Goal: Task Accomplishment & Management: Complete application form

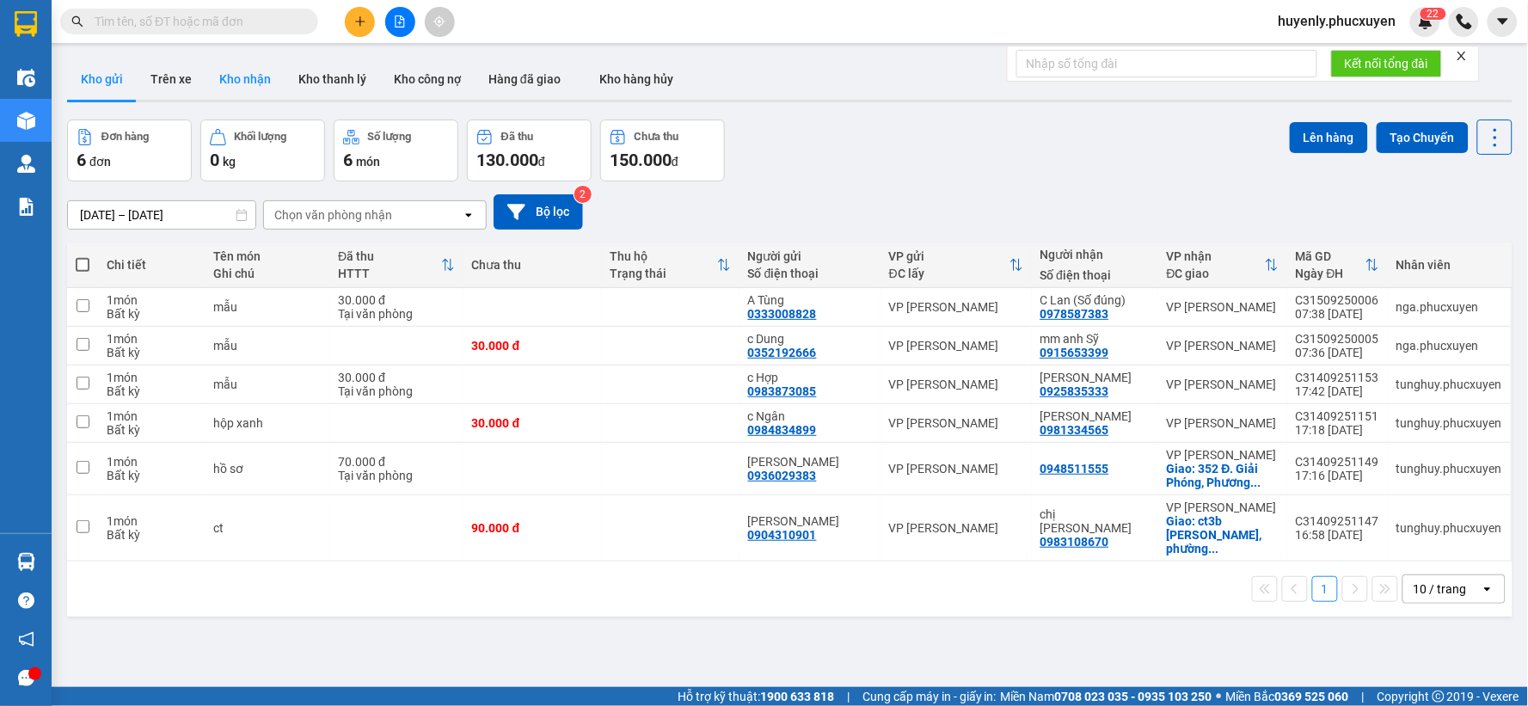
click at [250, 76] on button "Kho nhận" at bounding box center [244, 78] width 79 height 41
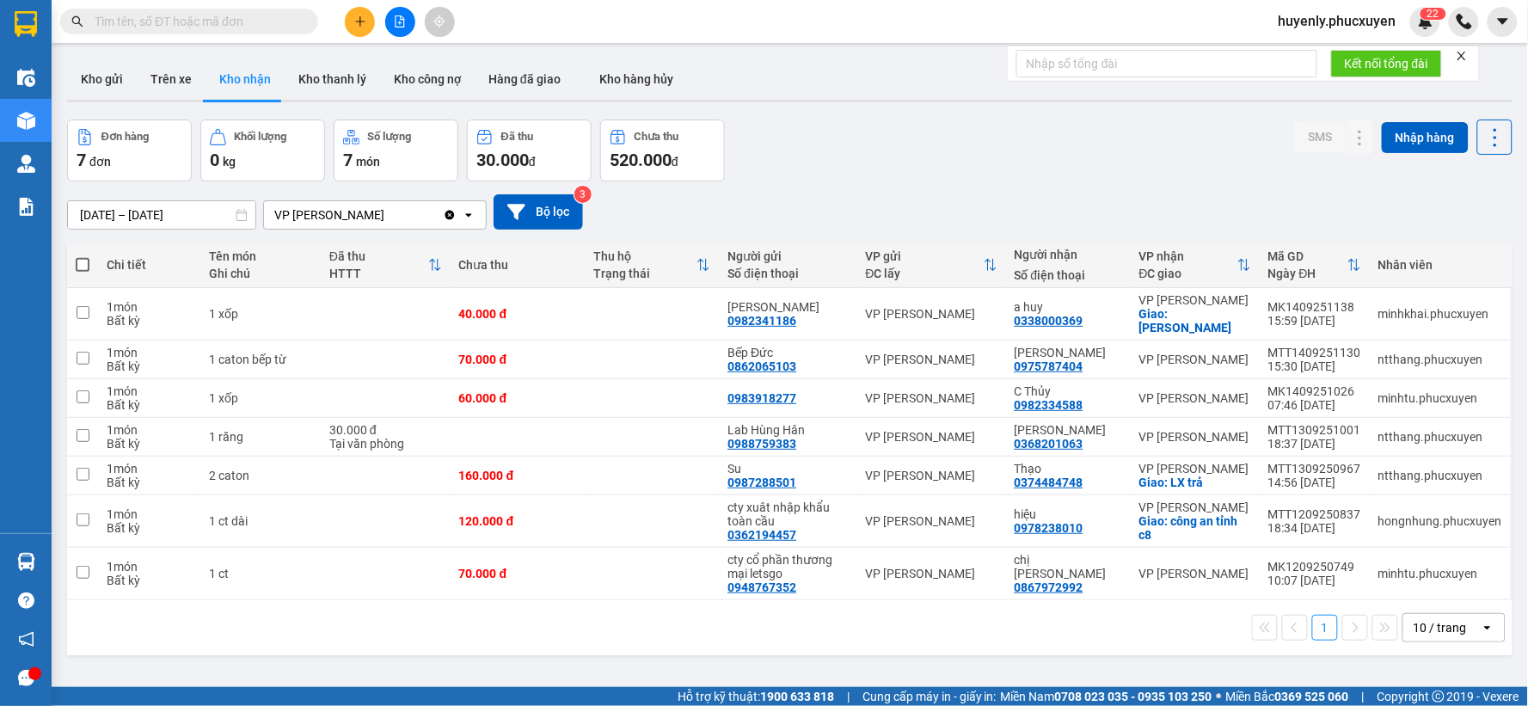
click at [226, 20] on span at bounding box center [189, 22] width 258 height 26
click at [226, 20] on input "text" at bounding box center [196, 21] width 203 height 19
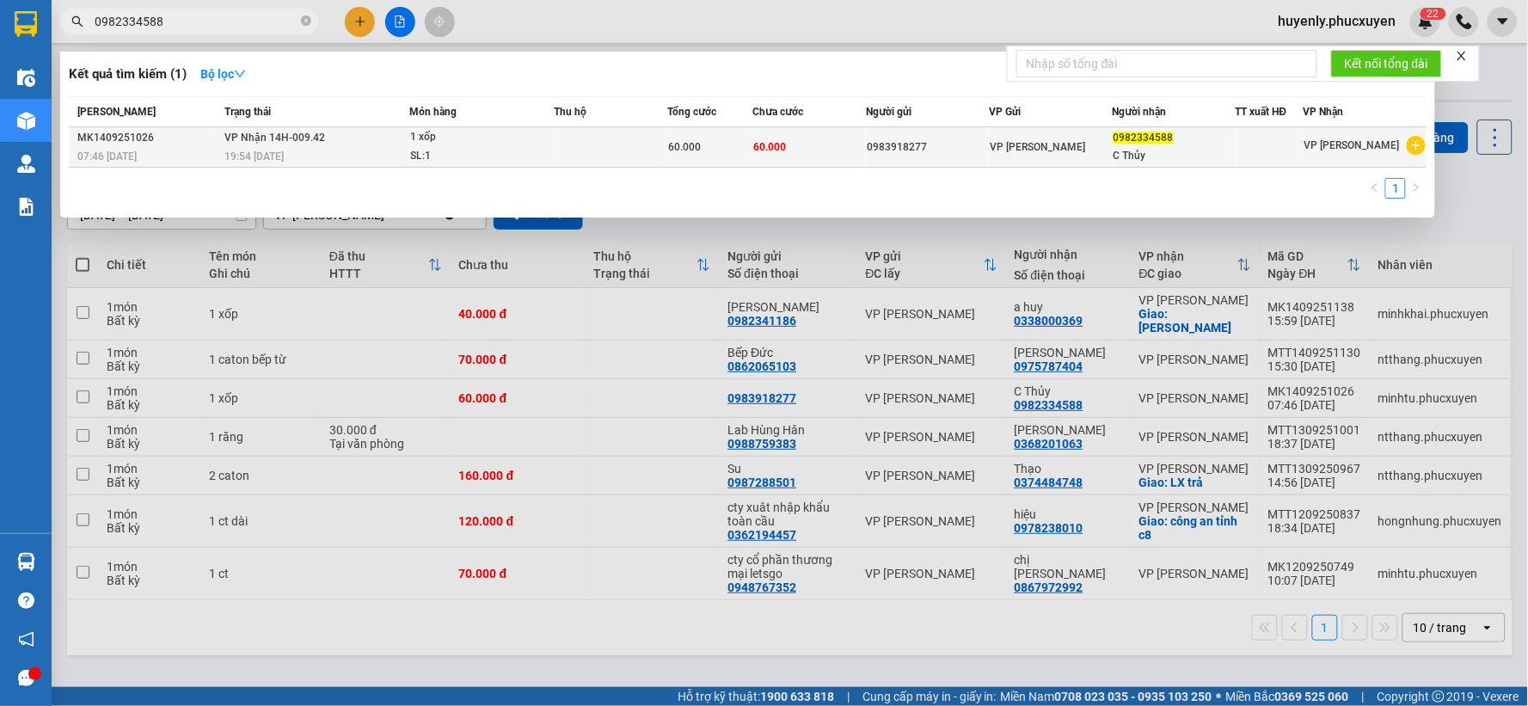
type input "0982334588"
click at [960, 131] on td "0983918277" at bounding box center [927, 147] width 123 height 40
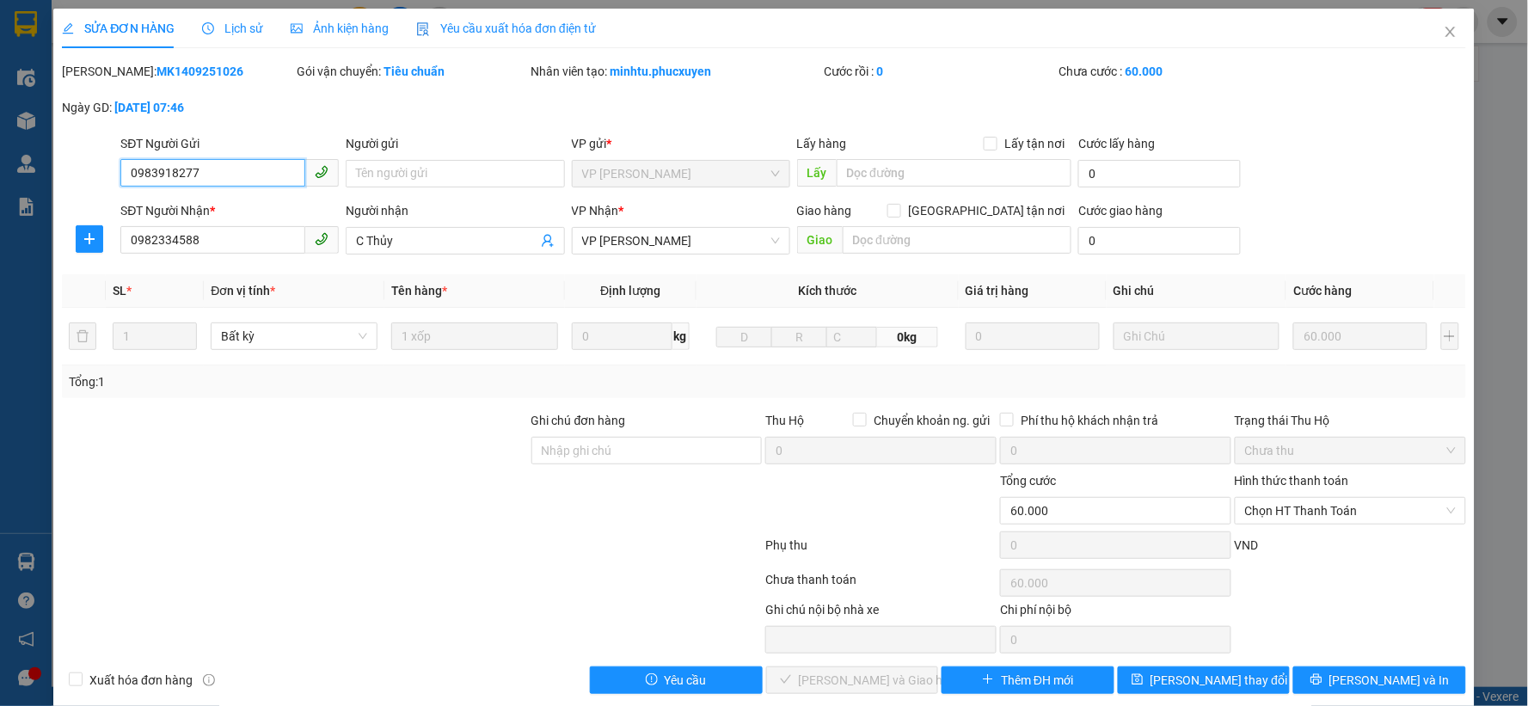
type input "0983918277"
type input "0982334588"
type input "C Thủy"
type input "60.000"
drag, startPoint x: 1301, startPoint y: 509, endPoint x: 1299, endPoint y: 525, distance: 16.5
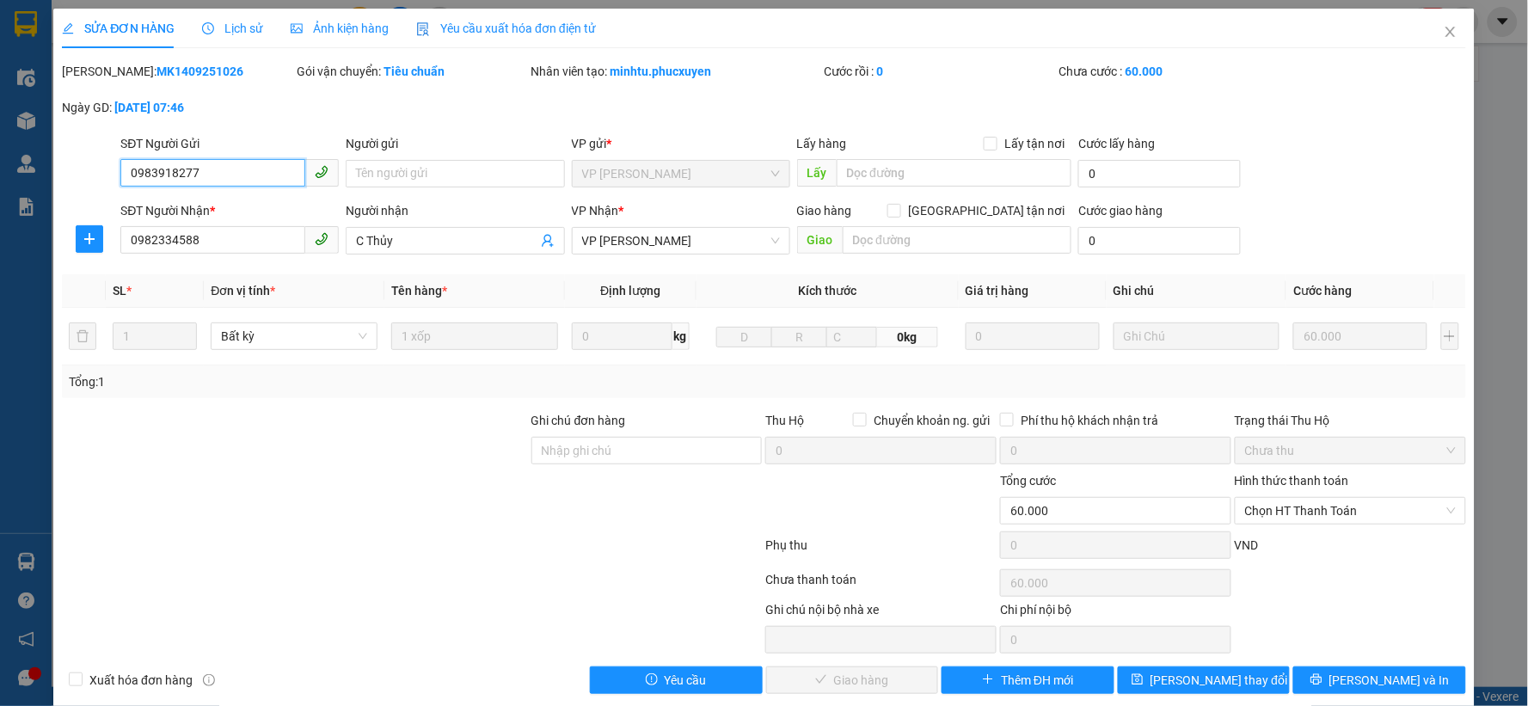
click at [1301, 500] on span "Chọn HT Thanh Toán" at bounding box center [1350, 511] width 211 height 26
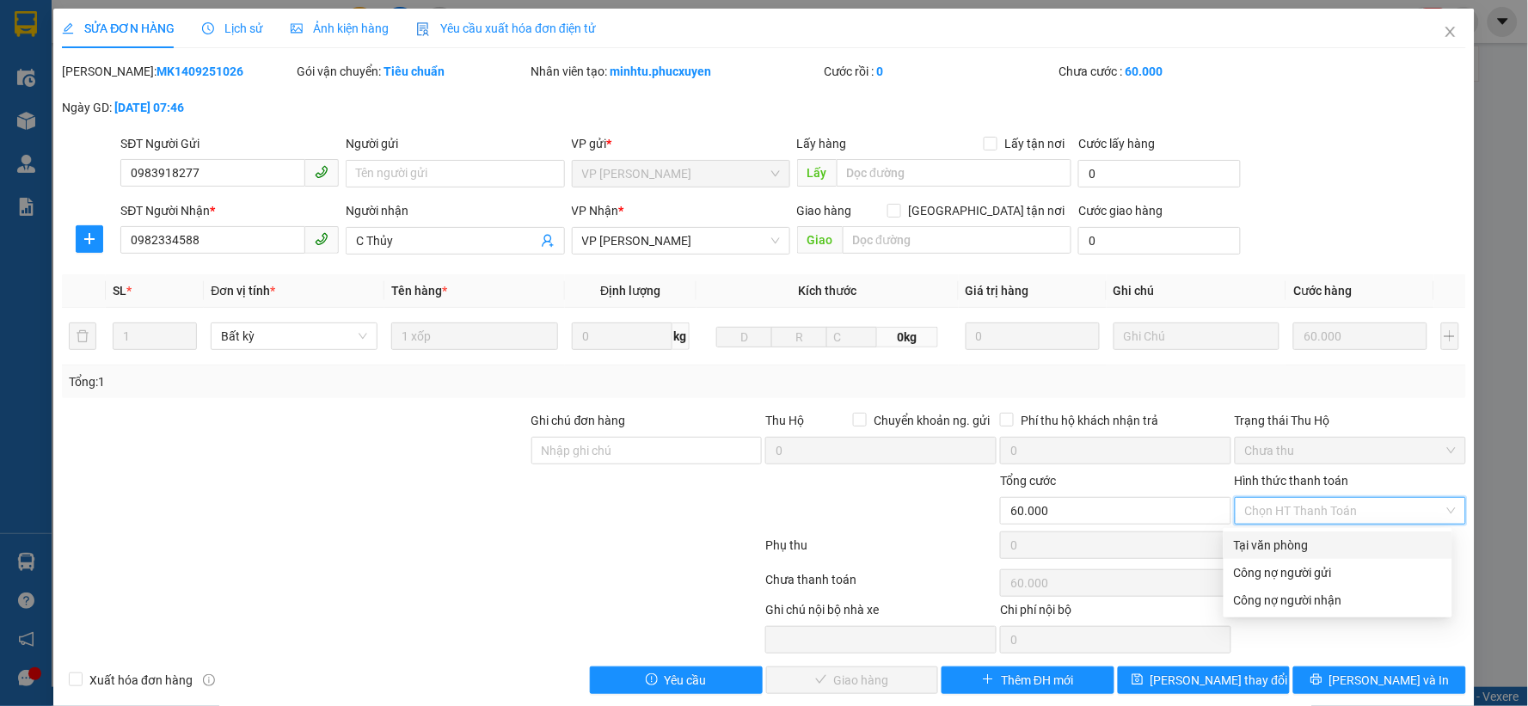
click at [1291, 540] on div "Tại văn phòng" at bounding box center [1338, 545] width 208 height 19
type input "0"
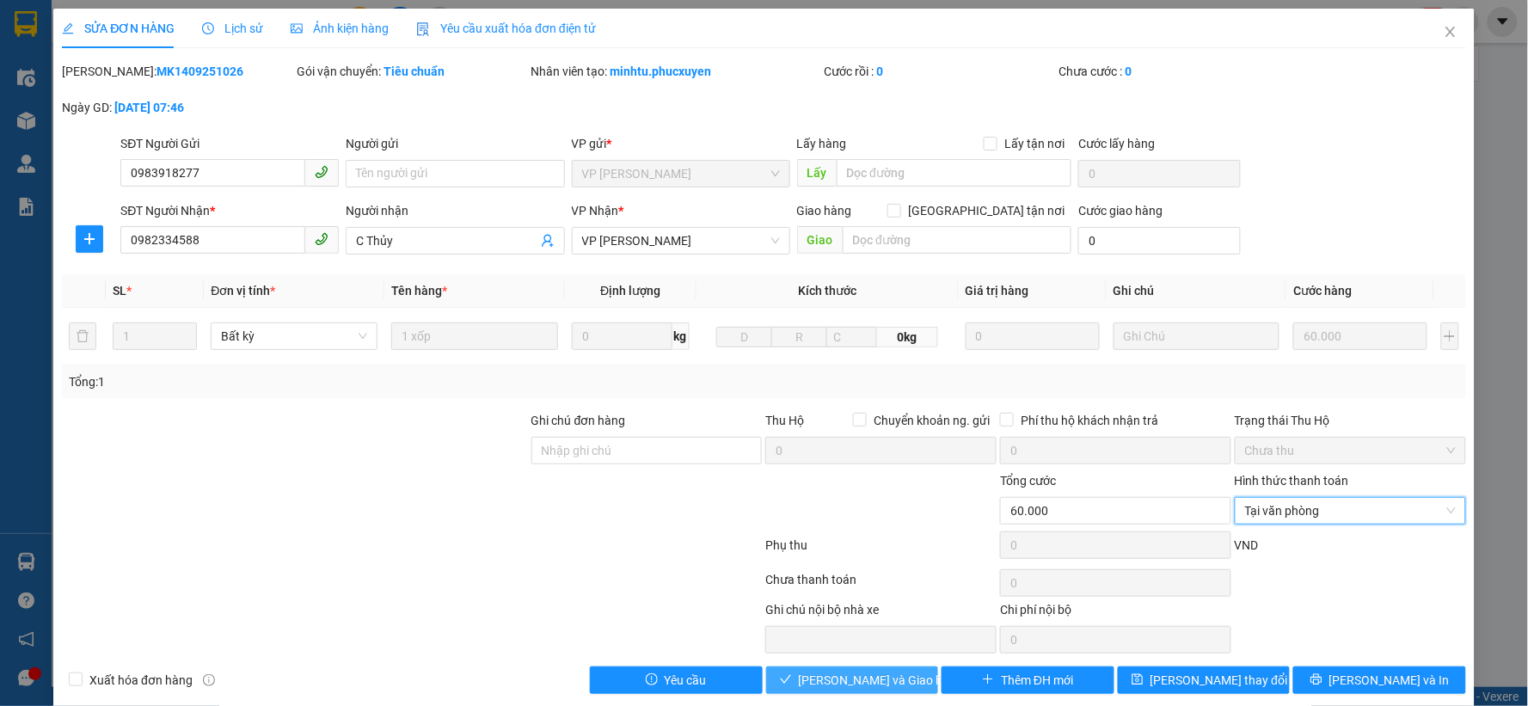
click at [812, 688] on span "[PERSON_NAME] và Giao hàng" at bounding box center [881, 680] width 165 height 19
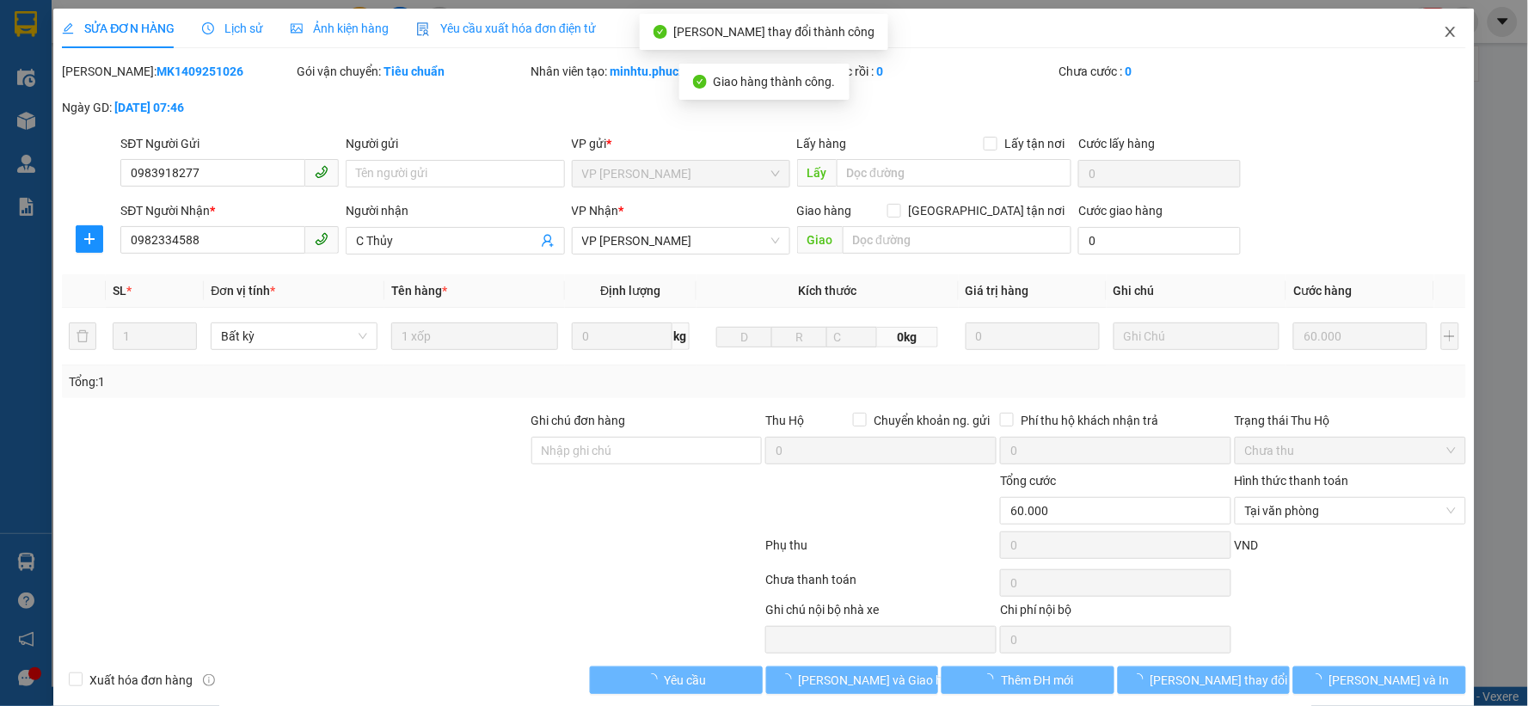
click at [1434, 31] on span "Close" at bounding box center [1450, 33] width 48 height 48
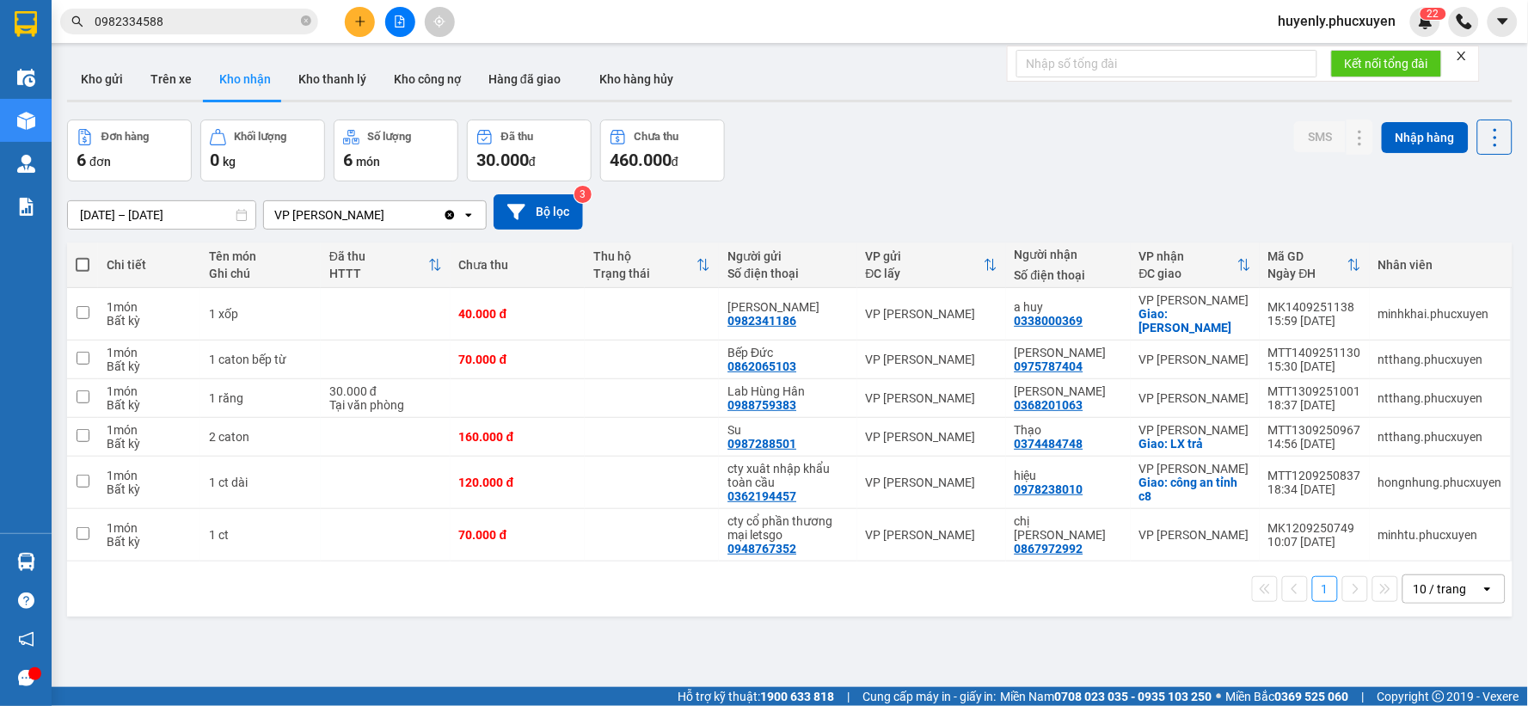
click at [411, 15] on button at bounding box center [400, 22] width 30 height 30
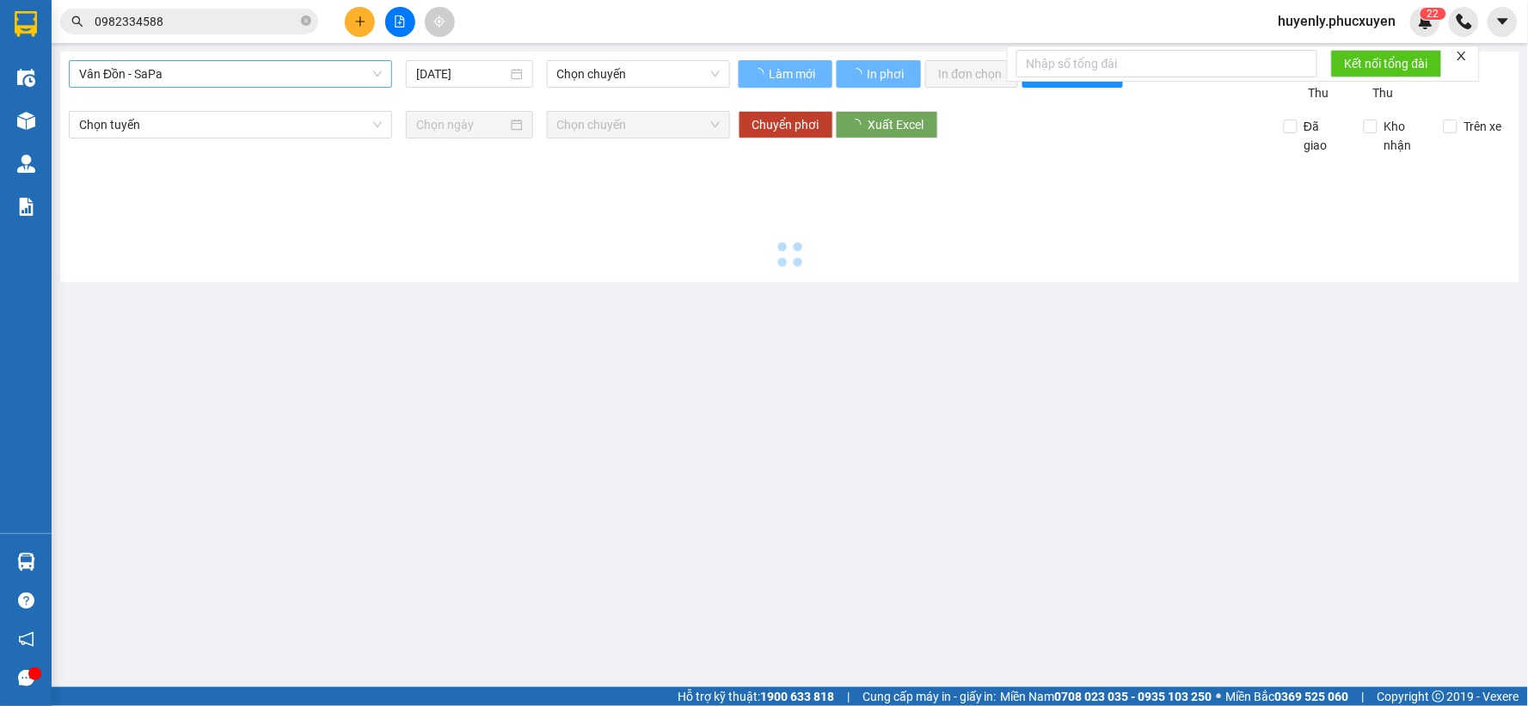
click at [196, 83] on span "Vân Đồn - SaPa" at bounding box center [230, 74] width 303 height 26
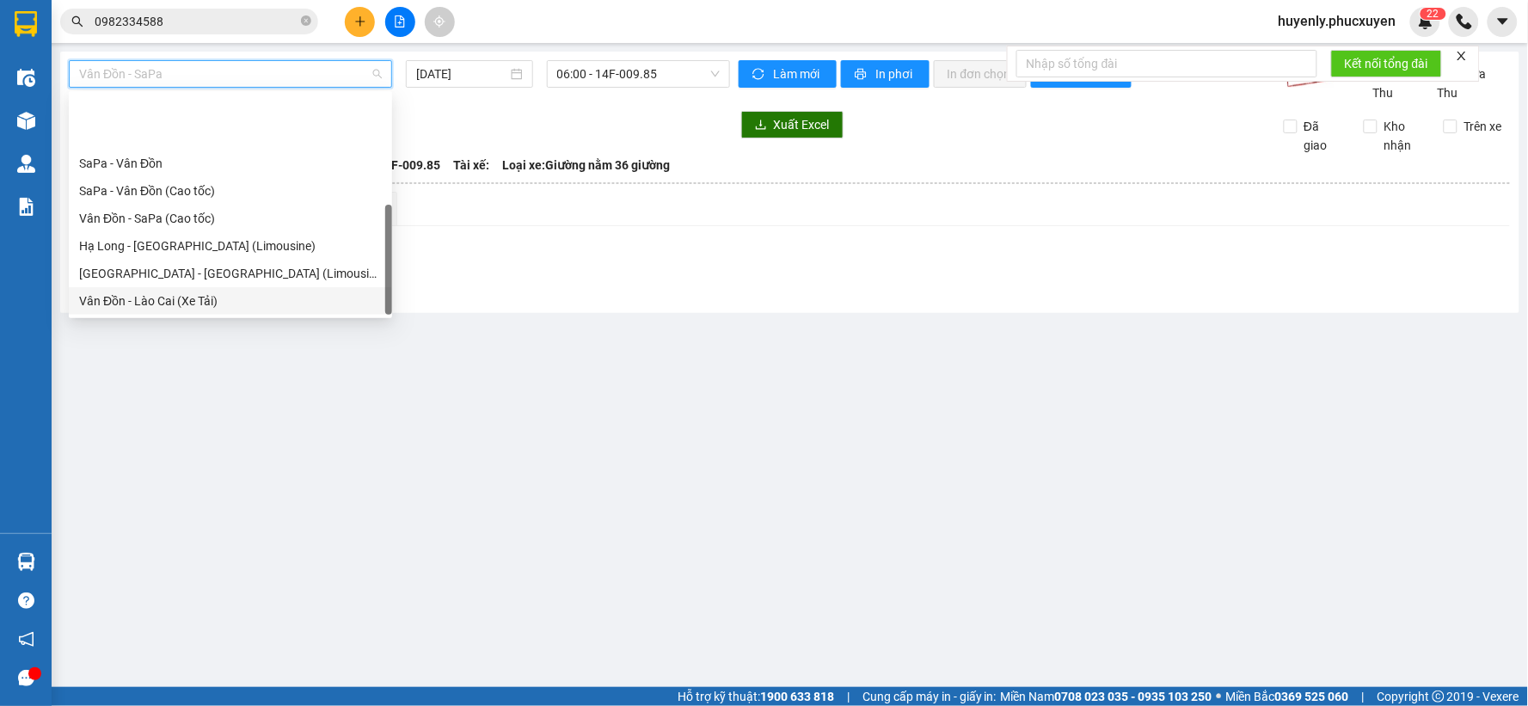
scroll to position [82, 0]
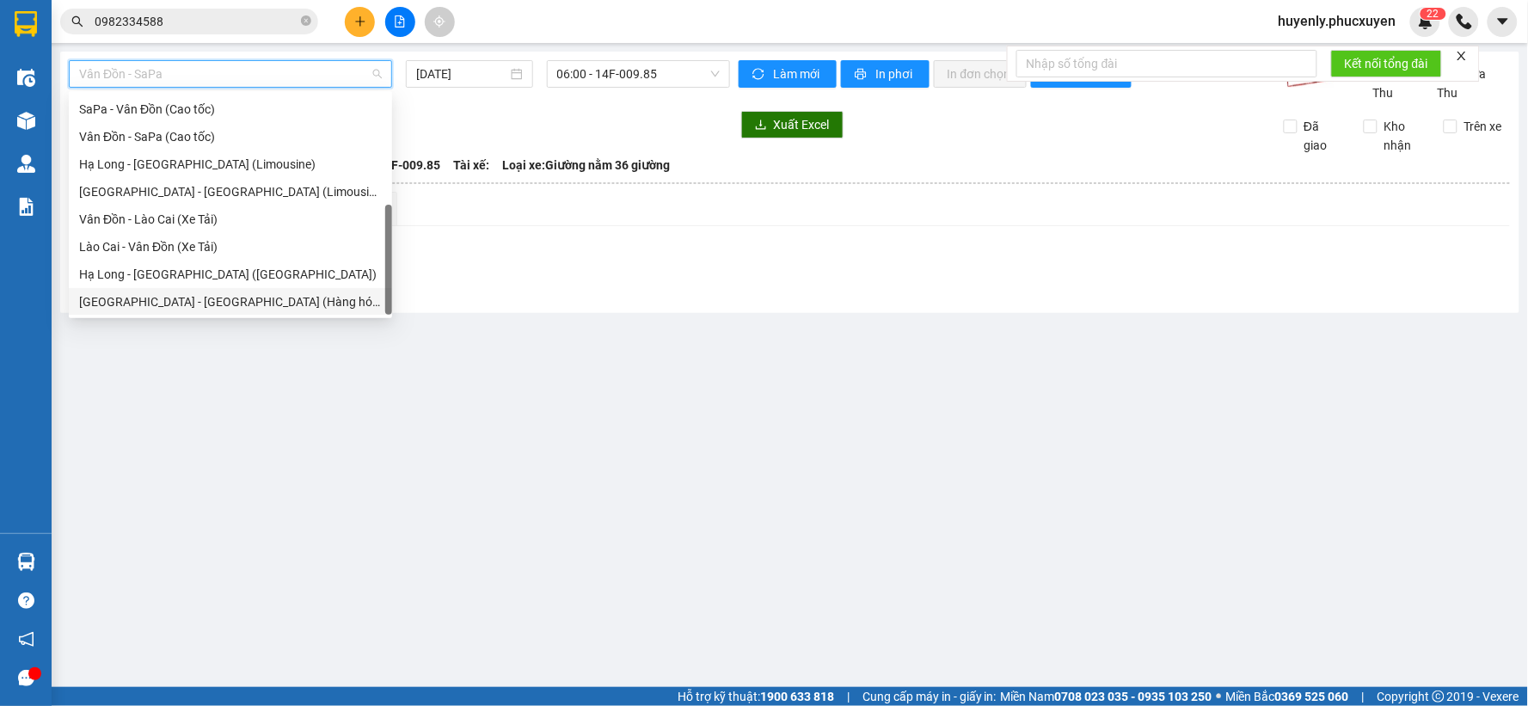
click at [210, 299] on div "[GEOGRAPHIC_DATA] - [GEOGRAPHIC_DATA] (Hàng hóa)" at bounding box center [230, 301] width 303 height 19
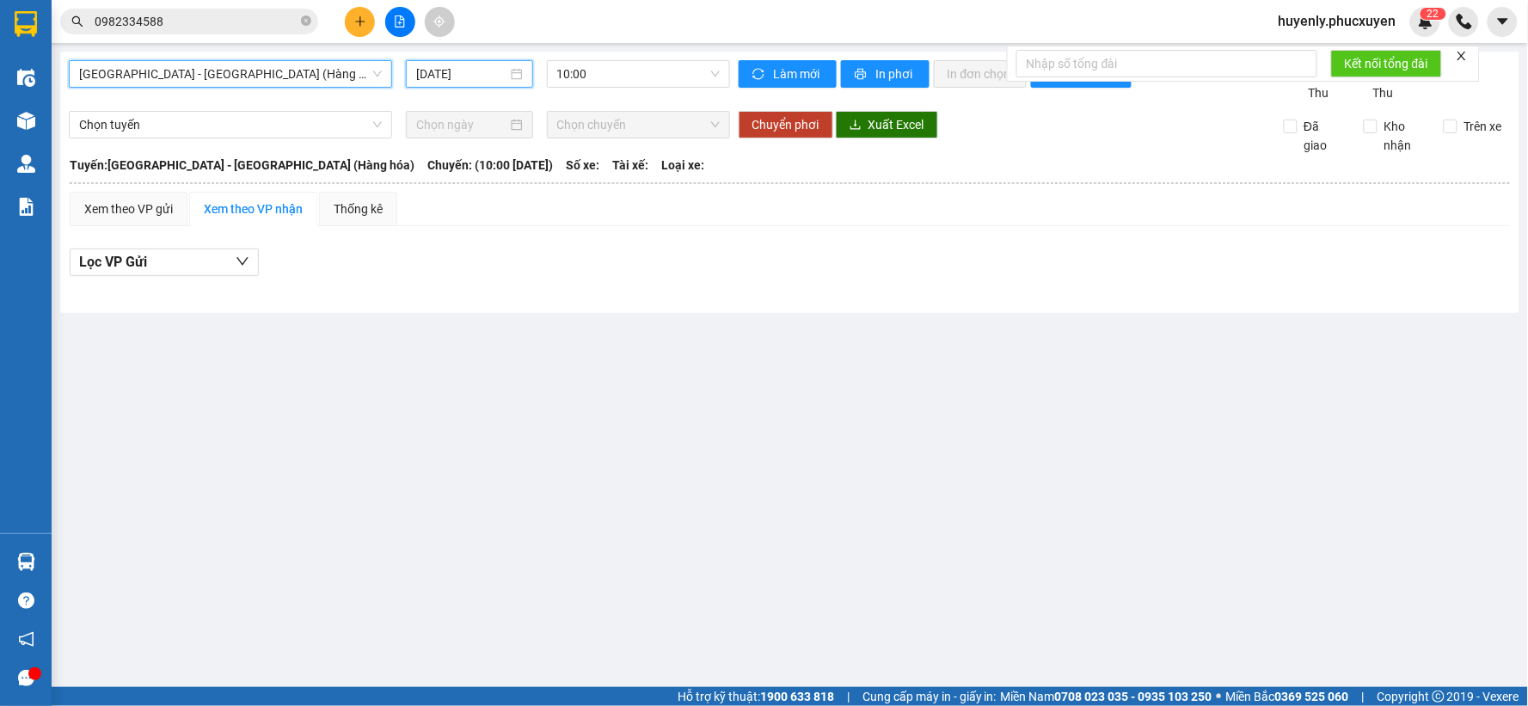
click at [441, 69] on input "[DATE]" at bounding box center [461, 73] width 90 height 19
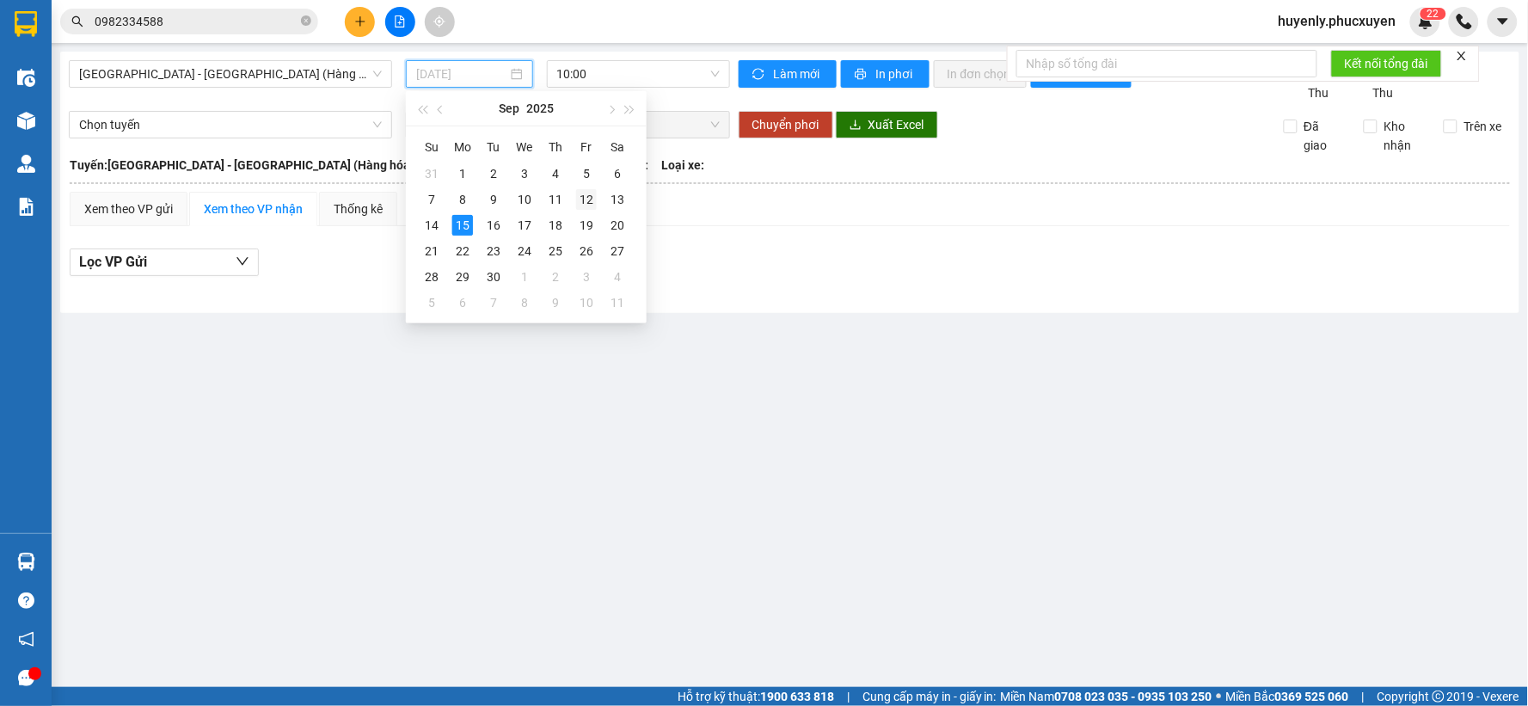
click at [599, 195] on td "12" at bounding box center [586, 200] width 31 height 26
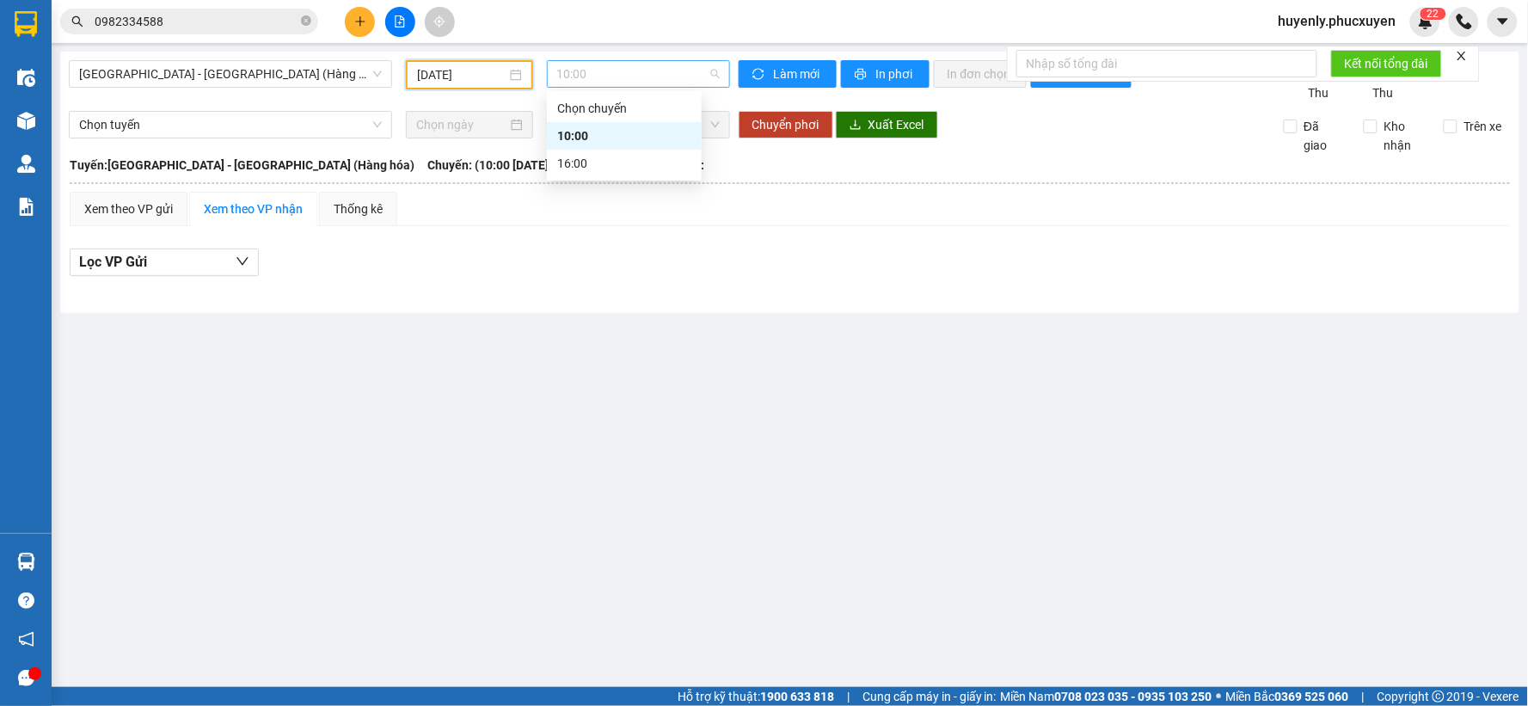
click at [614, 74] on span "10:00" at bounding box center [638, 74] width 162 height 26
click at [426, 71] on input "[DATE]" at bounding box center [461, 74] width 89 height 19
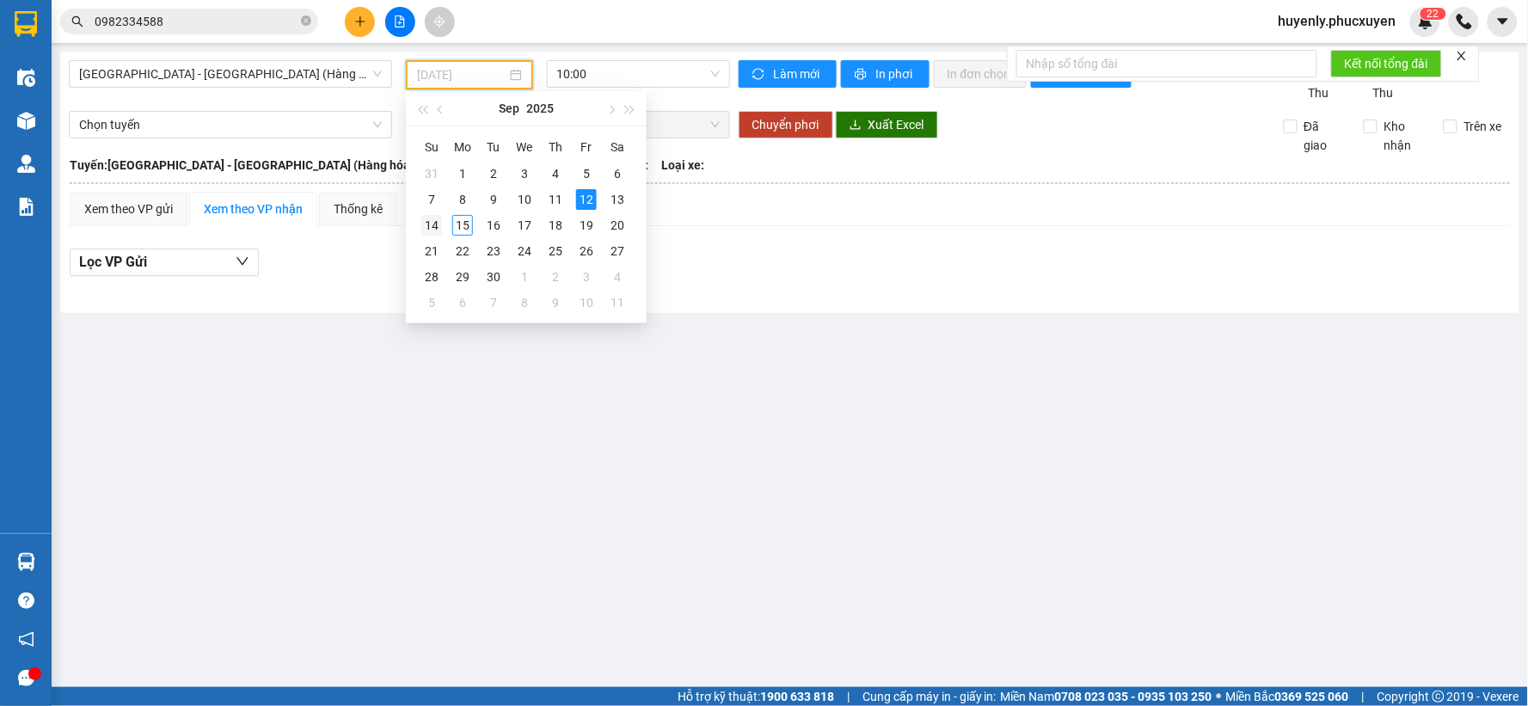
click at [439, 226] on div "14" at bounding box center [431, 225] width 21 height 21
type input "[DATE]"
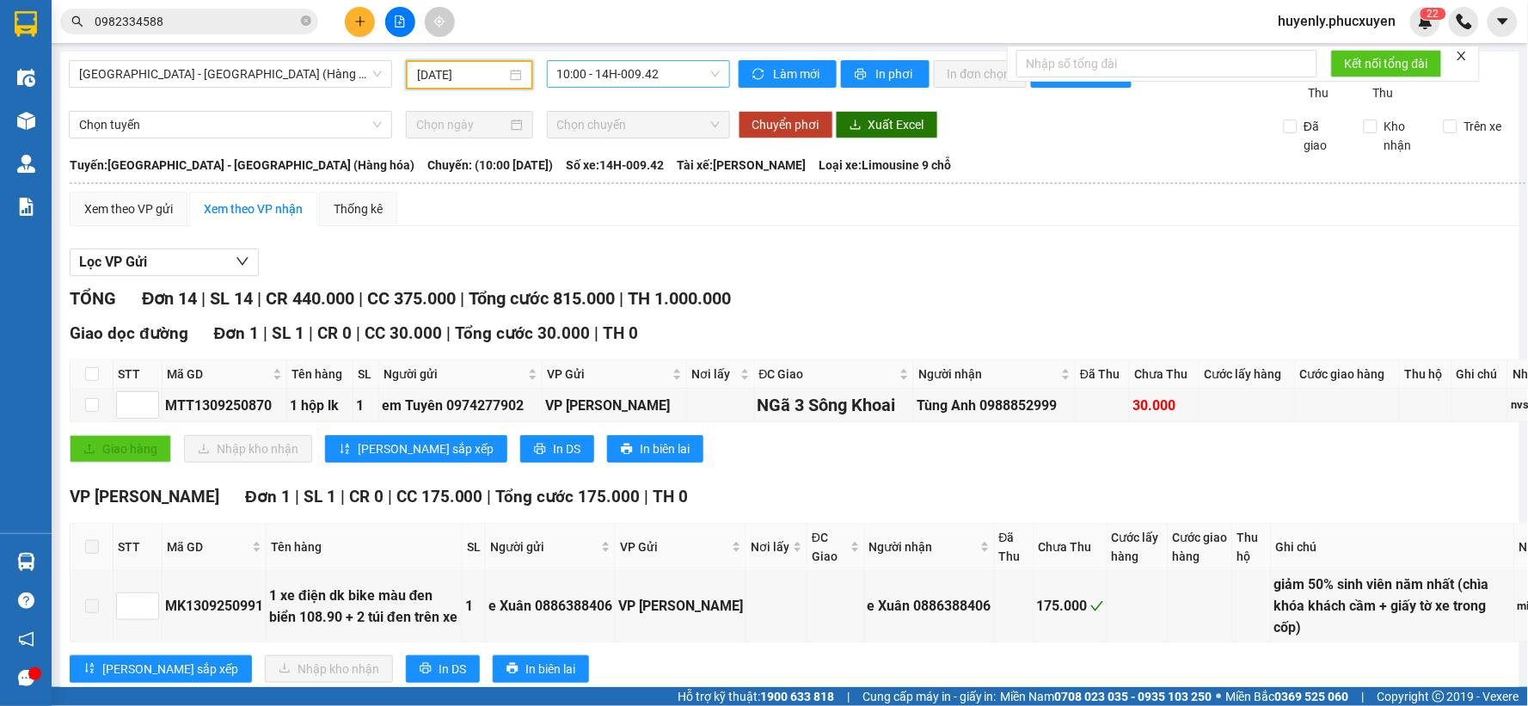
click at [603, 79] on span "10:00 - 14H-009.42" at bounding box center [638, 74] width 162 height 26
click at [598, 150] on div "16:00 - 14H-009.60" at bounding box center [619, 164] width 155 height 28
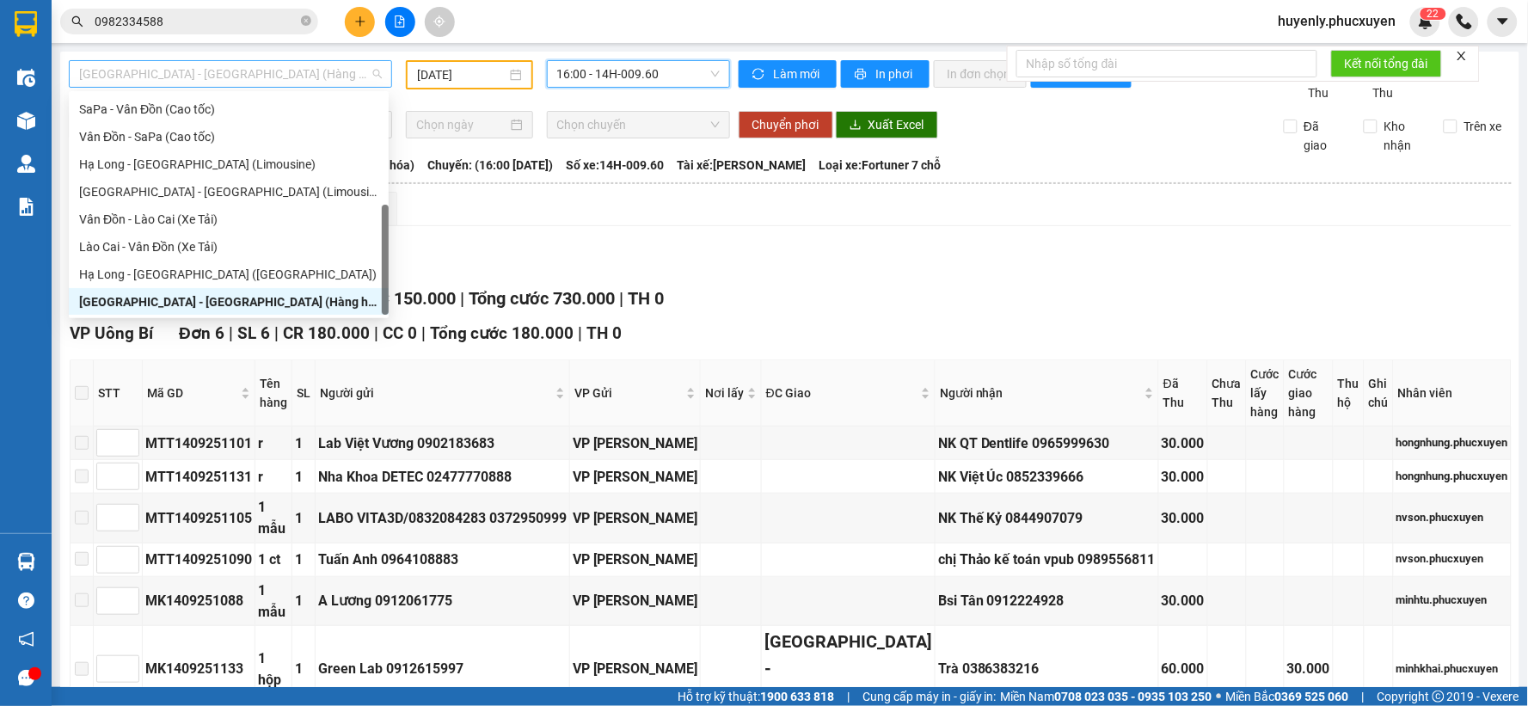
click at [181, 79] on span "[GEOGRAPHIC_DATA] - [GEOGRAPHIC_DATA] (Hàng hóa)" at bounding box center [230, 74] width 303 height 26
drag, startPoint x: 217, startPoint y: 268, endPoint x: 388, endPoint y: 148, distance: 208.5
click at [217, 269] on div "Hạ Long - [GEOGRAPHIC_DATA] ([GEOGRAPHIC_DATA])" at bounding box center [228, 274] width 299 height 19
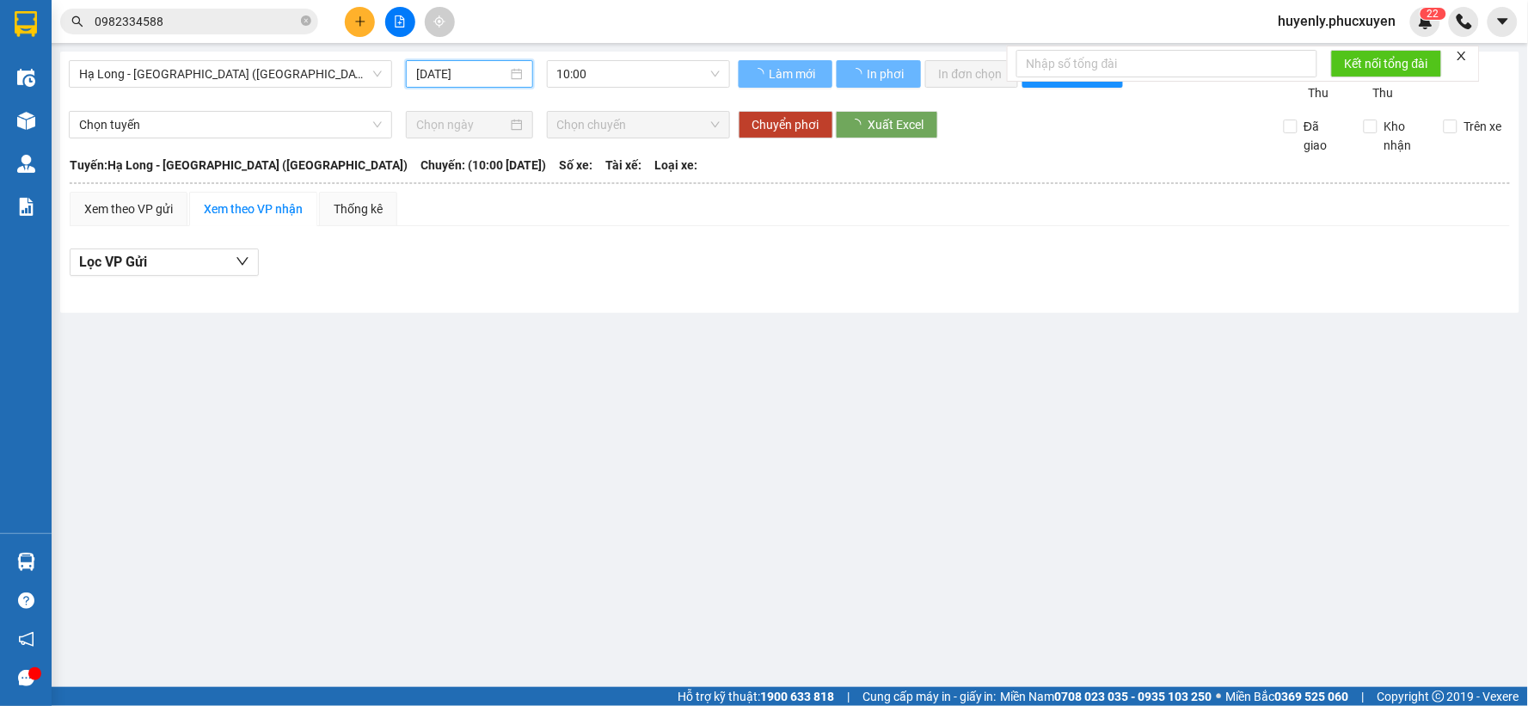
click at [431, 76] on input "[DATE]" at bounding box center [461, 73] width 90 height 19
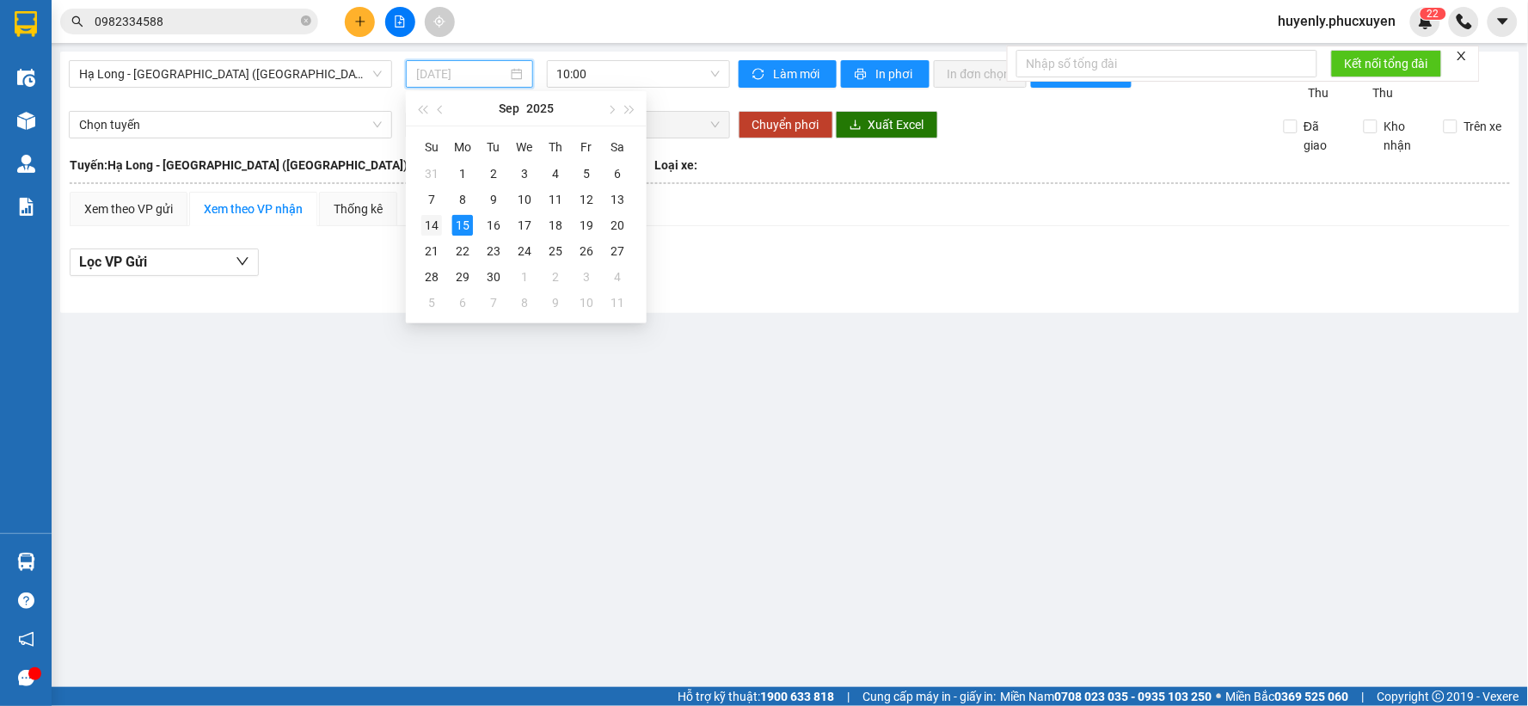
click at [435, 221] on div "14" at bounding box center [431, 225] width 21 height 21
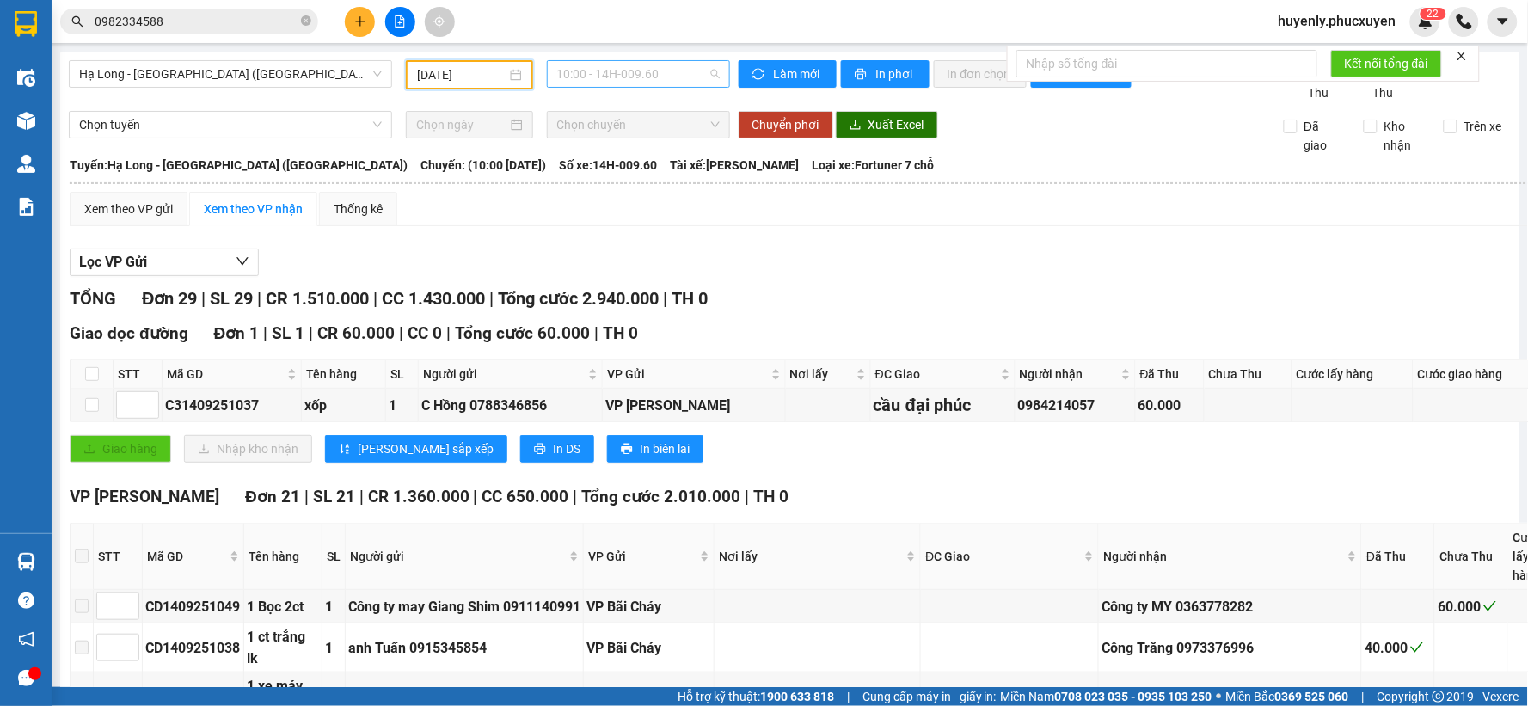
click at [616, 71] on span "10:00 - 14H-009.60" at bounding box center [638, 74] width 162 height 26
click at [629, 166] on div "16:00 - 14H-009.42" at bounding box center [619, 163] width 134 height 19
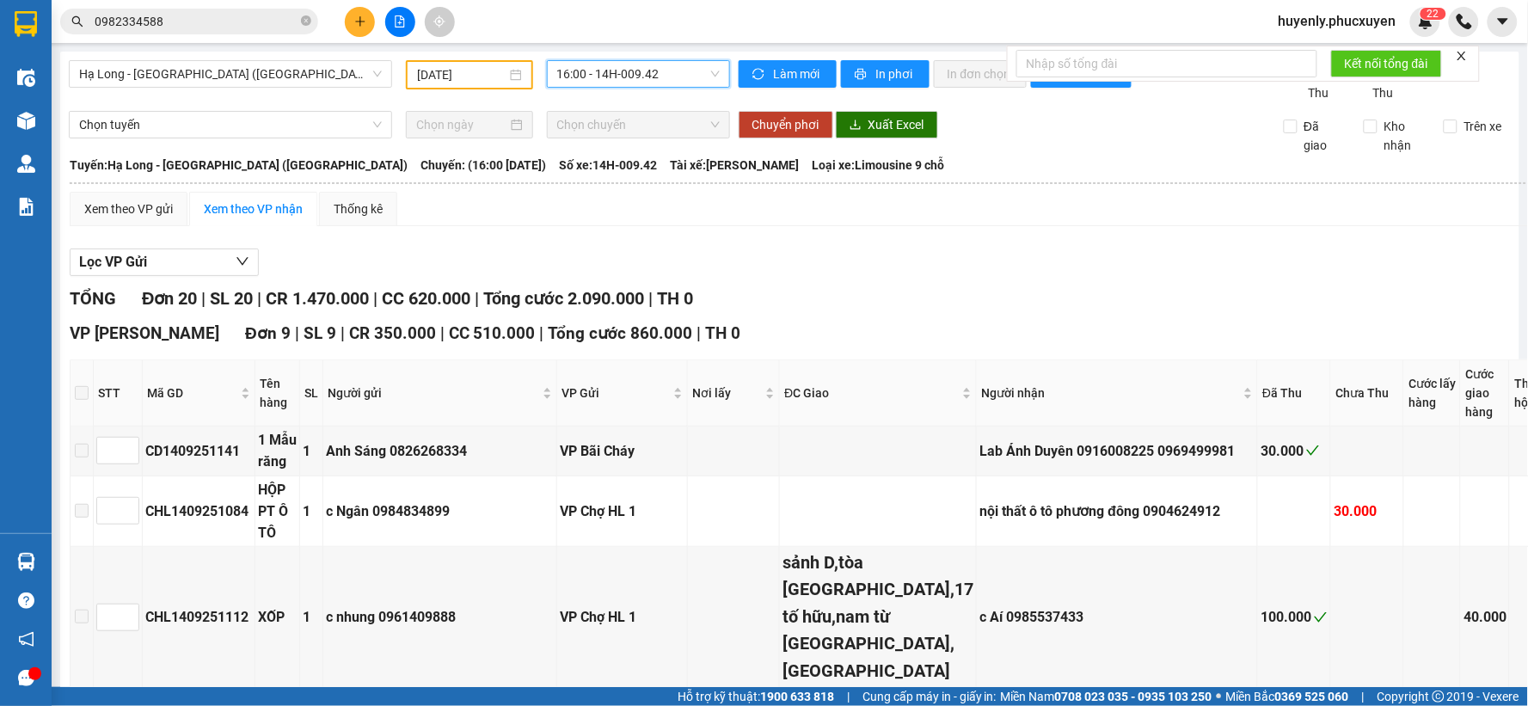
click at [623, 84] on span "16:00 - 14H-009.42" at bounding box center [638, 74] width 162 height 26
click at [434, 66] on input "[DATE]" at bounding box center [461, 74] width 89 height 19
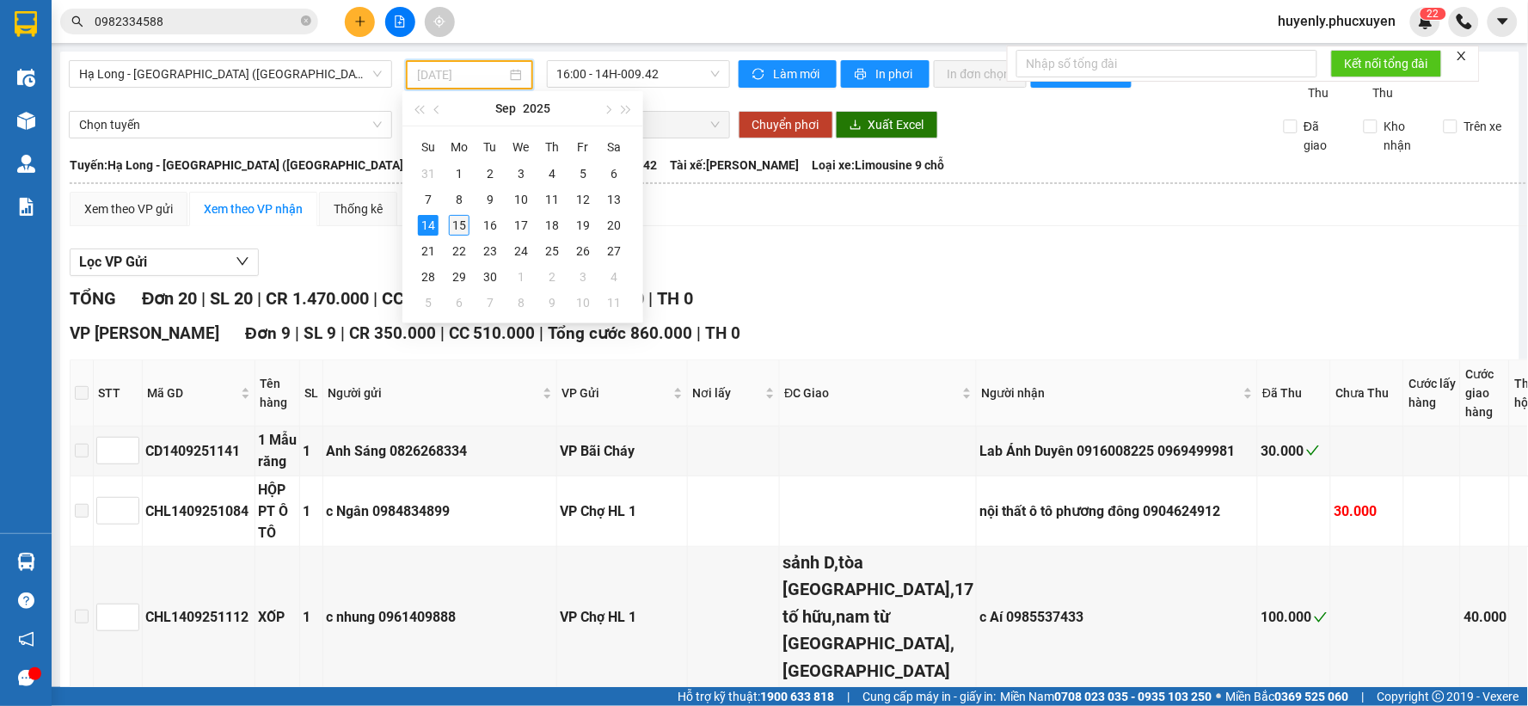
click at [462, 229] on div "15" at bounding box center [459, 225] width 21 height 21
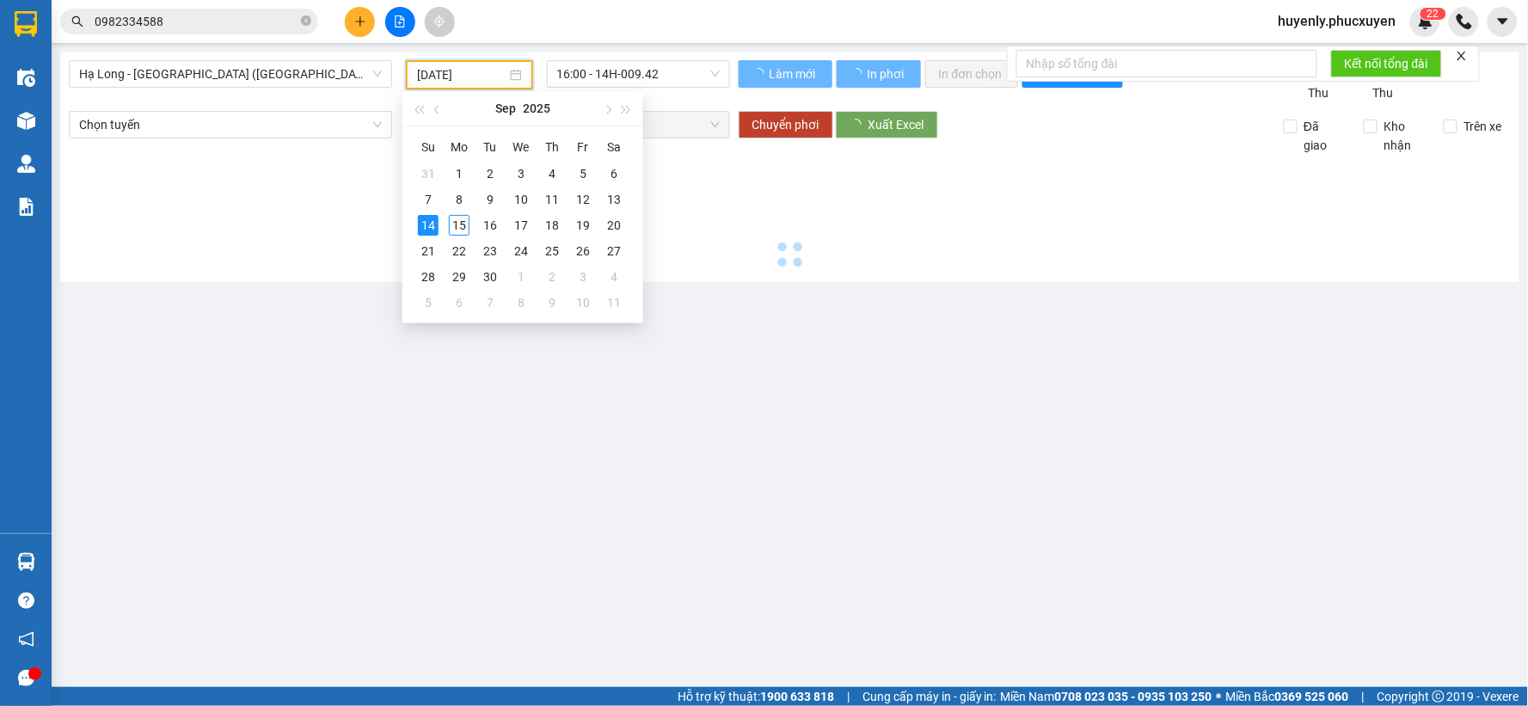
type input "[DATE]"
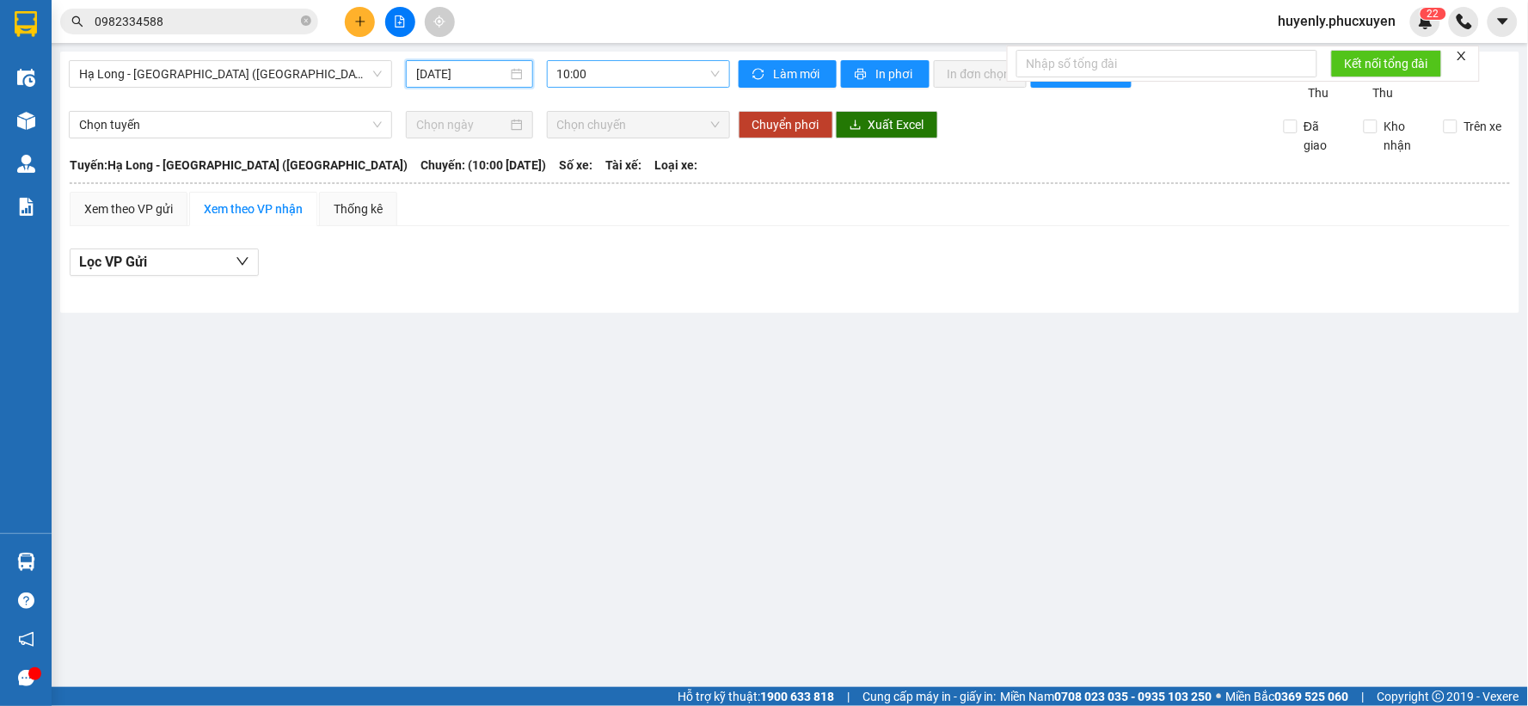
click at [623, 67] on span "10:00" at bounding box center [638, 74] width 162 height 26
drag, startPoint x: 1054, startPoint y: 320, endPoint x: 995, endPoint y: 305, distance: 60.3
click at [1052, 320] on main "Hạ Long - [GEOGRAPHIC_DATA] (Hàng hóa) [DATE] 10:00 Làm mới In phơi In đơn chọn…" at bounding box center [764, 343] width 1528 height 687
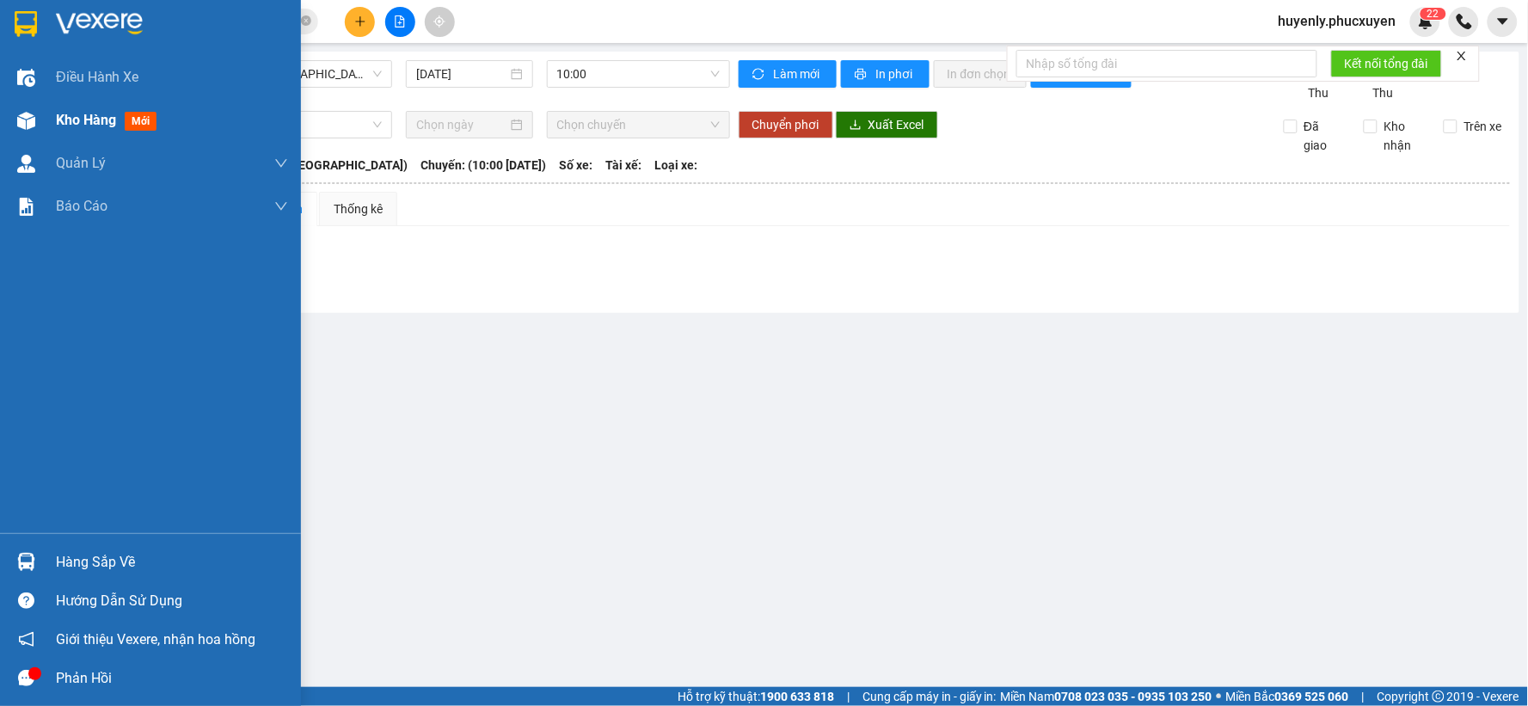
click at [19, 125] on img at bounding box center [26, 121] width 18 height 18
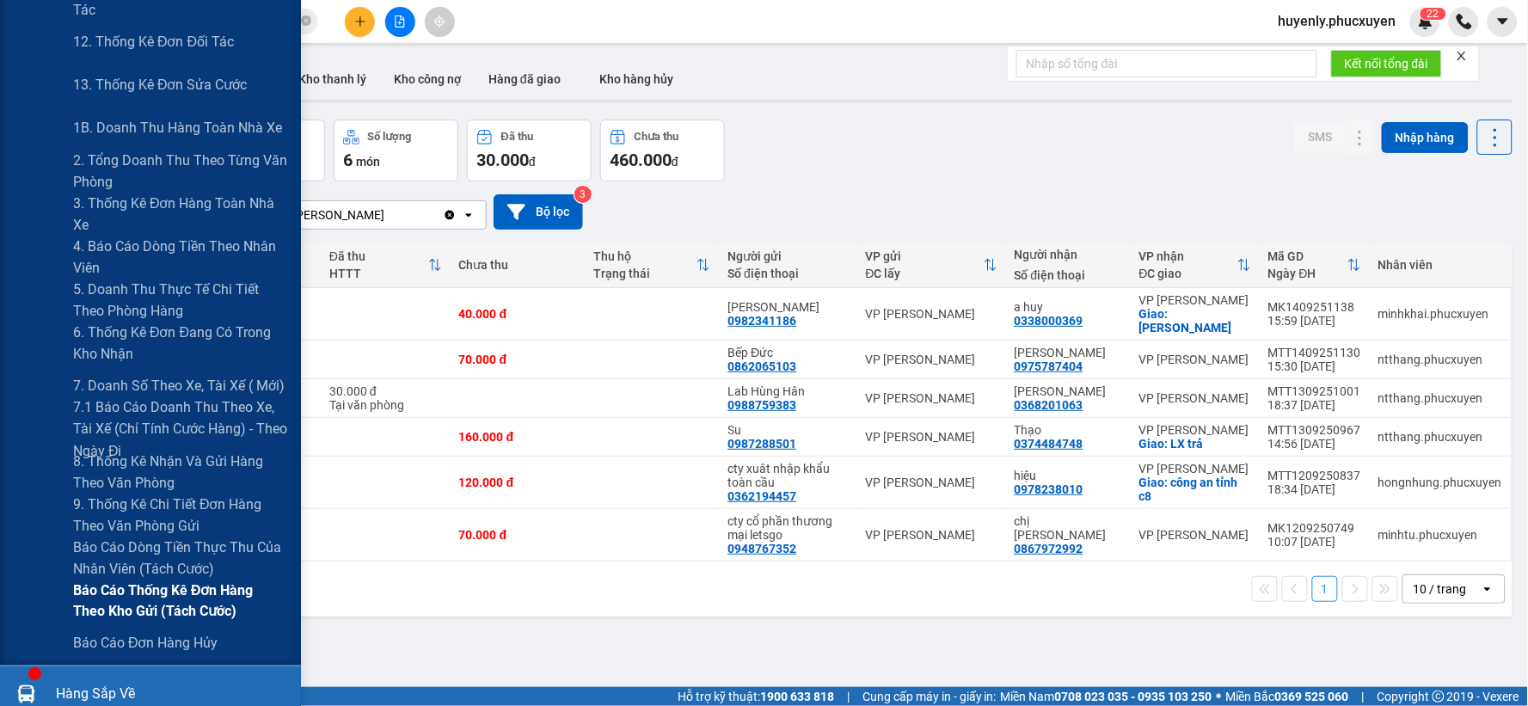
scroll to position [511, 0]
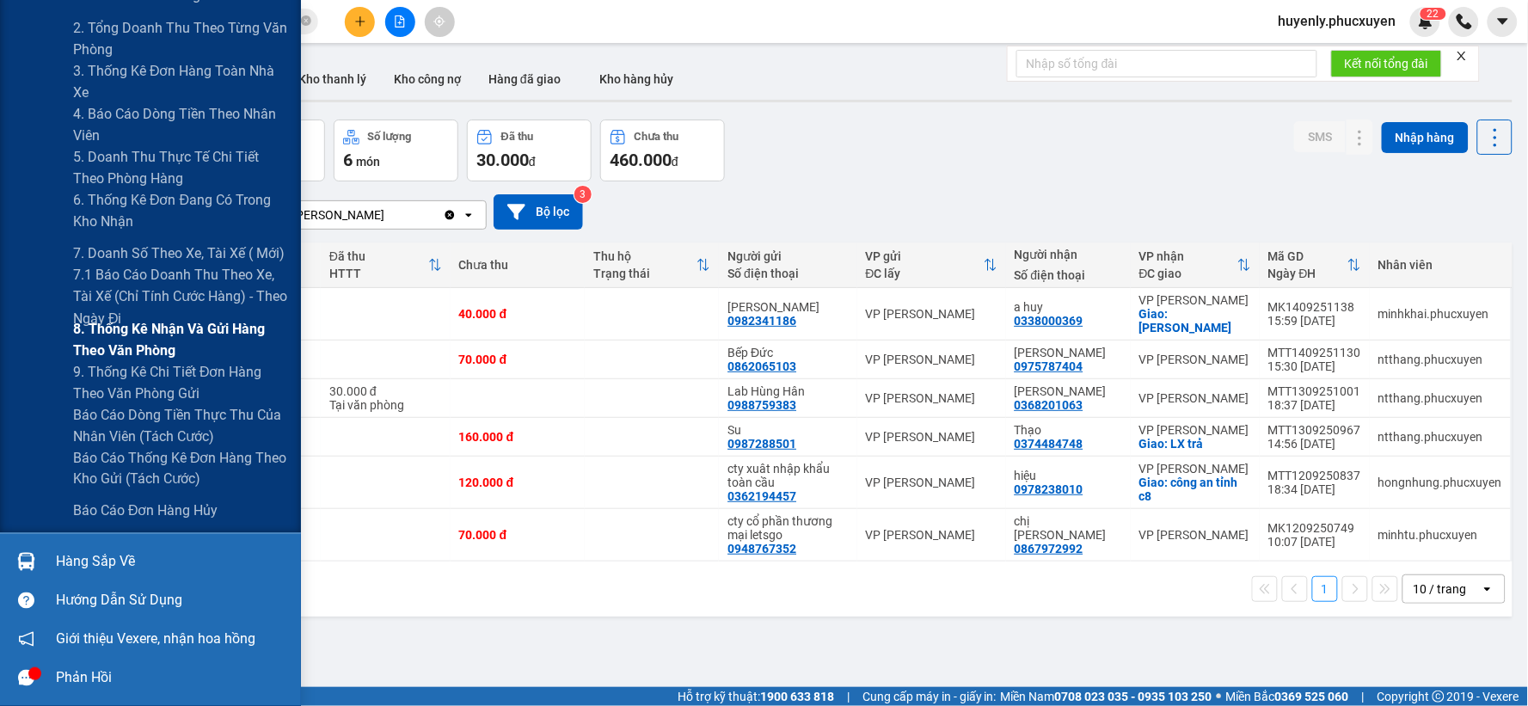
drag, startPoint x: 132, startPoint y: 376, endPoint x: 129, endPoint y: 350, distance: 26.0
click at [132, 376] on span "9. Thống kê chi tiết đơn hàng theo văn phòng gửi" at bounding box center [180, 382] width 215 height 43
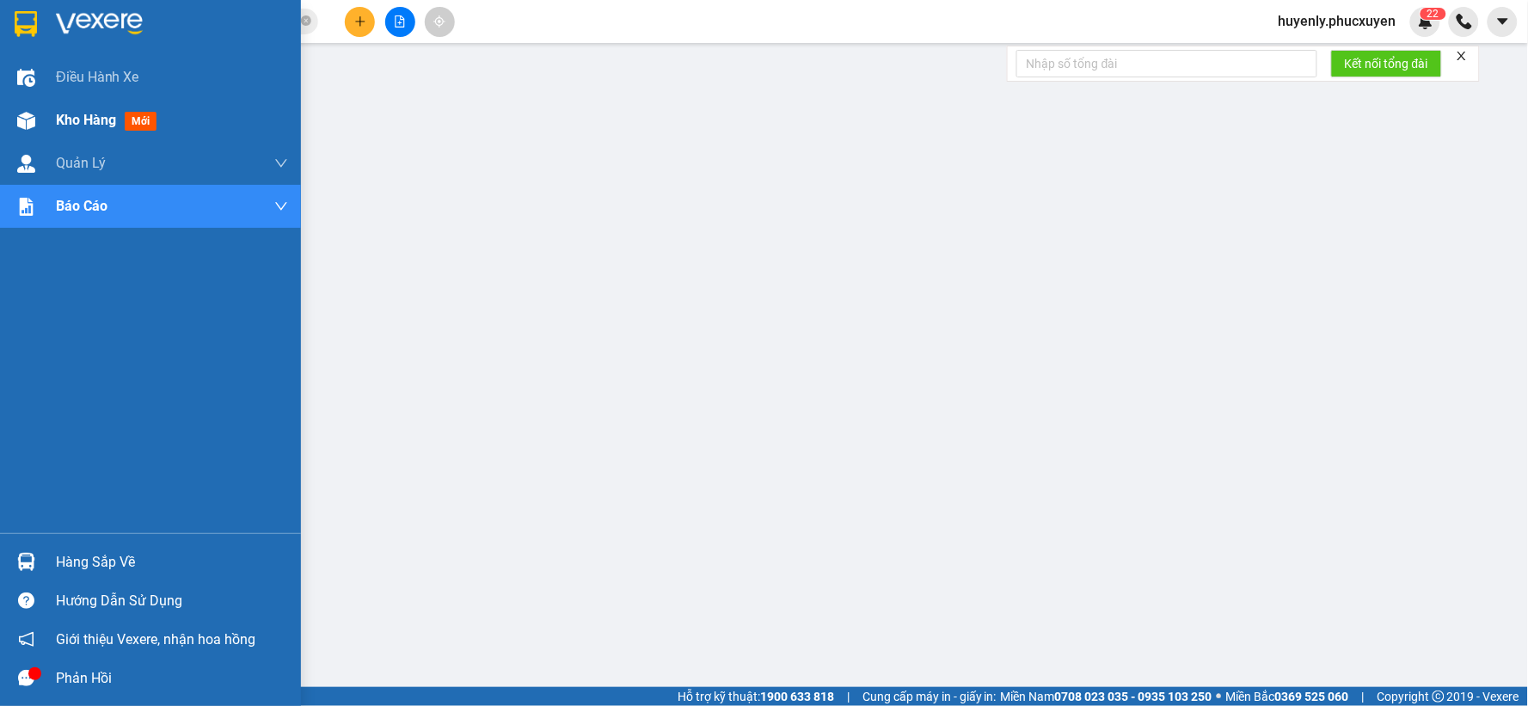
click at [65, 120] on span "Kho hàng" at bounding box center [86, 120] width 60 height 16
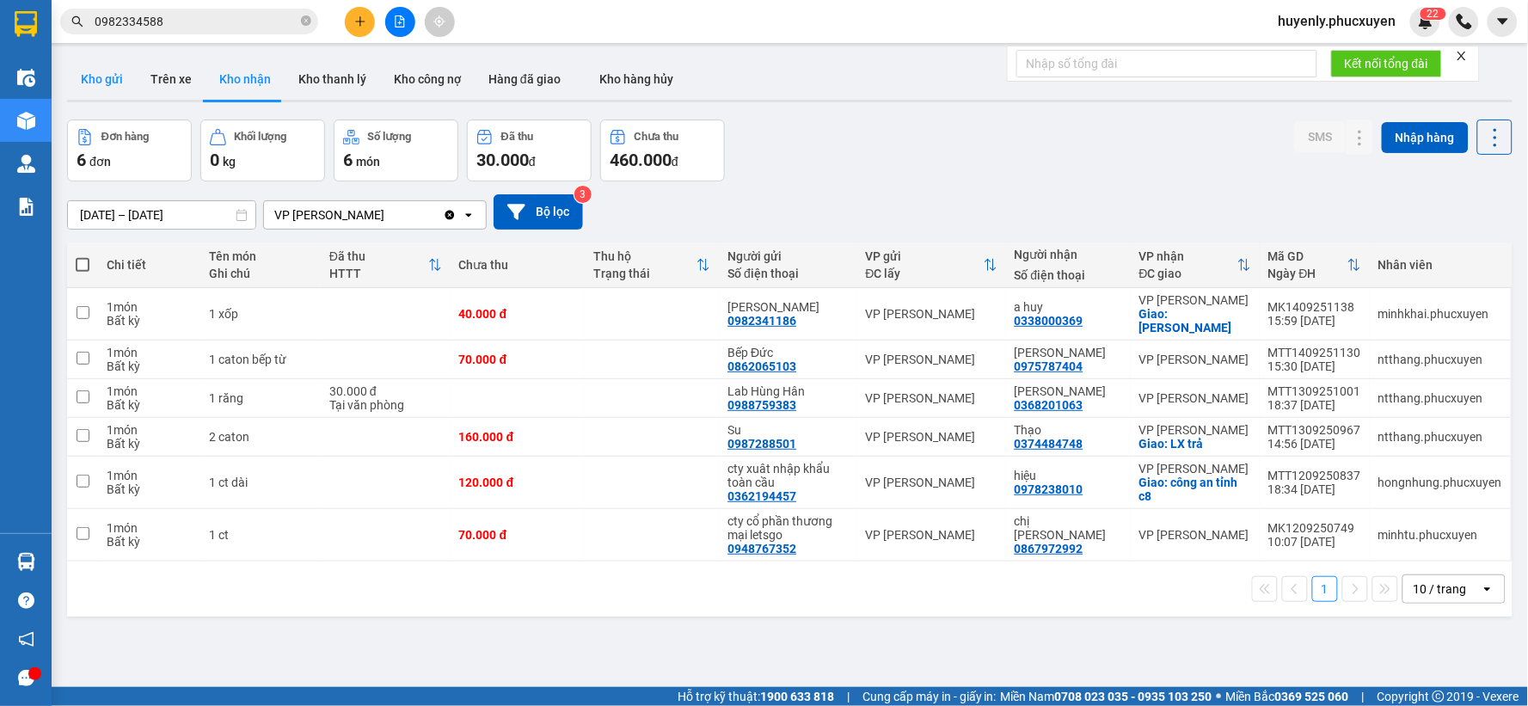
click at [92, 80] on button "Kho gửi" at bounding box center [102, 78] width 70 height 41
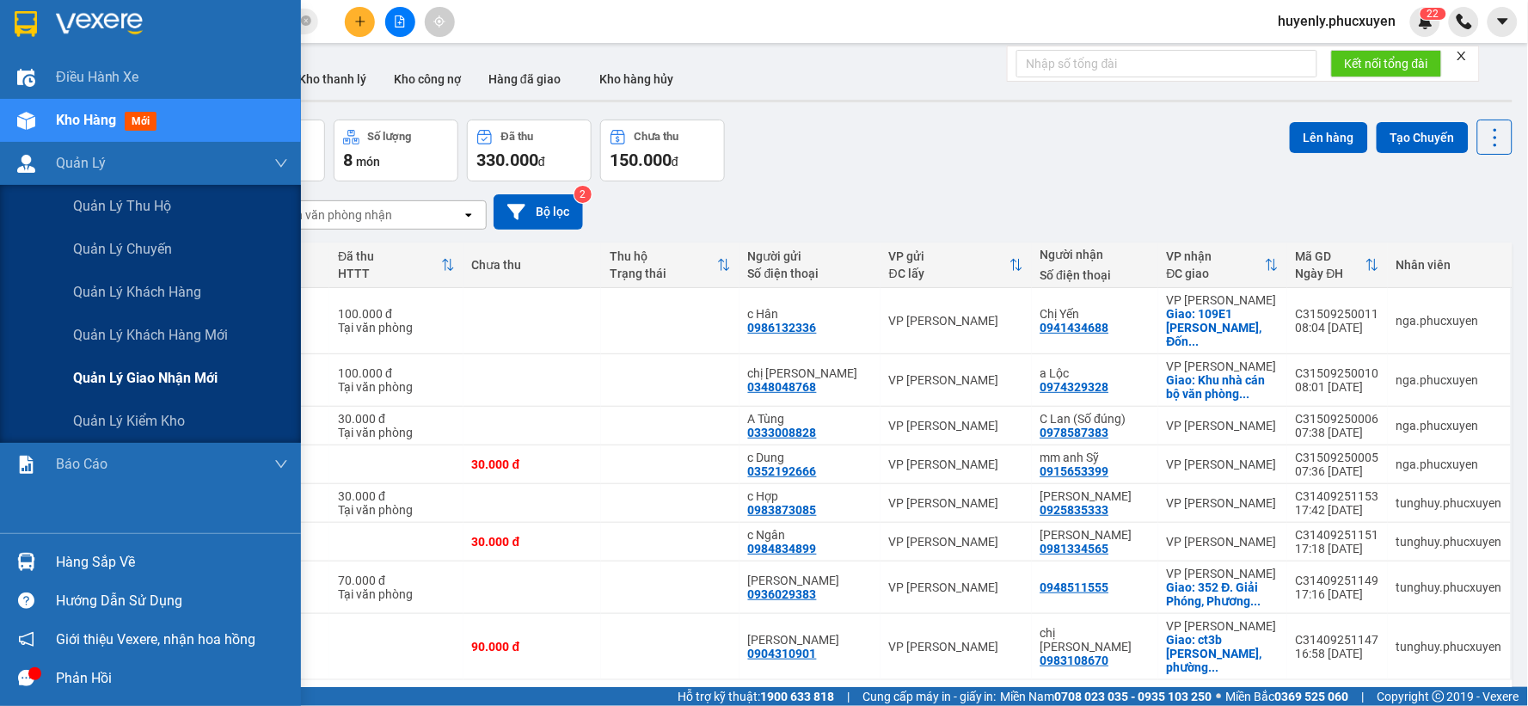
click at [142, 373] on span "Quản lý giao nhận mới" at bounding box center [145, 377] width 144 height 21
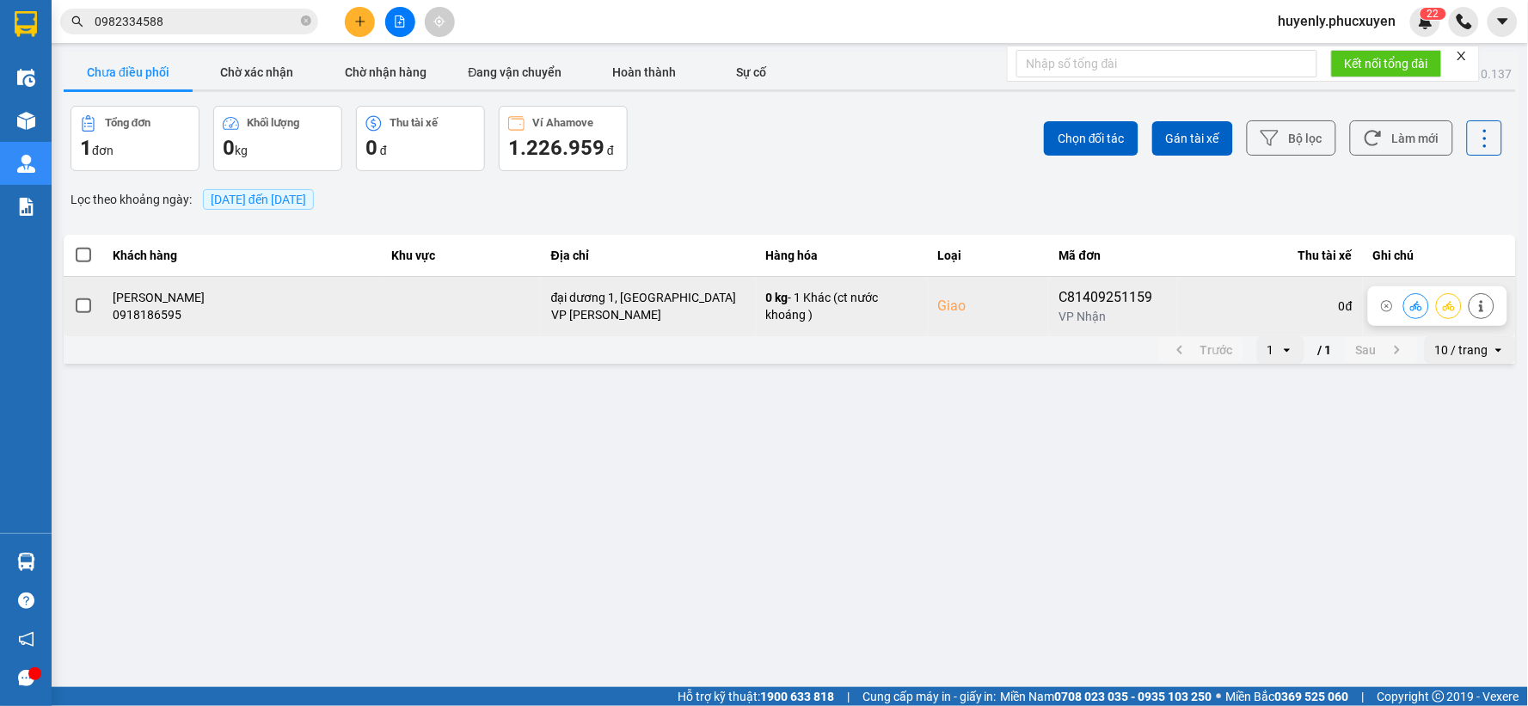
click at [1080, 285] on td "C81409251159 VP Nhận" at bounding box center [1113, 305] width 129 height 59
click at [1080, 284] on td "C81409251159 VP Nhận" at bounding box center [1113, 305] width 129 height 59
click at [1081, 291] on div "C81409251159" at bounding box center [1113, 297] width 108 height 21
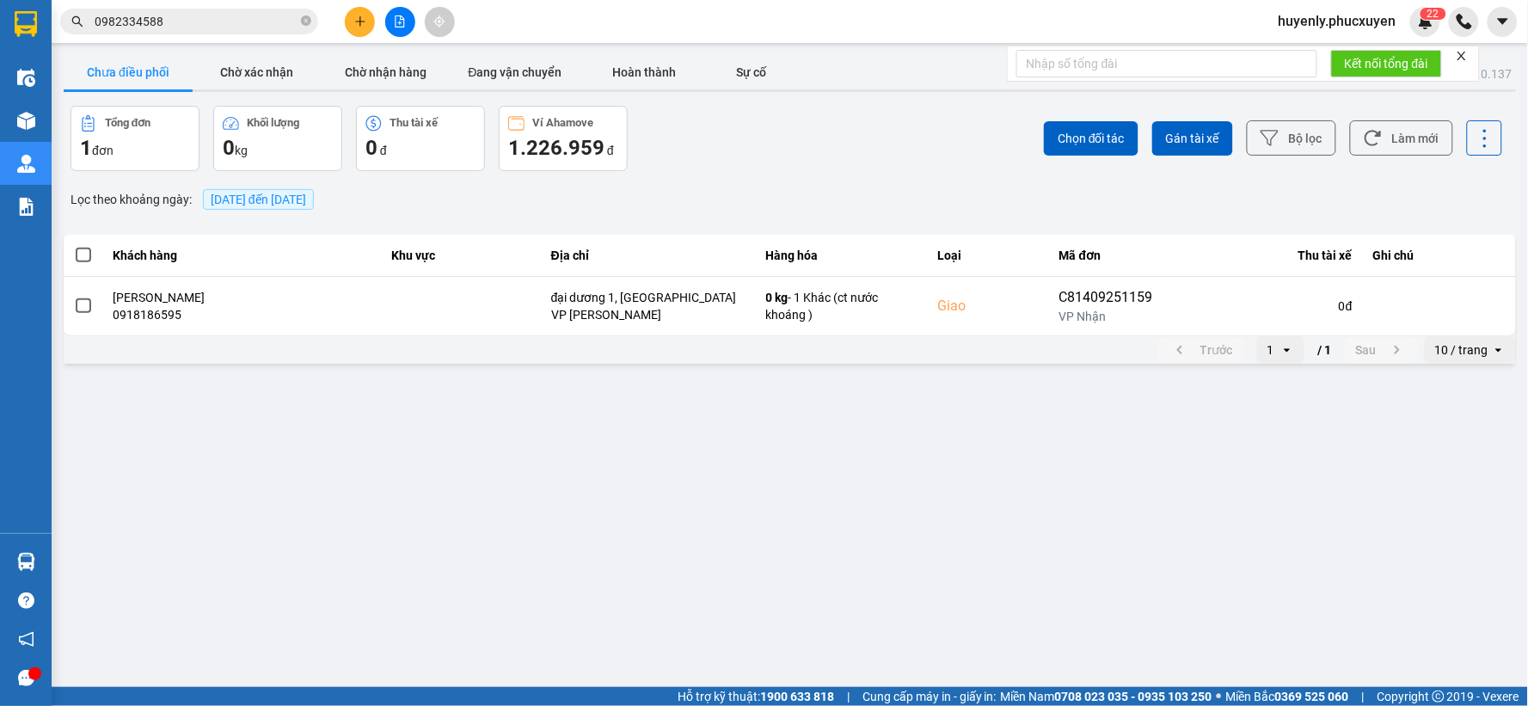
click at [286, 23] on input "0982334588" at bounding box center [196, 21] width 203 height 19
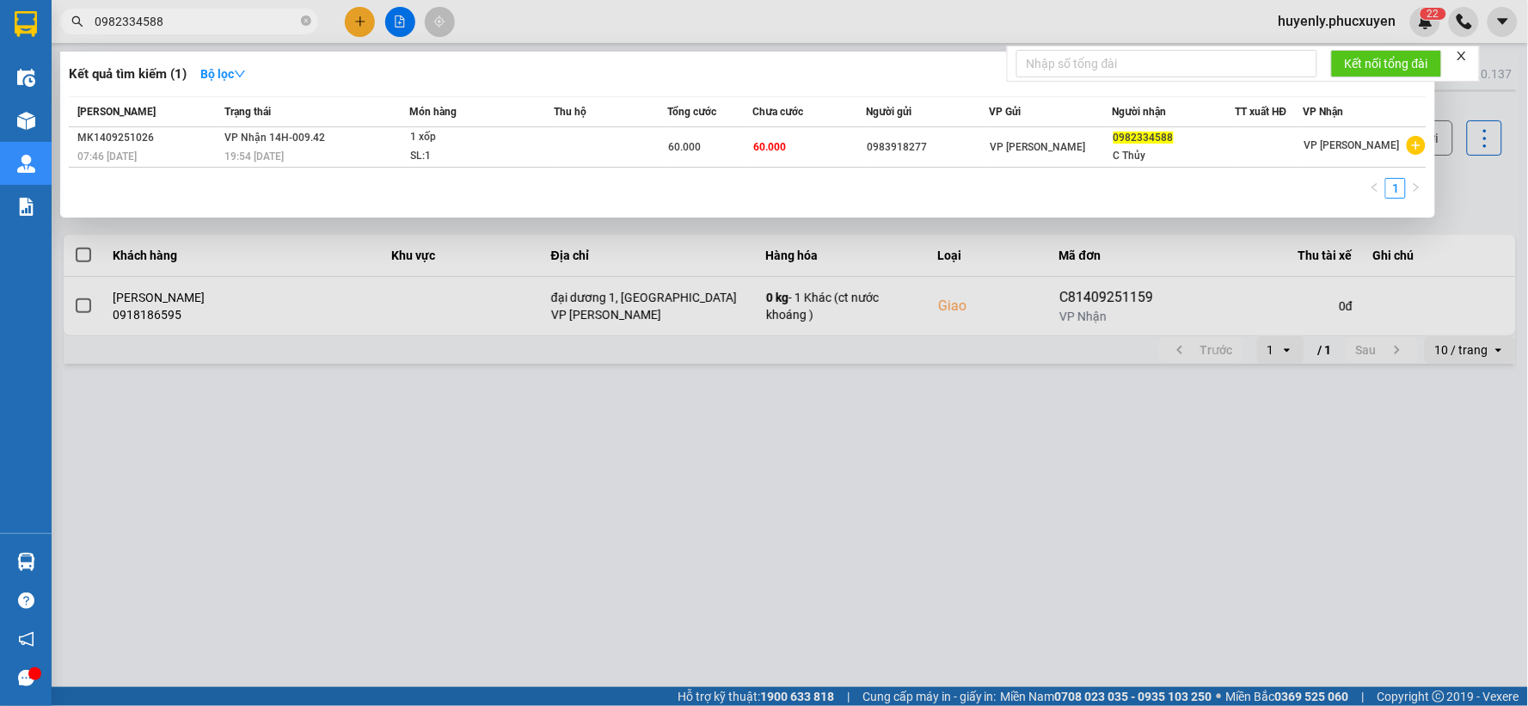
click at [286, 23] on input "0982334588" at bounding box center [196, 21] width 203 height 19
paste input "C81409251159"
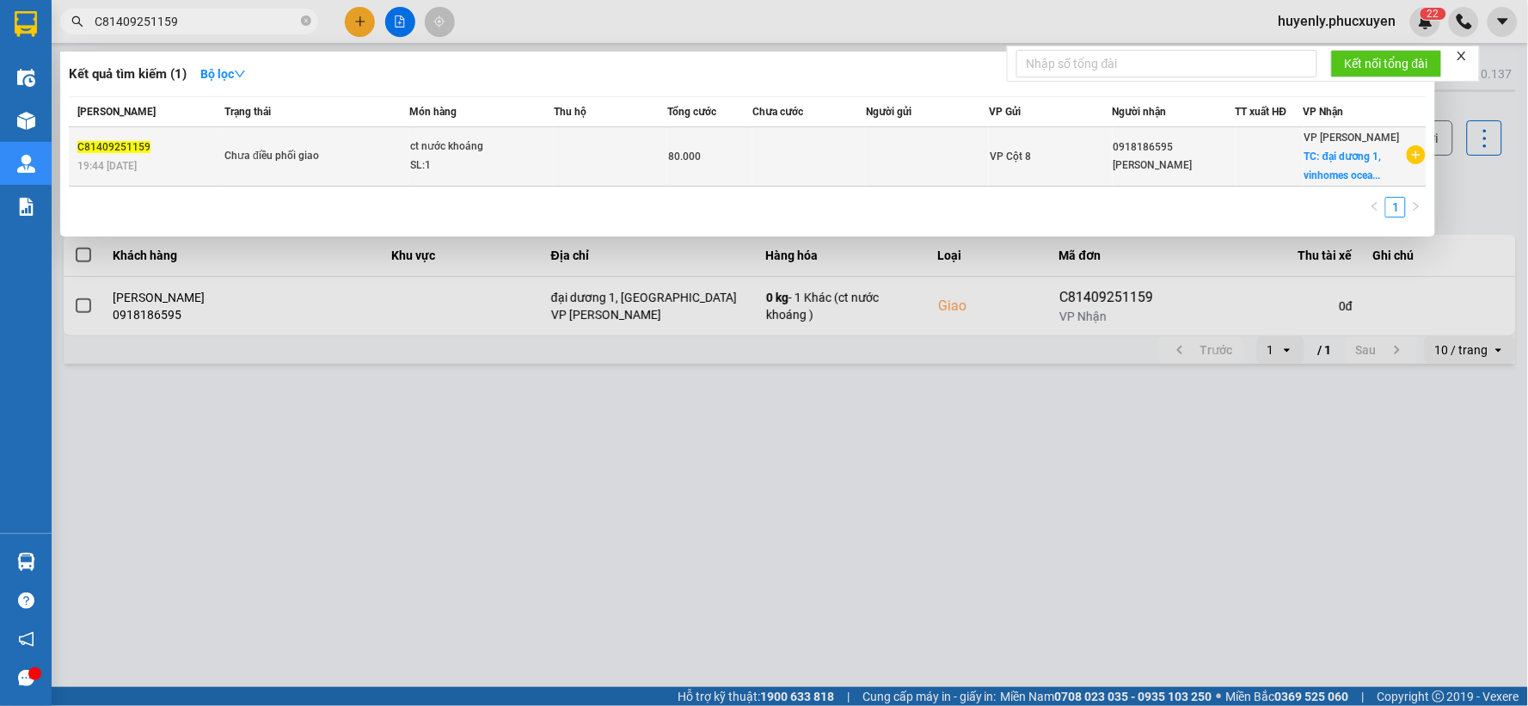
type input "C81409251159"
click at [1152, 155] on div "0918186595" at bounding box center [1173, 147] width 121 height 18
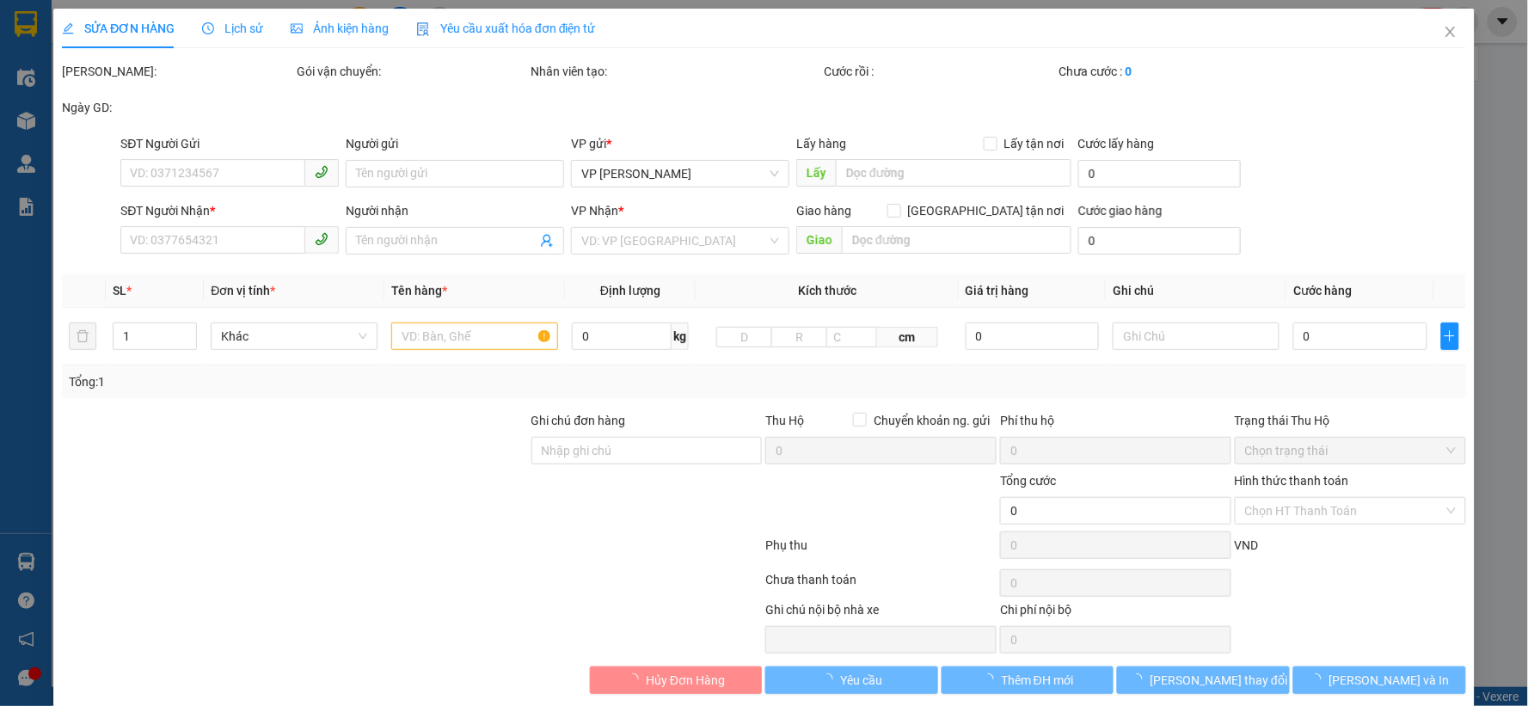
type input "0918186595"
type input "[PERSON_NAME]"
checkbox input "true"
type input "đại dương 1, [GEOGRAPHIC_DATA]"
type input "80.000"
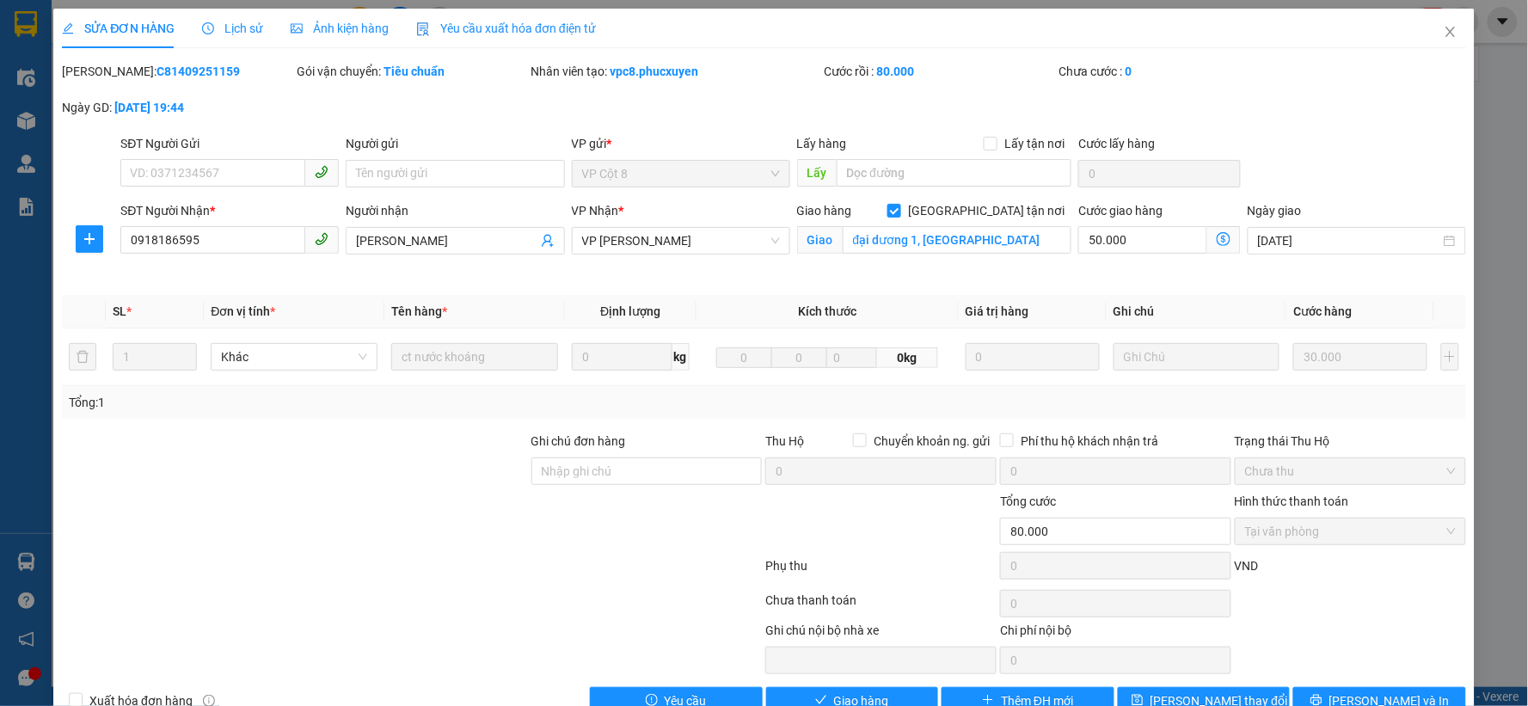
click at [220, 15] on div "Lịch sử" at bounding box center [232, 29] width 61 height 40
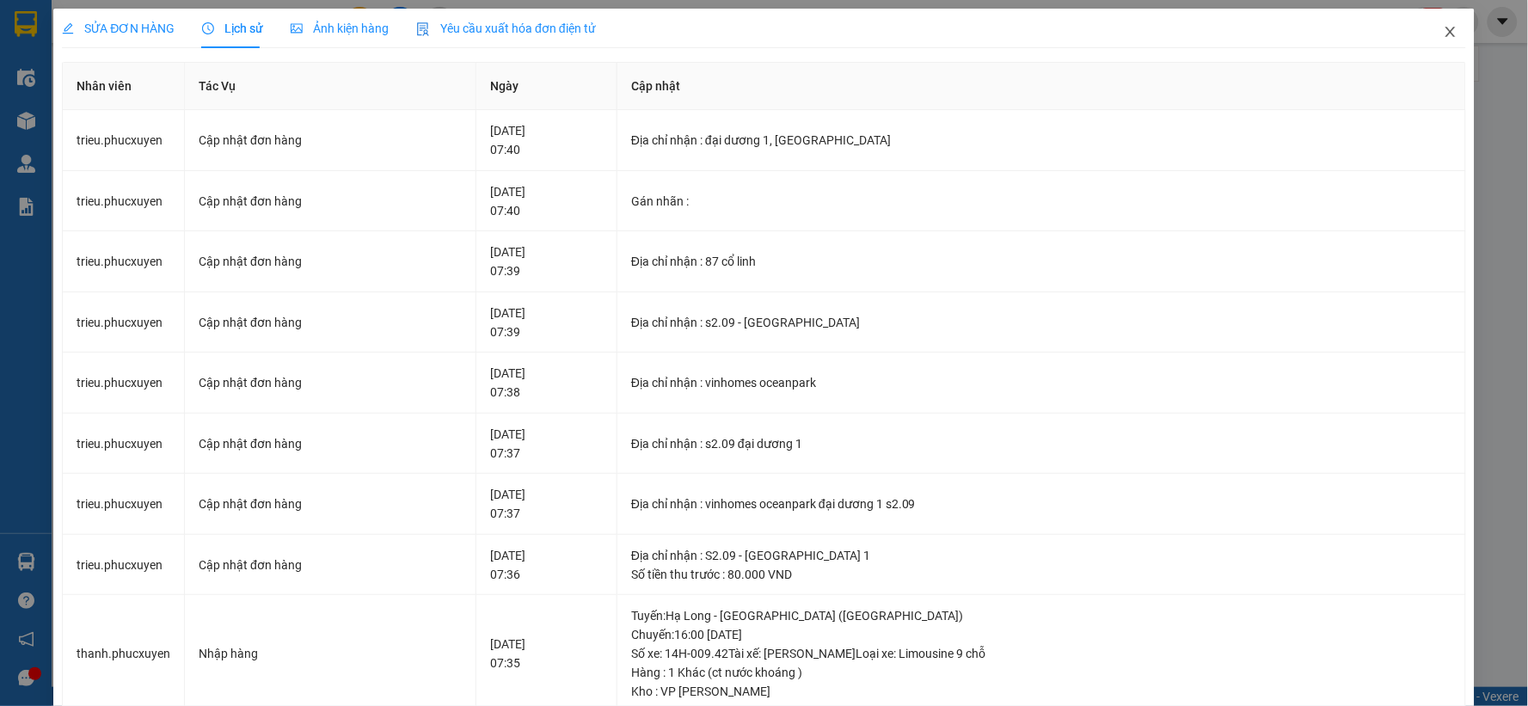
click at [1432, 40] on span "Close" at bounding box center [1450, 33] width 48 height 48
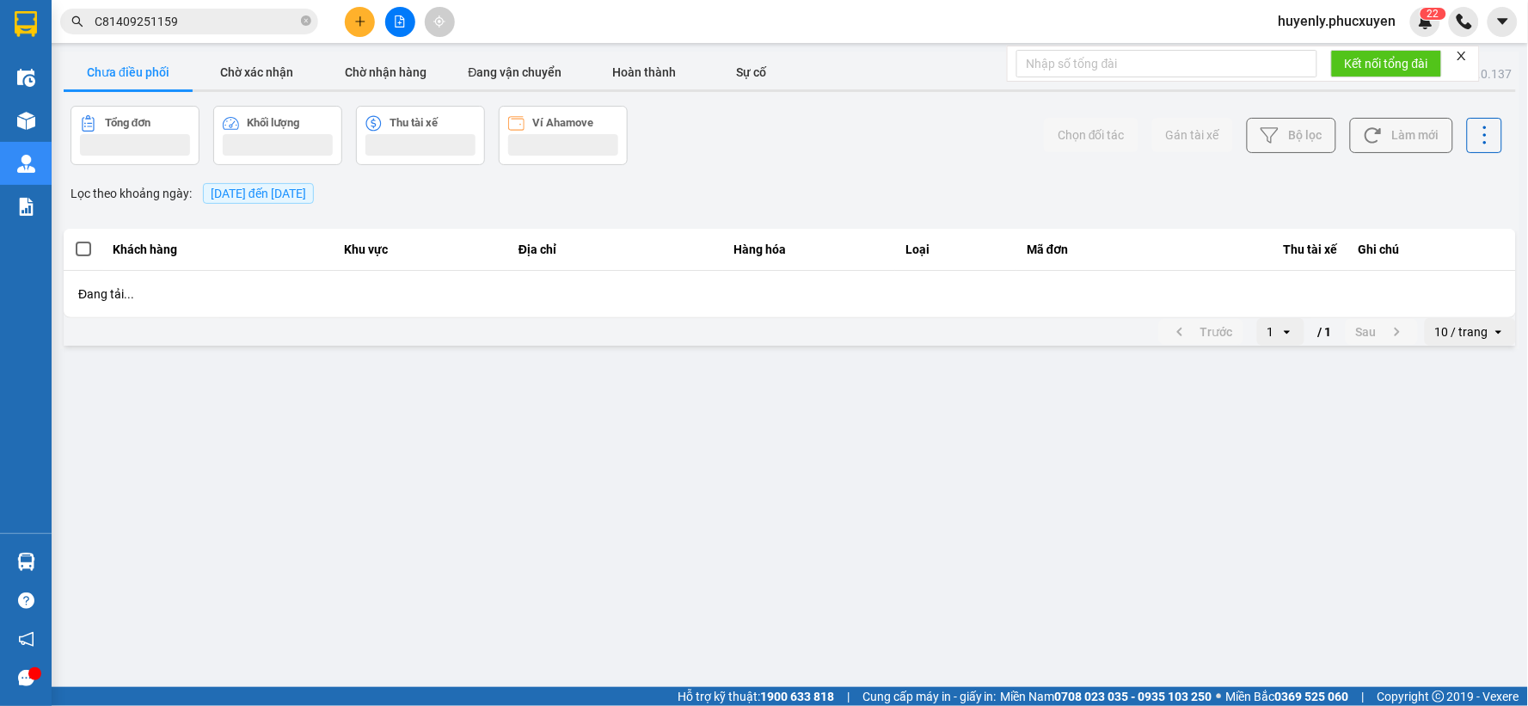
click at [1436, 46] on div "Kết nối tổng đài" at bounding box center [1243, 64] width 473 height 36
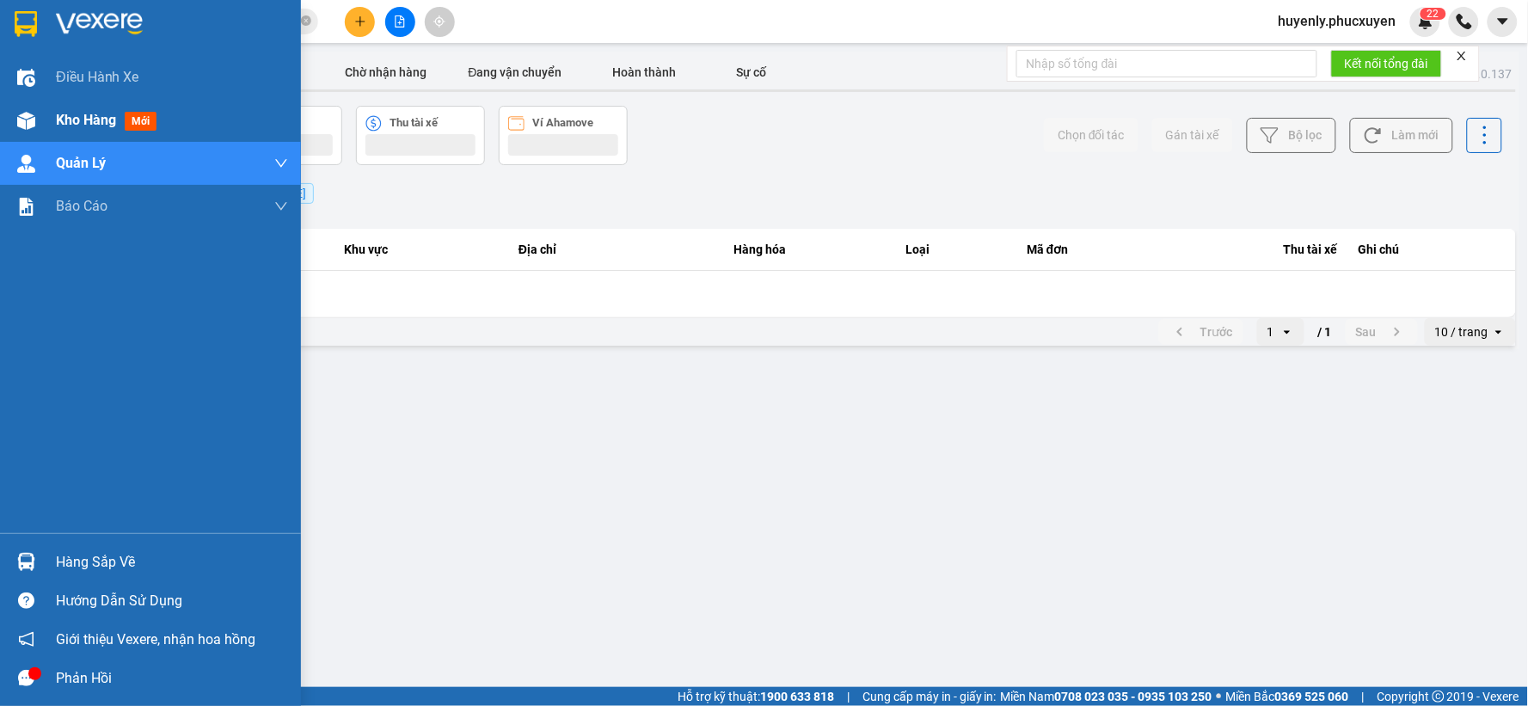
click at [75, 128] on span "Kho hàng" at bounding box center [86, 120] width 60 height 16
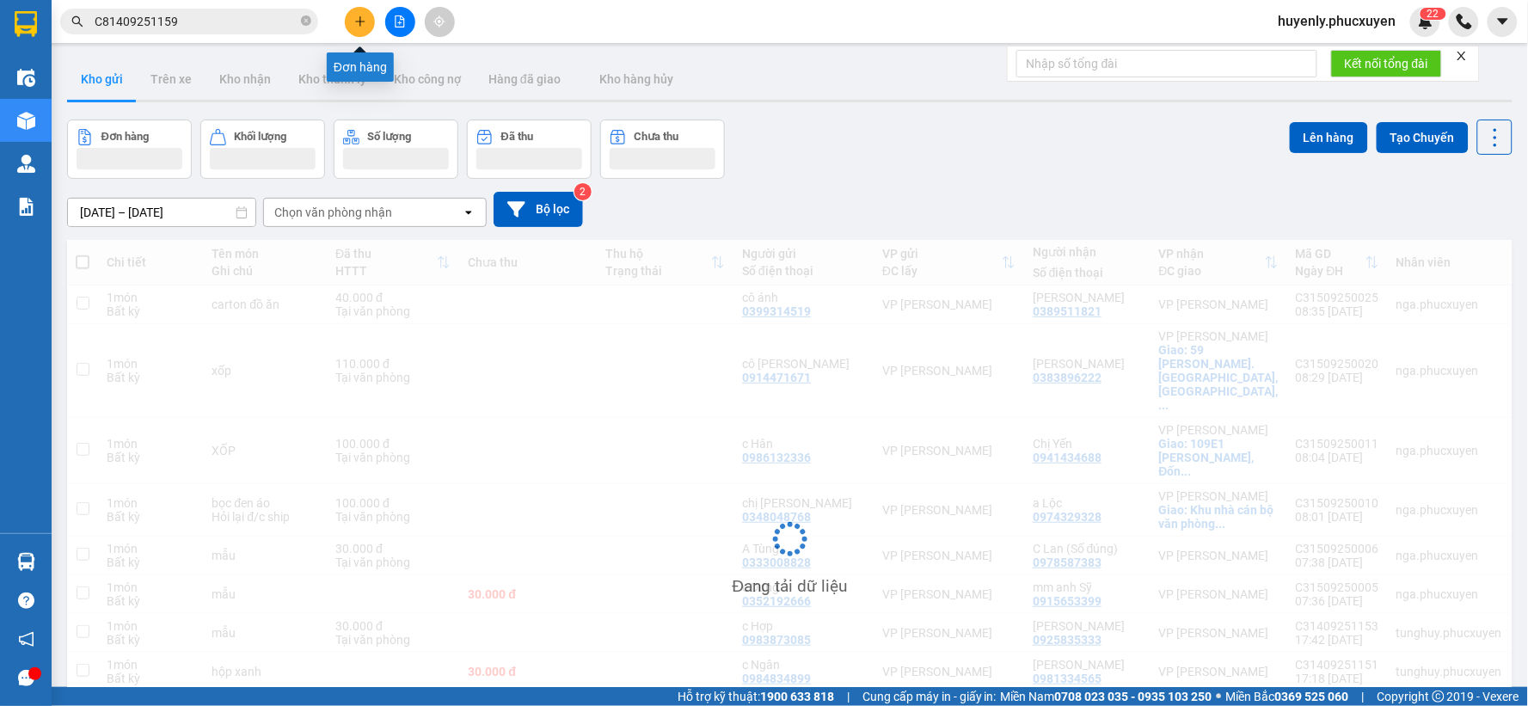
click at [356, 28] on button at bounding box center [360, 22] width 30 height 30
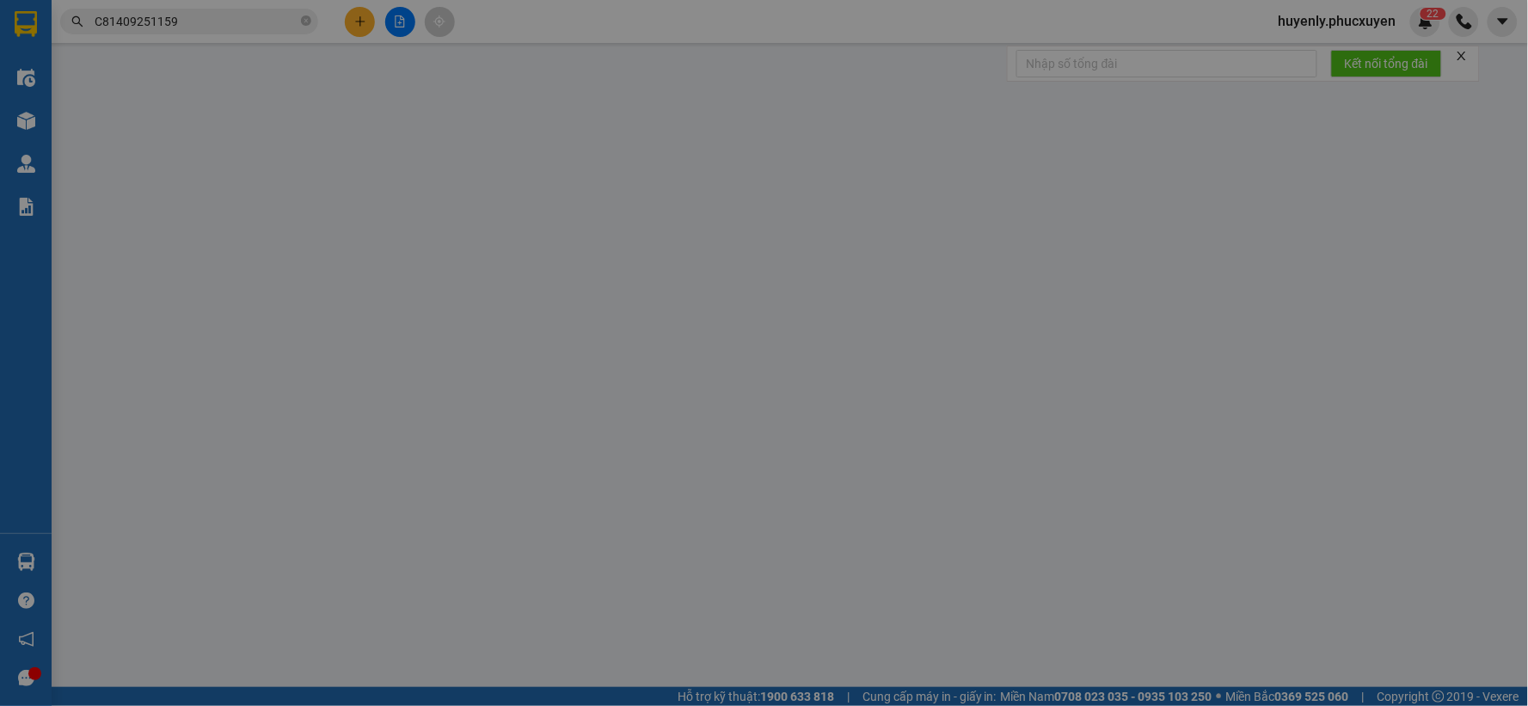
click at [356, 28] on span "Yêu cầu xuất hóa đơn điện tử" at bounding box center [291, 28] width 180 height 14
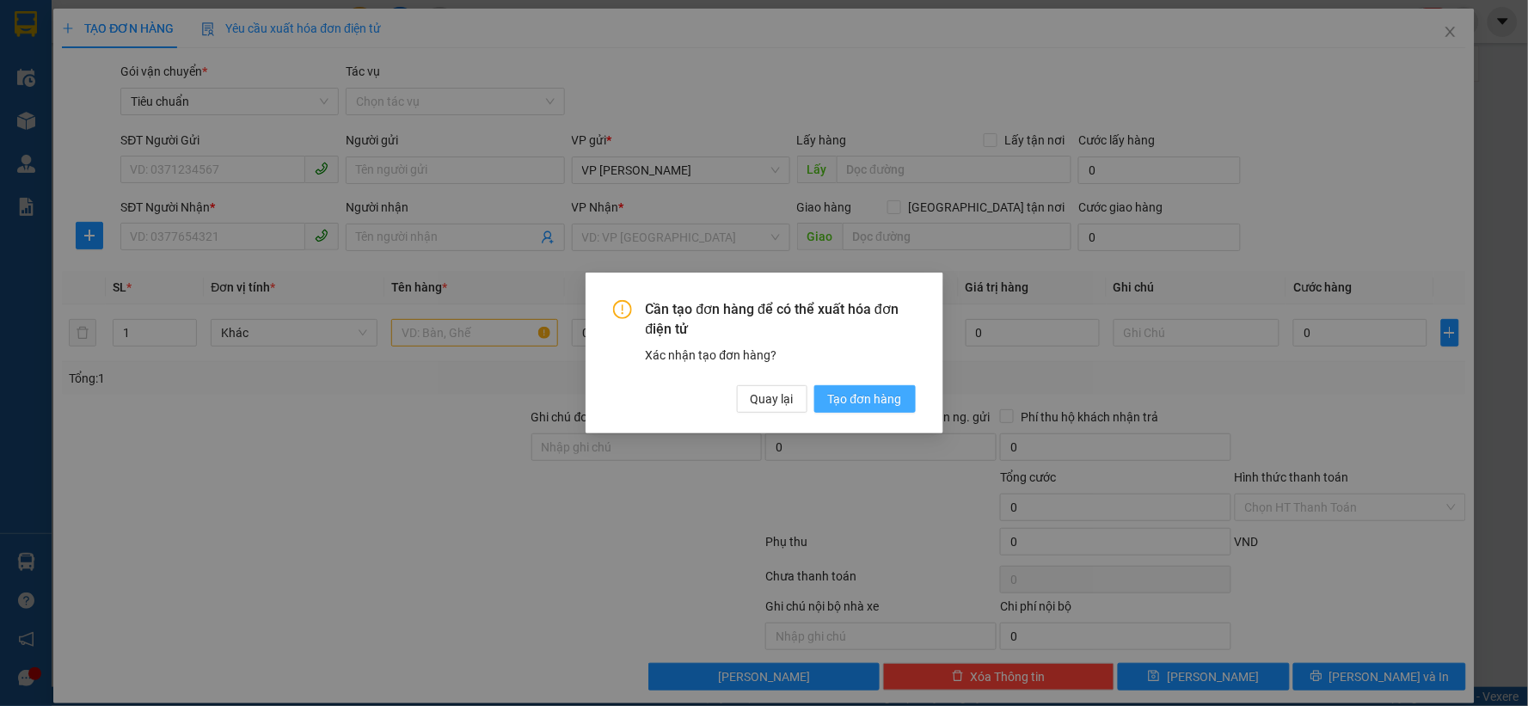
click at [883, 397] on span "Tạo đơn hàng" at bounding box center [865, 398] width 74 height 19
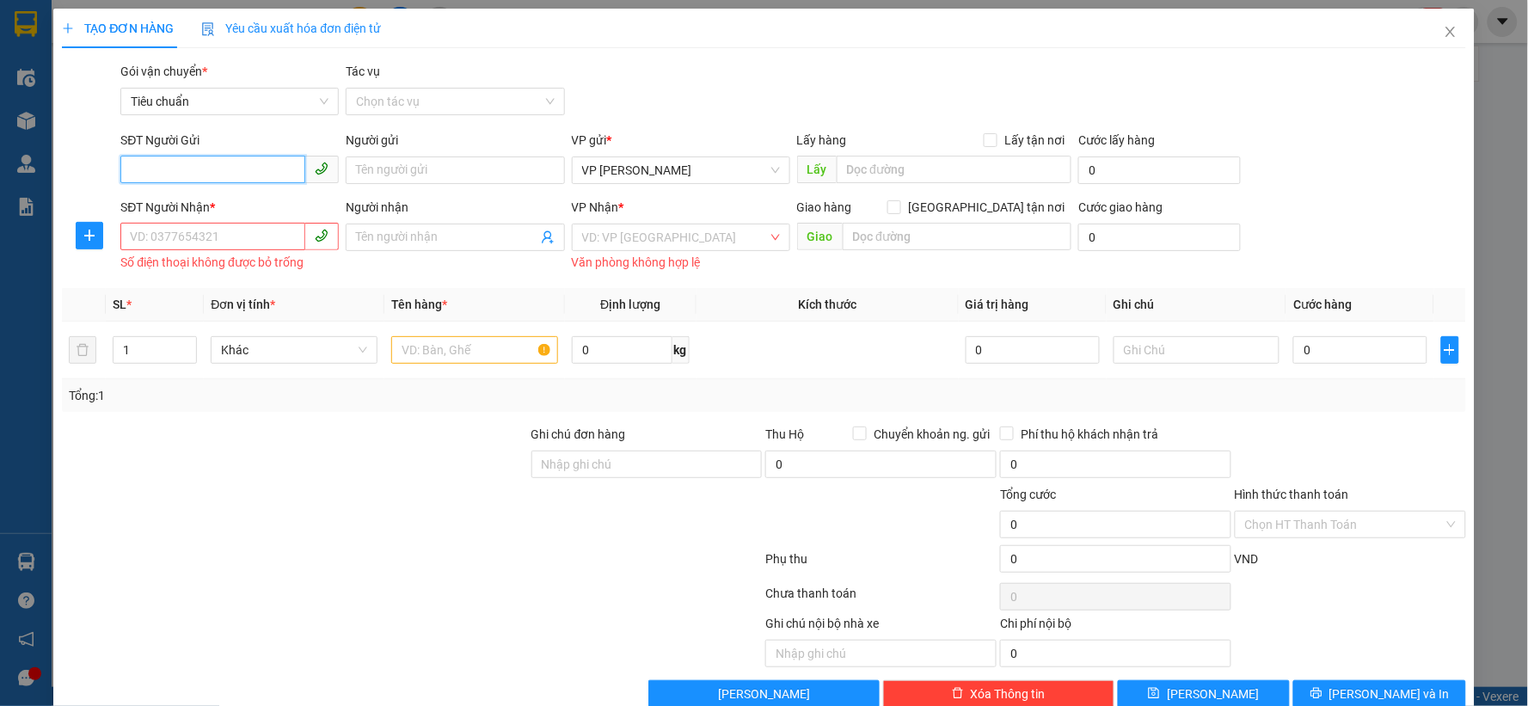
click at [254, 164] on input "SĐT Người Gửi" at bounding box center [212, 170] width 185 height 28
paste input "0386119166"
click at [286, 174] on input "0386119166" at bounding box center [212, 170] width 185 height 28
drag, startPoint x: 256, startPoint y: 166, endPoint x: 245, endPoint y: 160, distance: 12.7
click at [253, 164] on input "0386119166" at bounding box center [212, 170] width 185 height 28
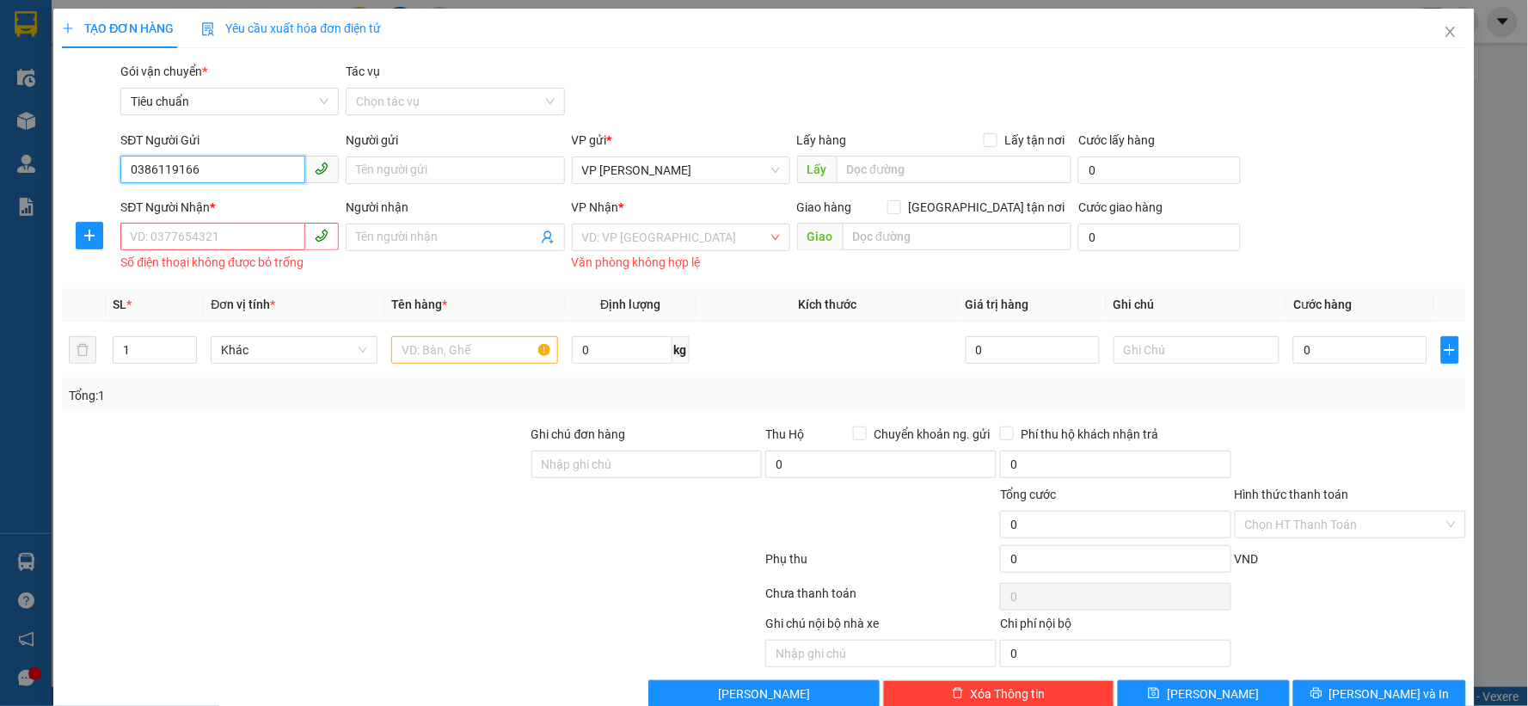
click at [211, 175] on input "0386119166" at bounding box center [212, 170] width 185 height 28
click at [207, 173] on input "0386119166" at bounding box center [212, 170] width 185 height 28
type input "0386119166"
click at [230, 228] on input "SĐT Người Nhận *" at bounding box center [212, 237] width 185 height 28
paste input "0386119166"
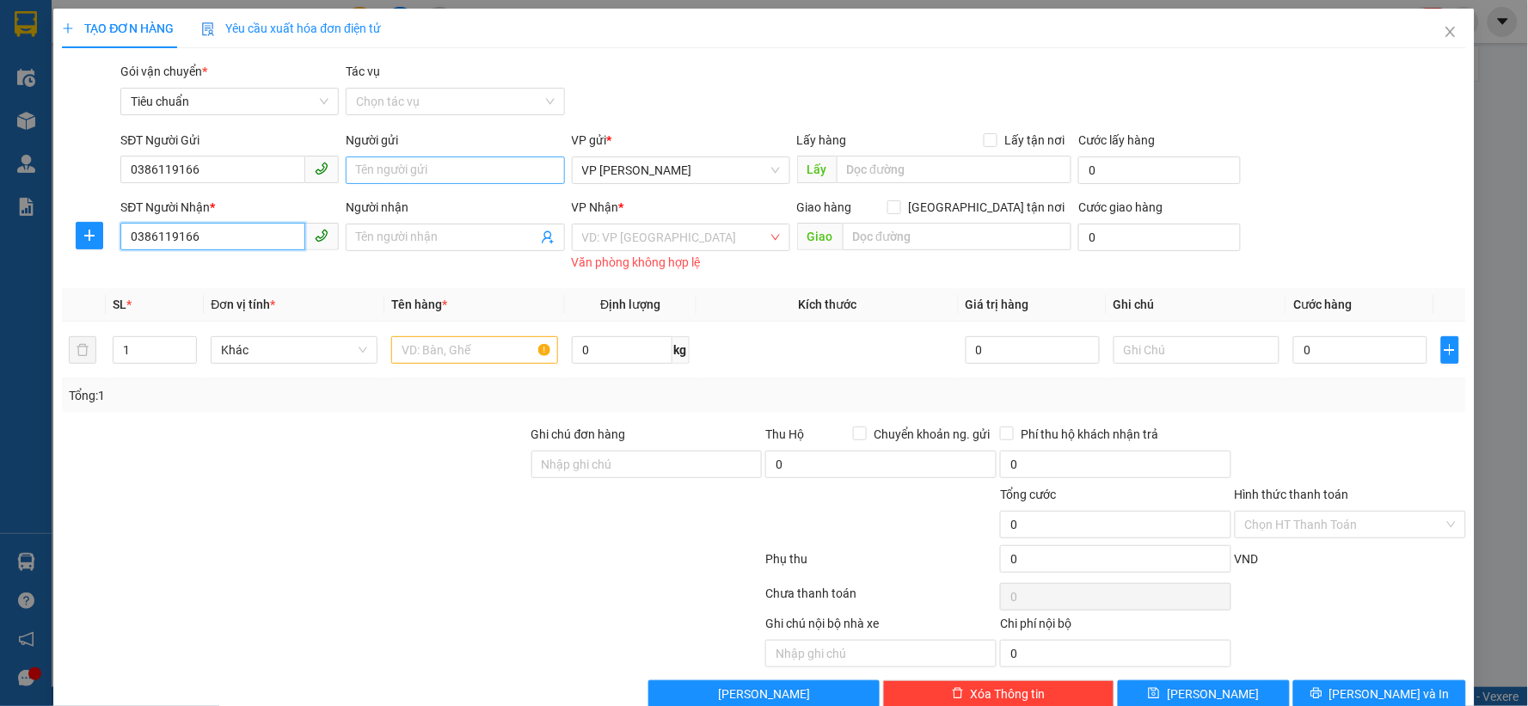
type input "0386119166"
click at [416, 168] on input "Người gửi" at bounding box center [455, 170] width 218 height 28
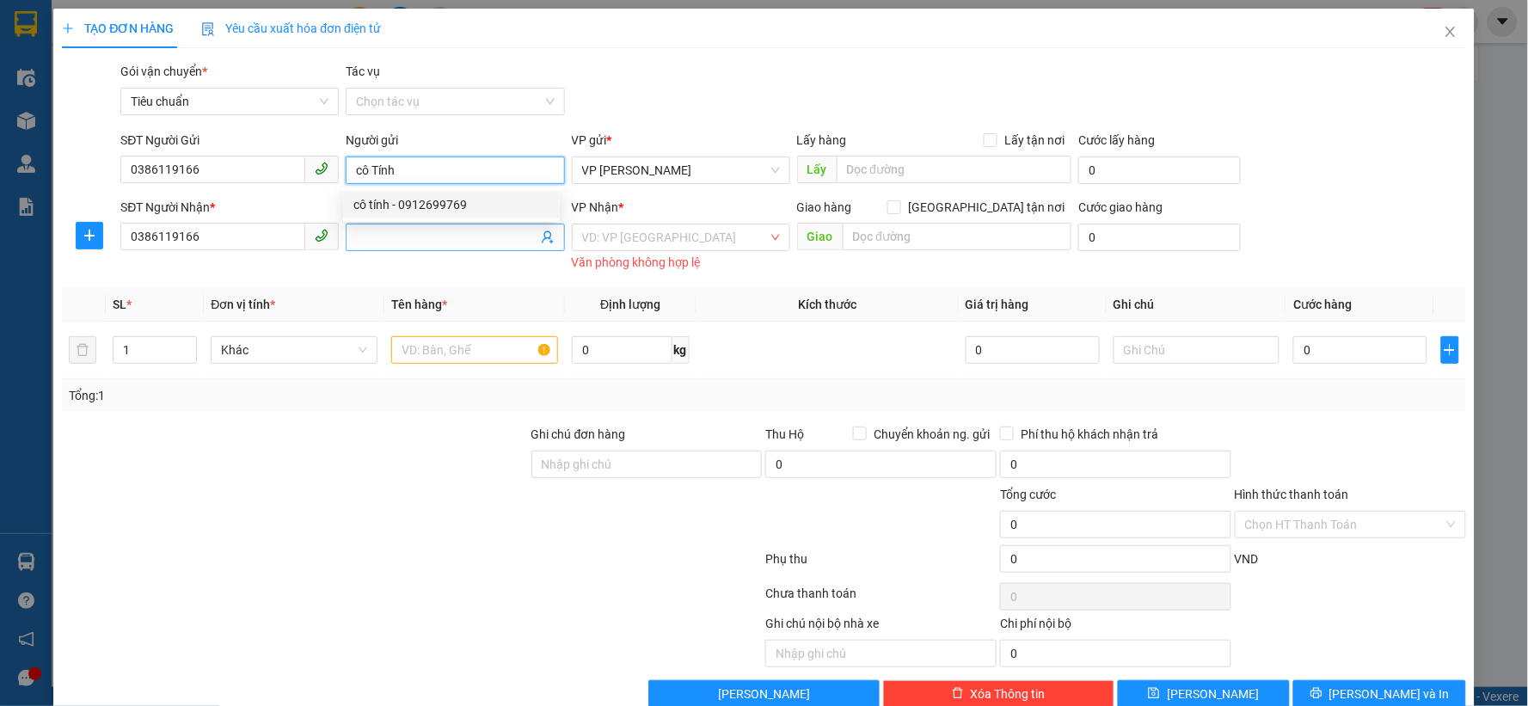
type input "cô Tính"
click at [413, 238] on input "Người nhận" at bounding box center [446, 237] width 181 height 19
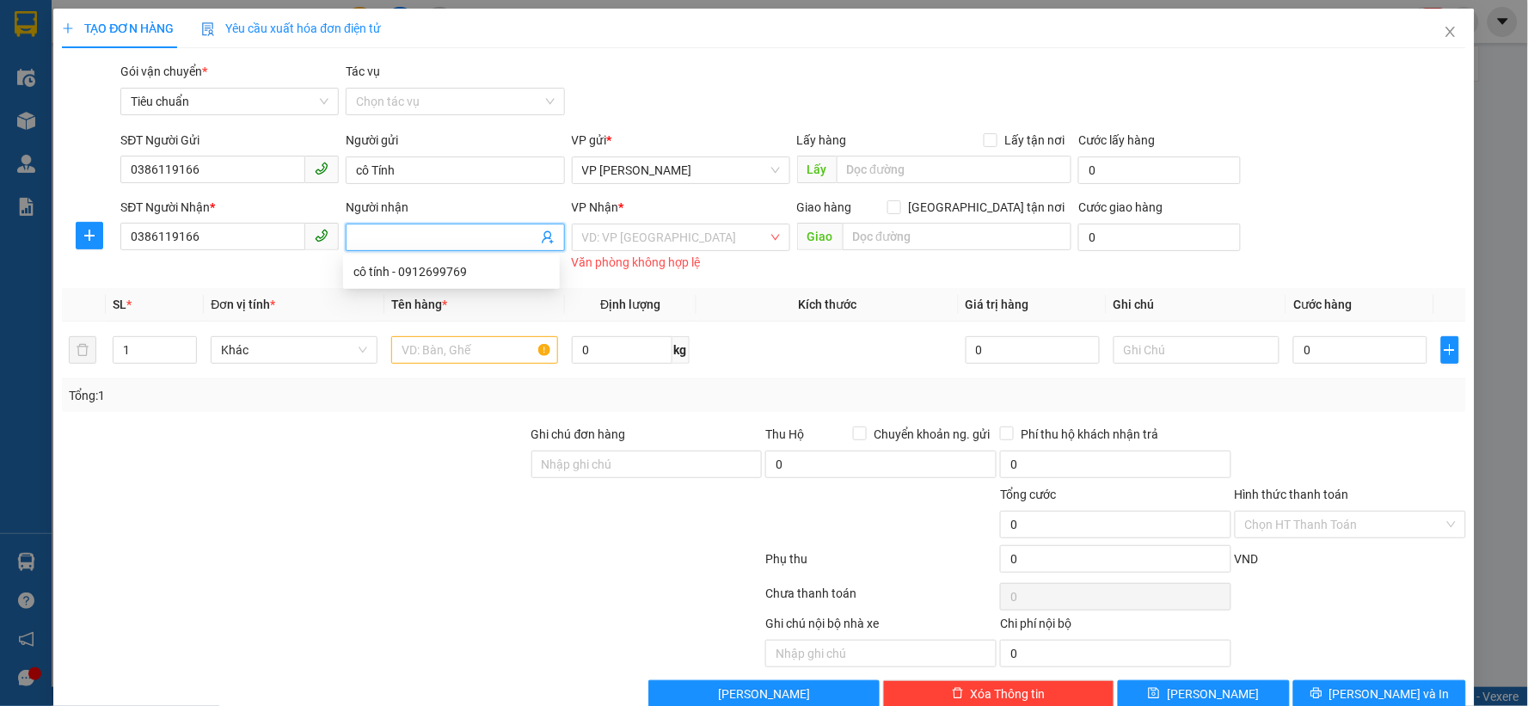
click at [643, 253] on div "Văn phòng không hợp lệ" at bounding box center [681, 263] width 218 height 20
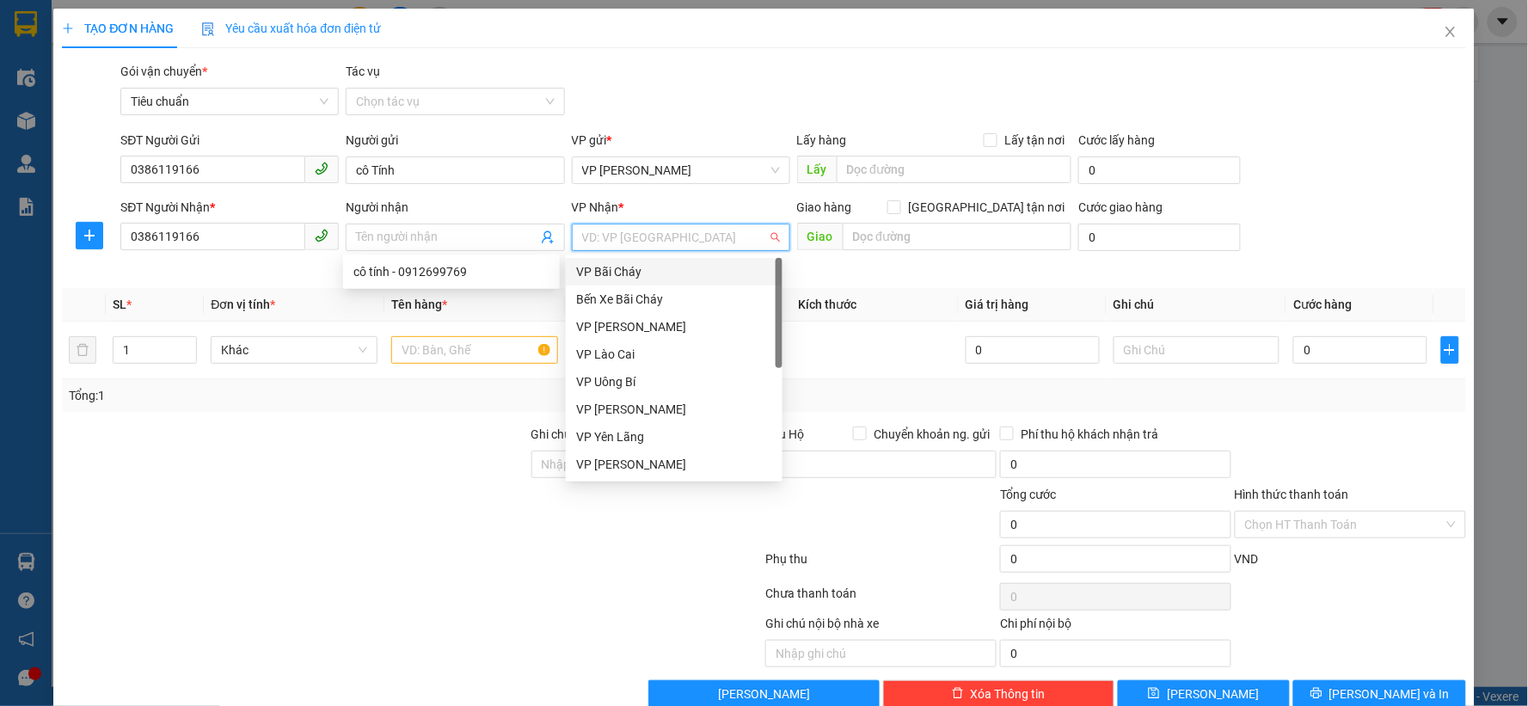
click at [666, 238] on input "search" at bounding box center [675, 237] width 186 height 26
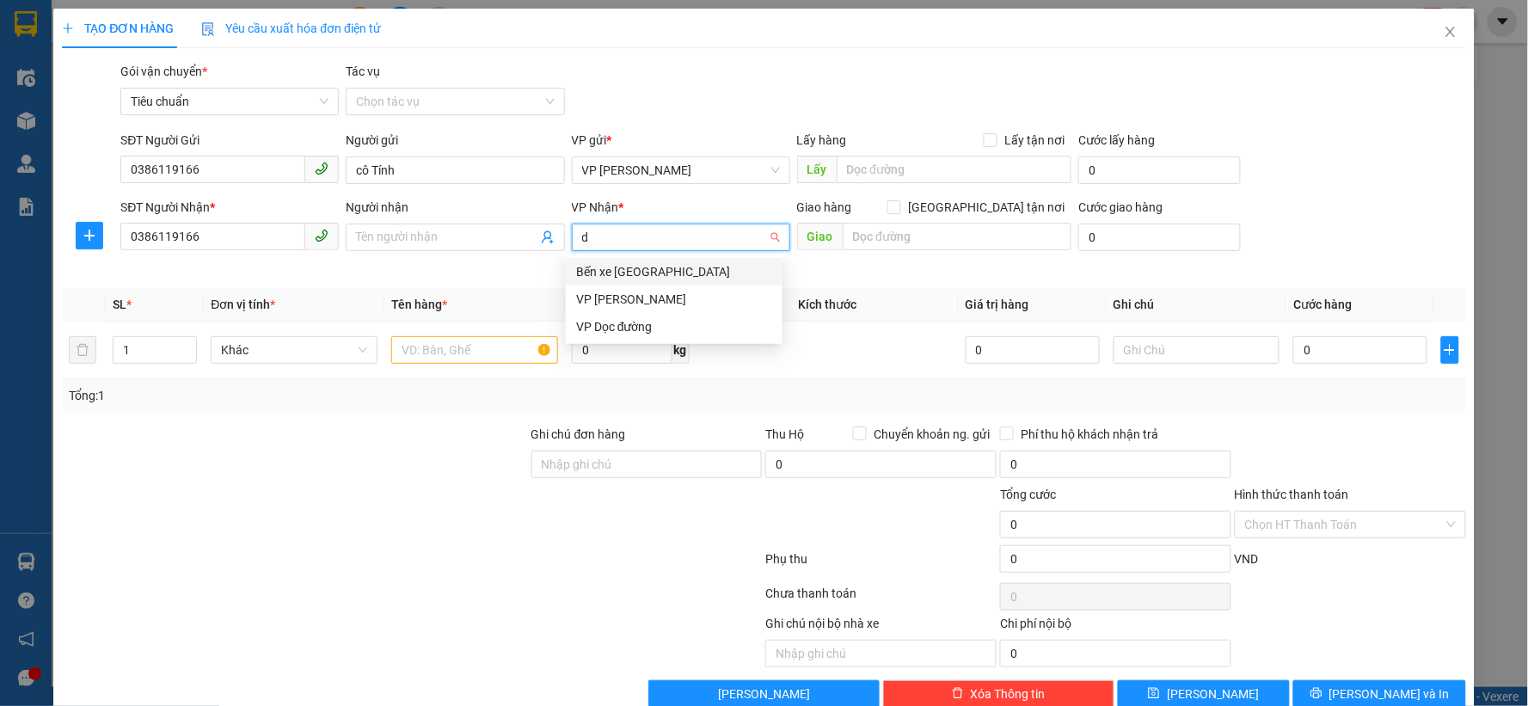
type input "dư"
drag, startPoint x: 645, startPoint y: 266, endPoint x: 591, endPoint y: 268, distance: 54.2
click at [643, 265] on div "VP [PERSON_NAME]" at bounding box center [674, 271] width 196 height 19
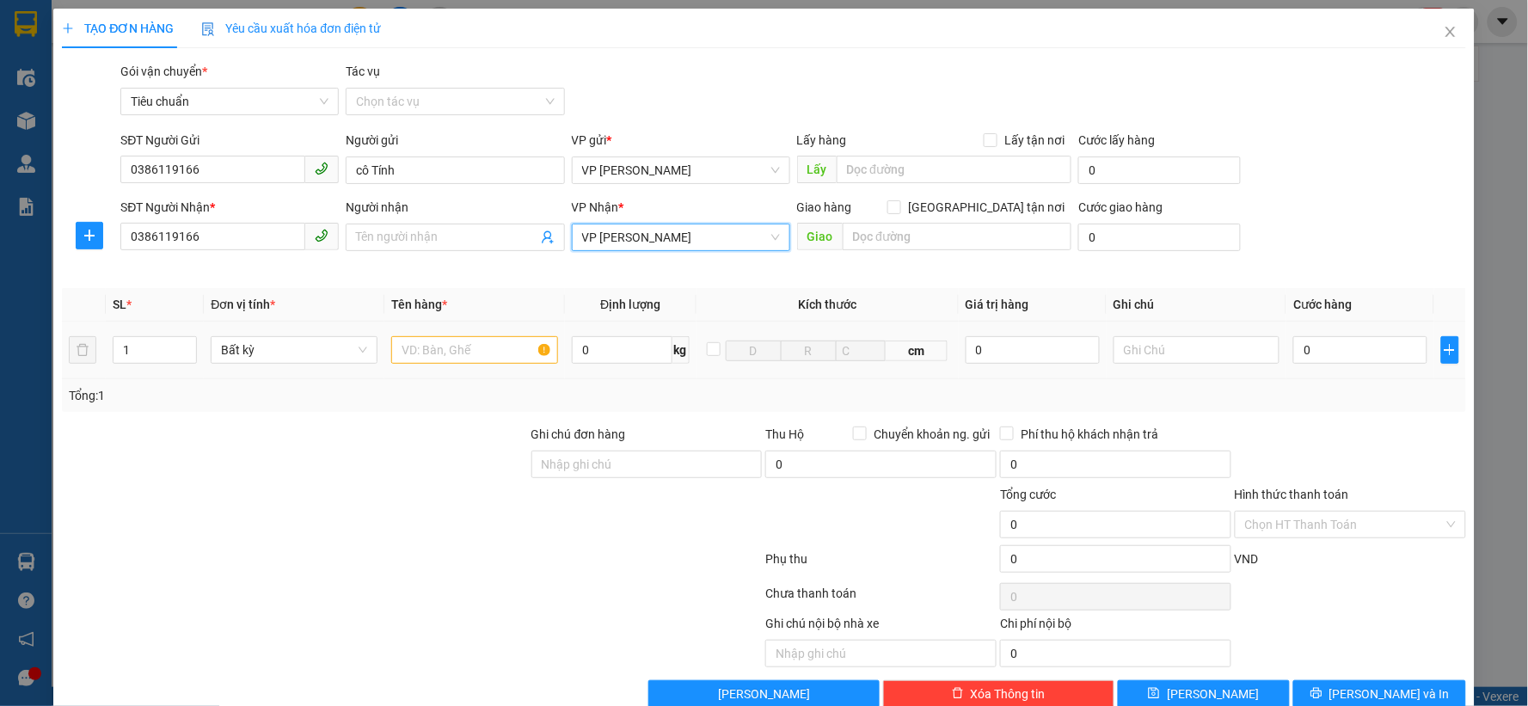
drag, startPoint x: 432, startPoint y: 364, endPoint x: 457, endPoint y: 355, distance: 26.7
click at [447, 358] on div "SL * Đơn vị tính * Tên hàng * Định lượng Kích thước Giá trị hàng Ghi chú Cước h…" at bounding box center [764, 350] width 1404 height 124
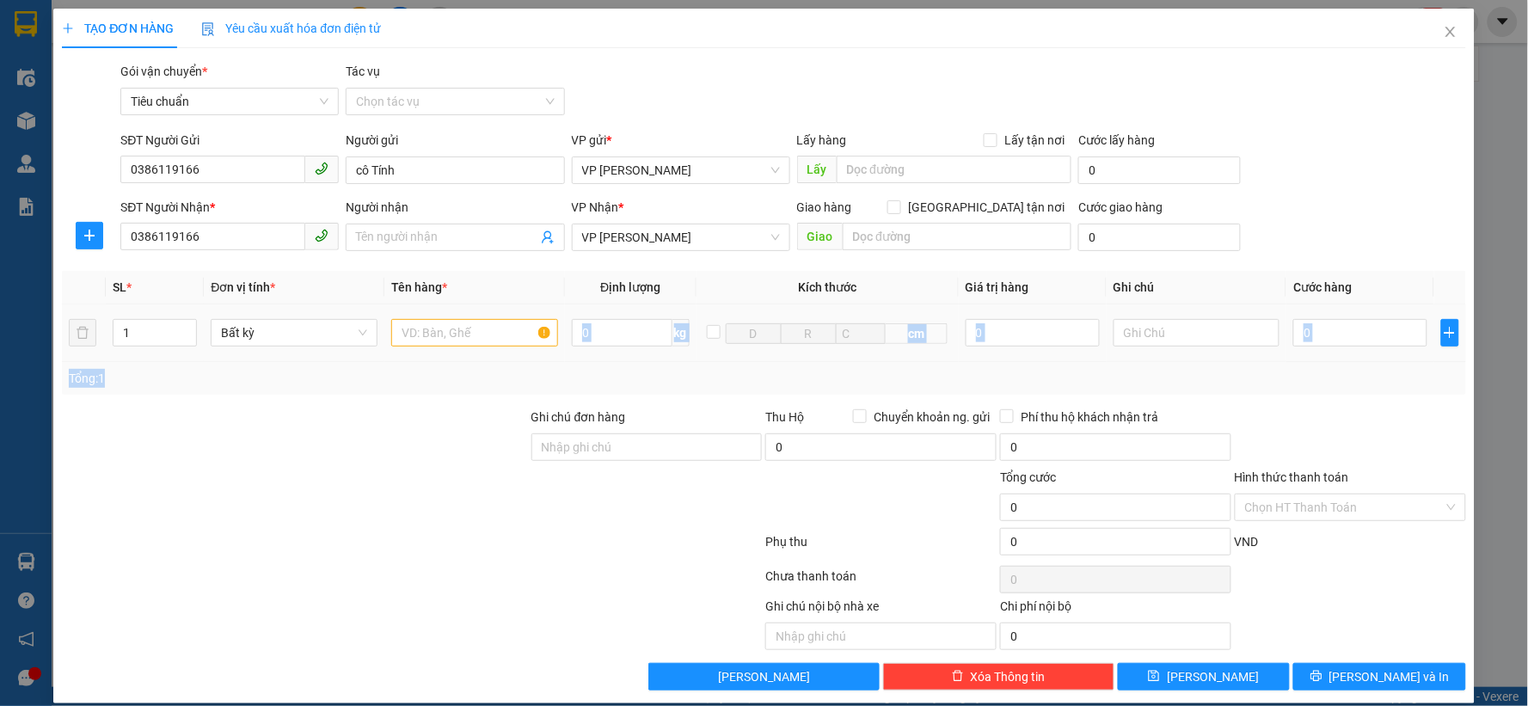
drag, startPoint x: 459, startPoint y: 355, endPoint x: 462, endPoint y: 346, distance: 9.8
click at [460, 355] on td at bounding box center [474, 333] width 181 height 58
click at [462, 340] on input "text" at bounding box center [474, 333] width 167 height 28
click at [464, 337] on input "xe S" at bounding box center [474, 333] width 167 height 28
type input "xe 14AA-08703"
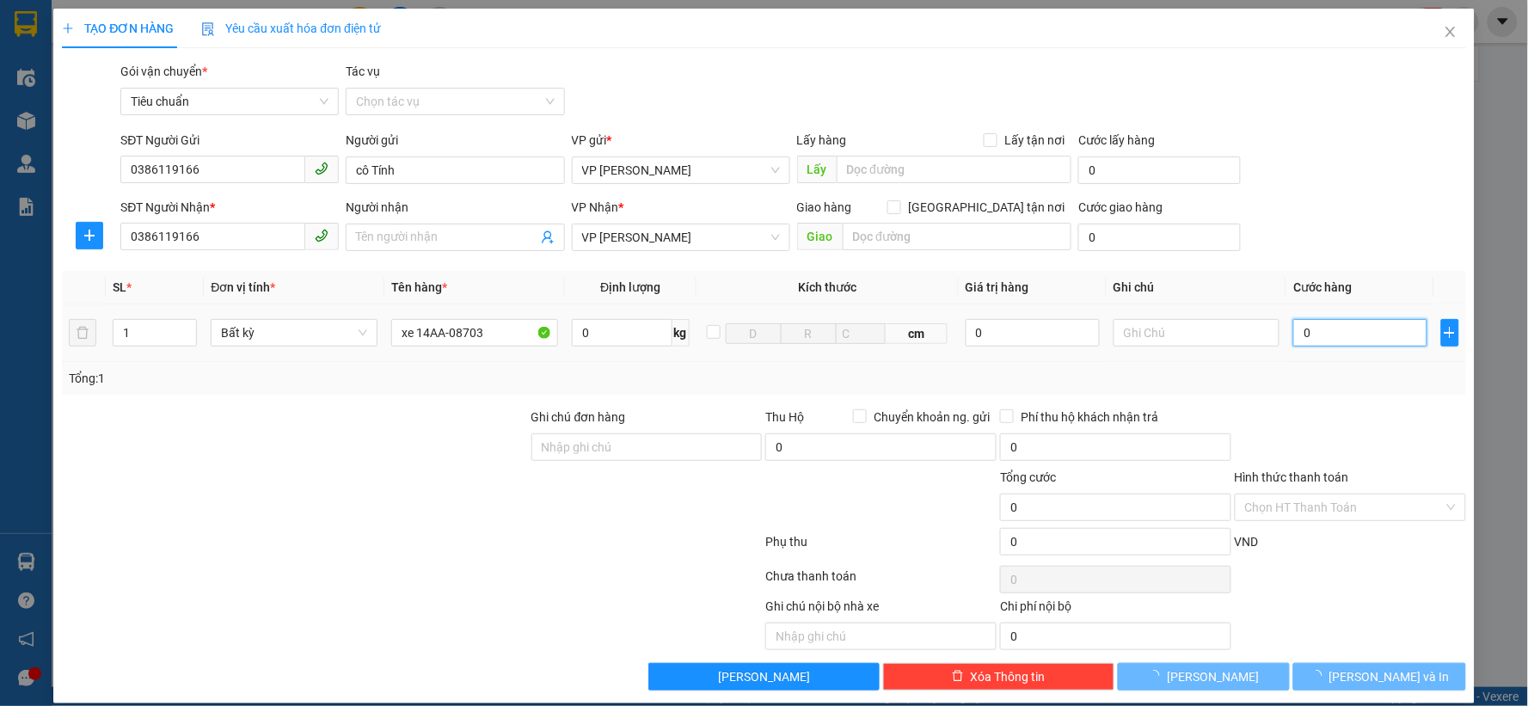
click at [1315, 340] on input "0" at bounding box center [1360, 333] width 134 height 28
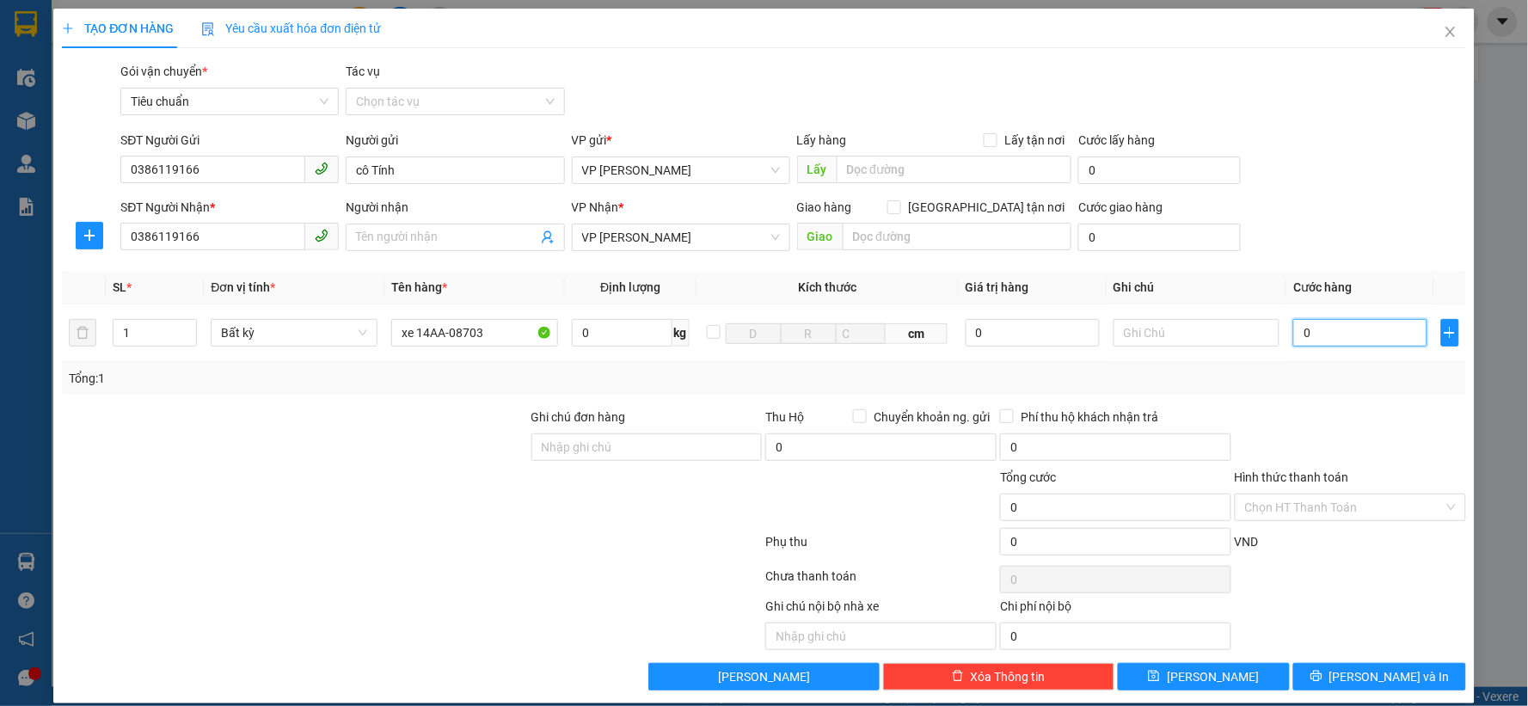
type input "3"
type input "30"
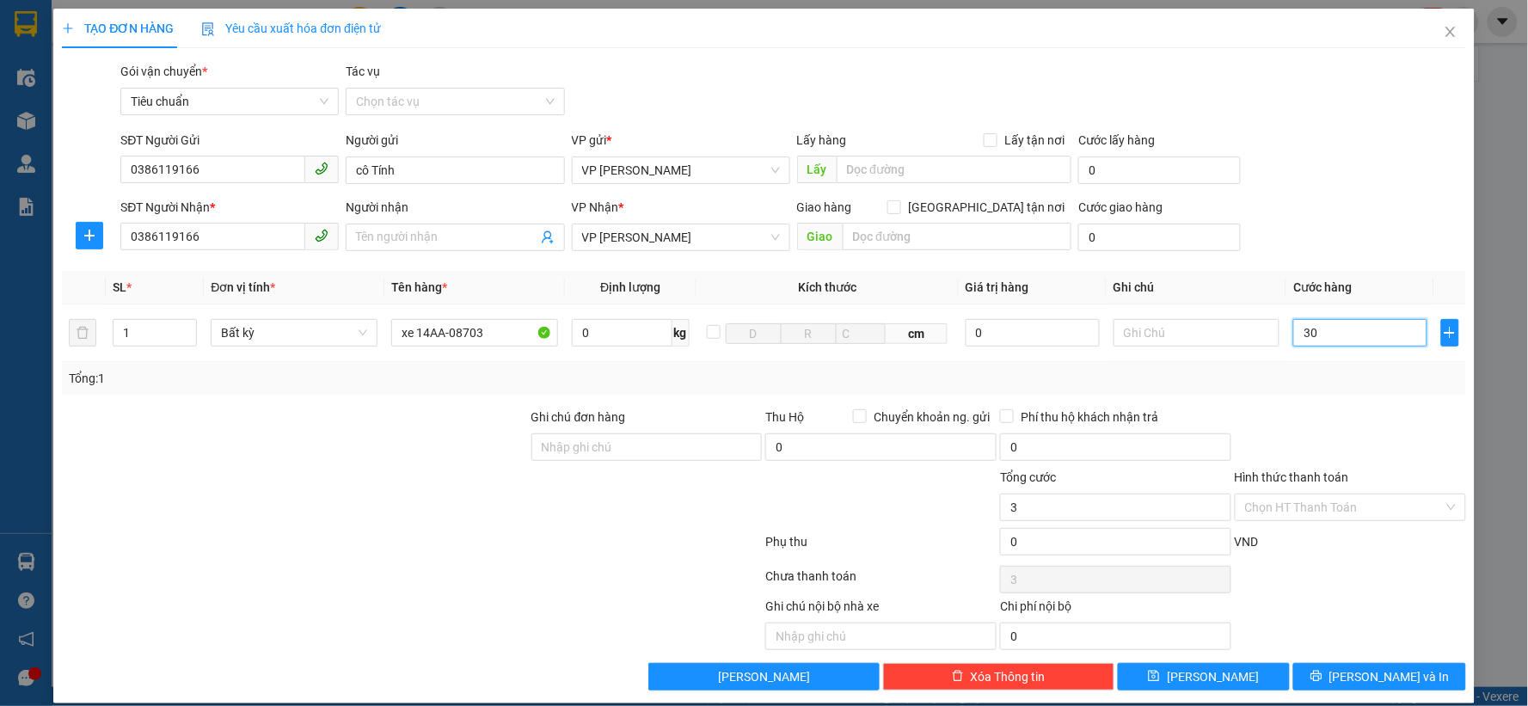
type input "30"
type input "300"
type input "300.000"
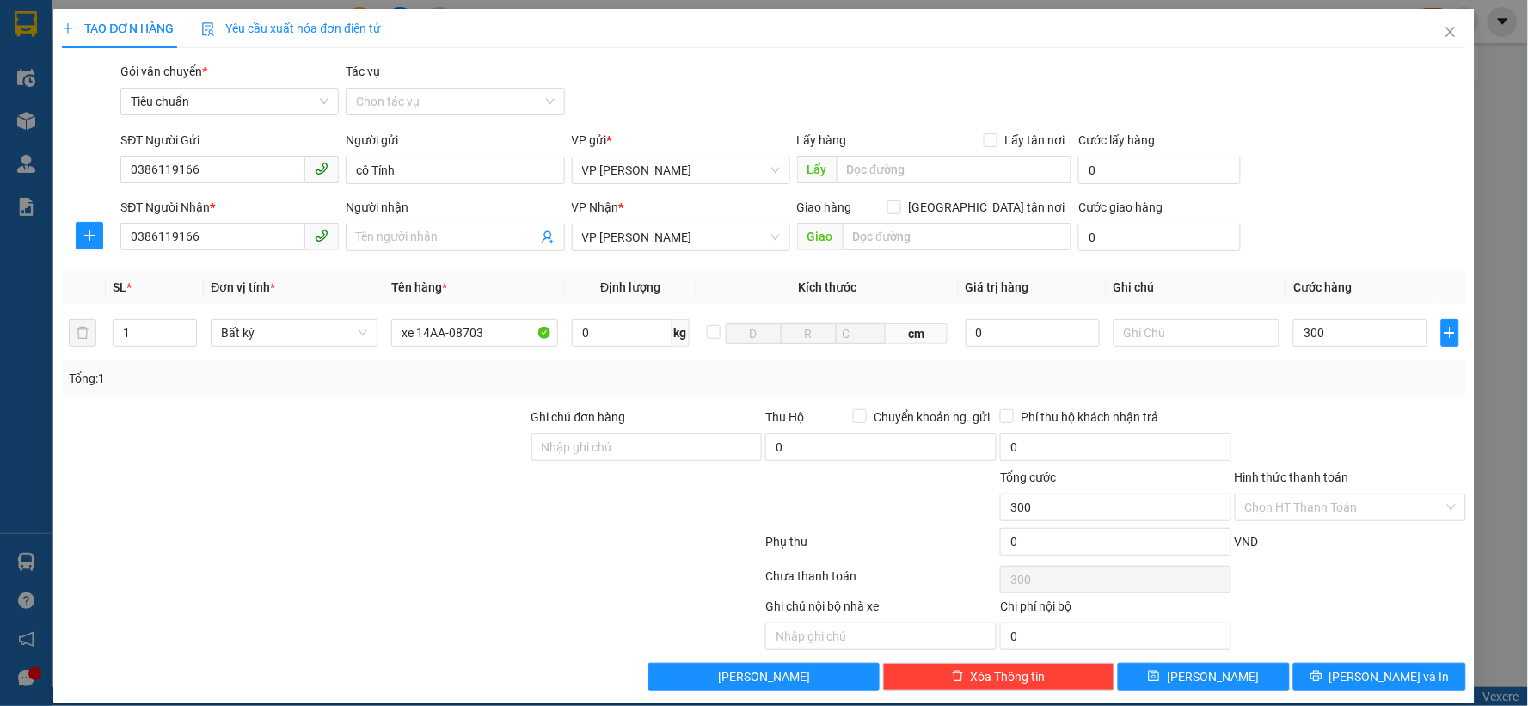
type input "300.000"
click at [1259, 173] on div "SĐT Người Gửi 0386119166 Người gửi cô Tính VP gửi * VP [PERSON_NAME] Lấy hàng L…" at bounding box center [792, 161] width 1351 height 60
click at [1353, 327] on input "300.000" at bounding box center [1360, 333] width 134 height 28
type input "1"
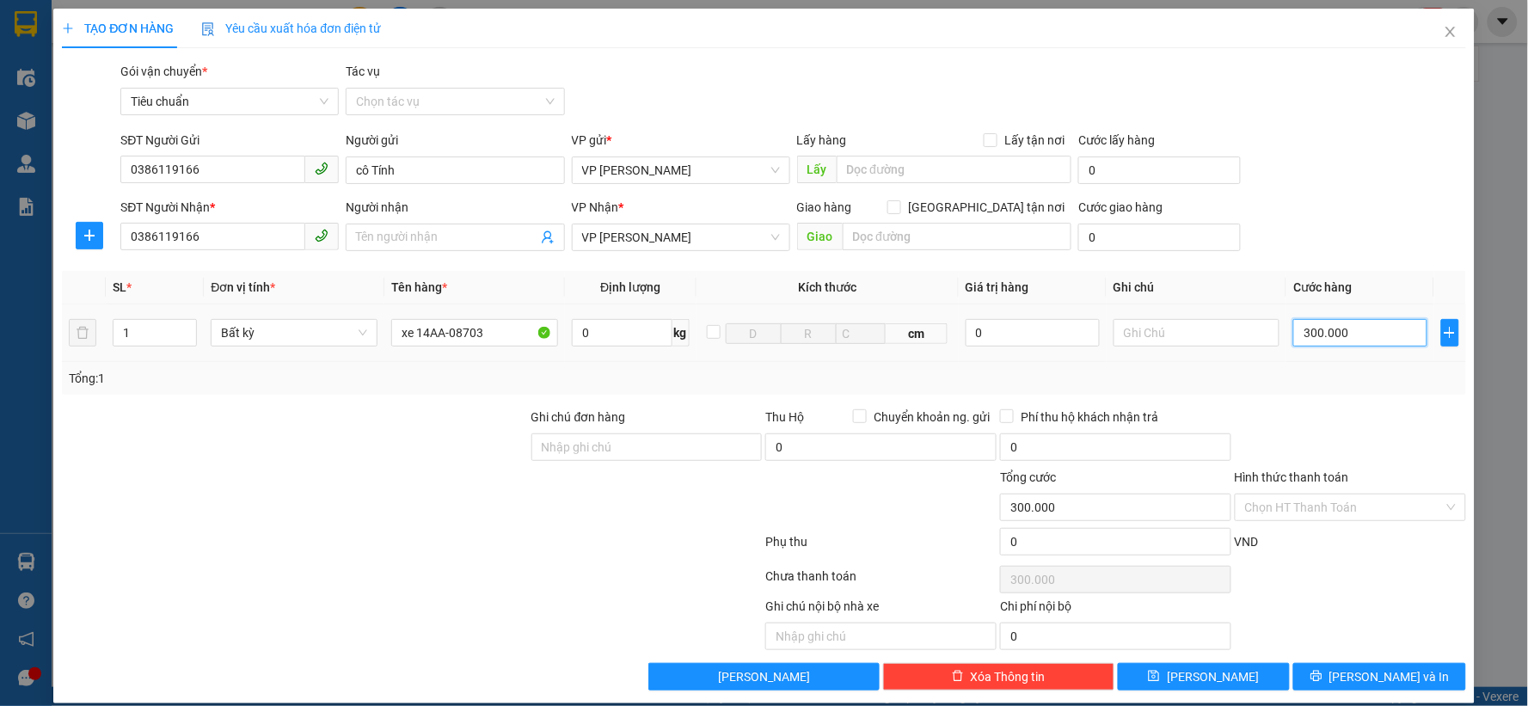
type input "1"
type input "15"
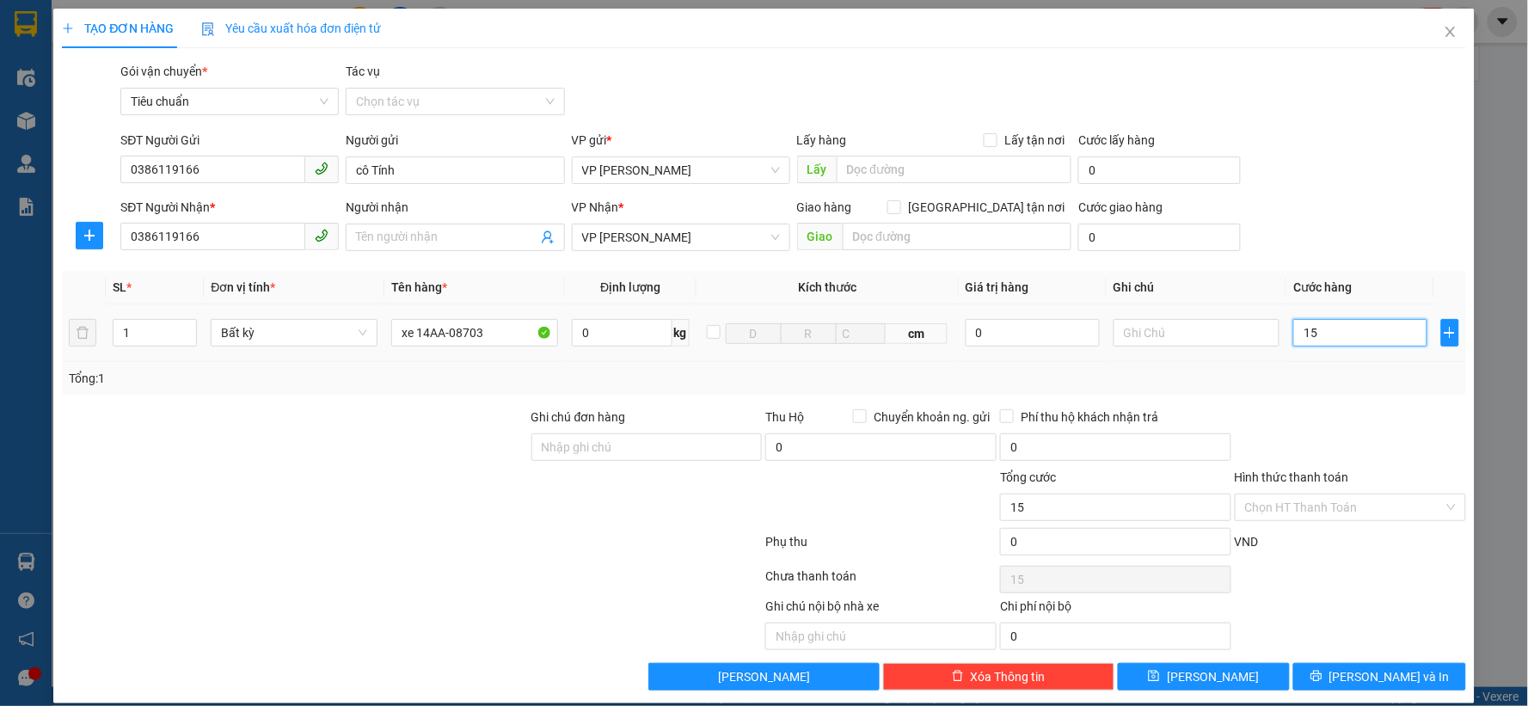
type input "150"
type input "150.000"
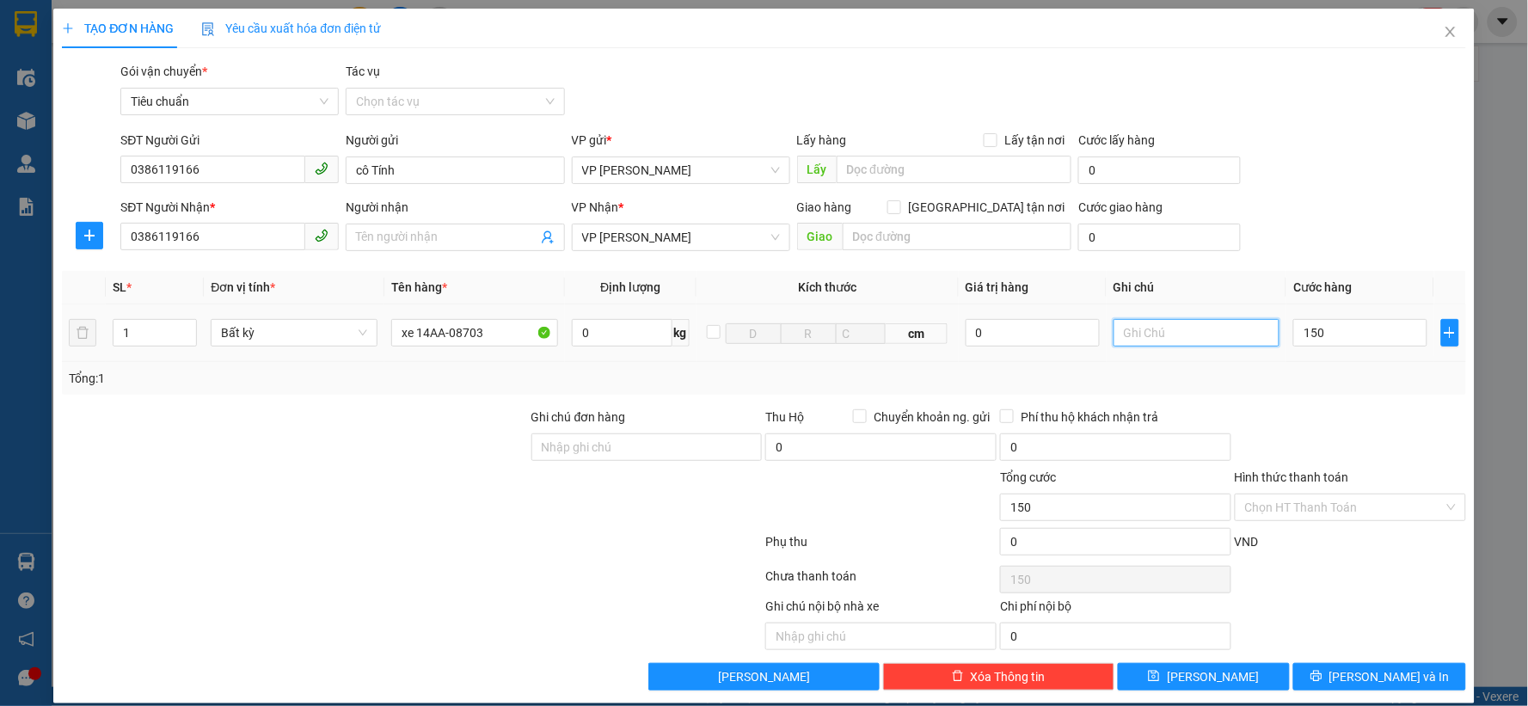
type input "150.000"
click at [1191, 336] on input "text" at bounding box center [1196, 333] width 167 height 28
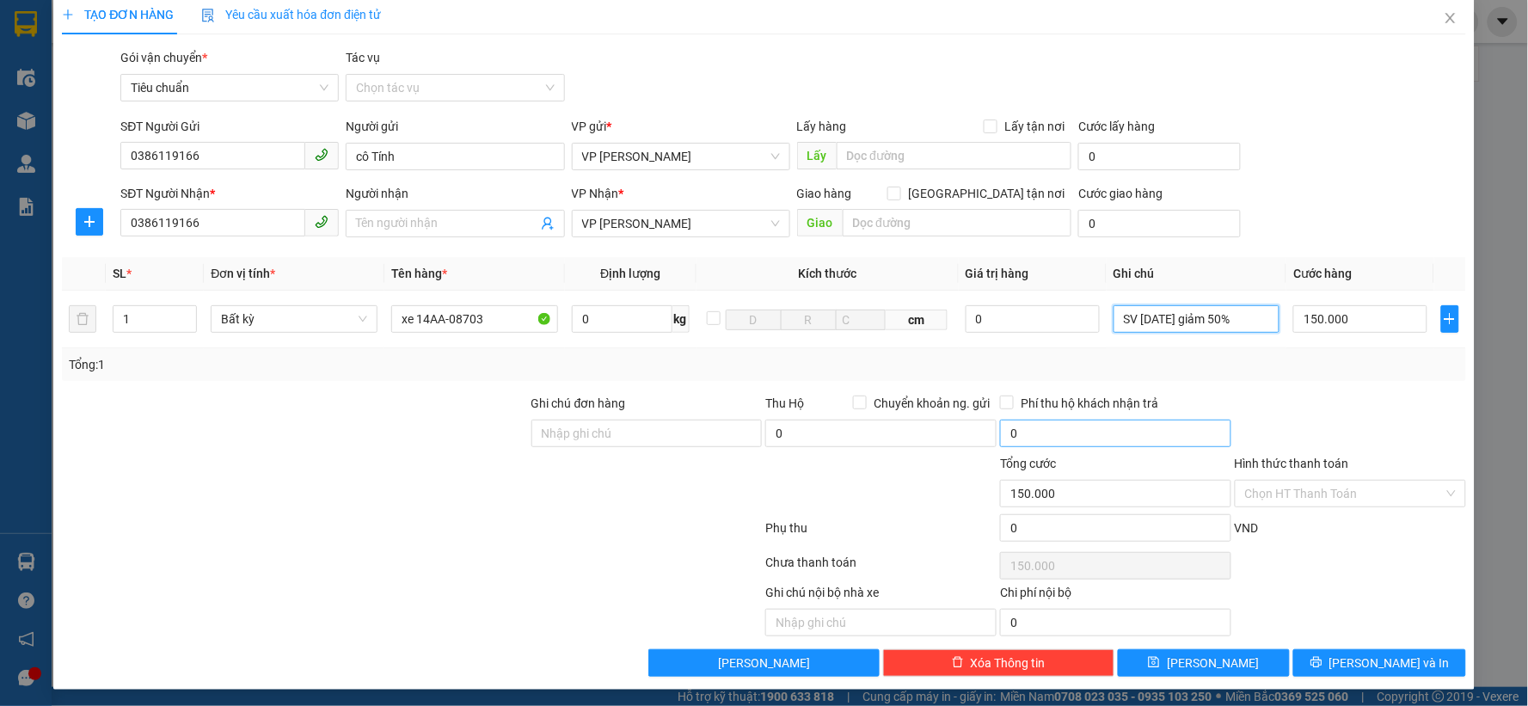
scroll to position [18, 0]
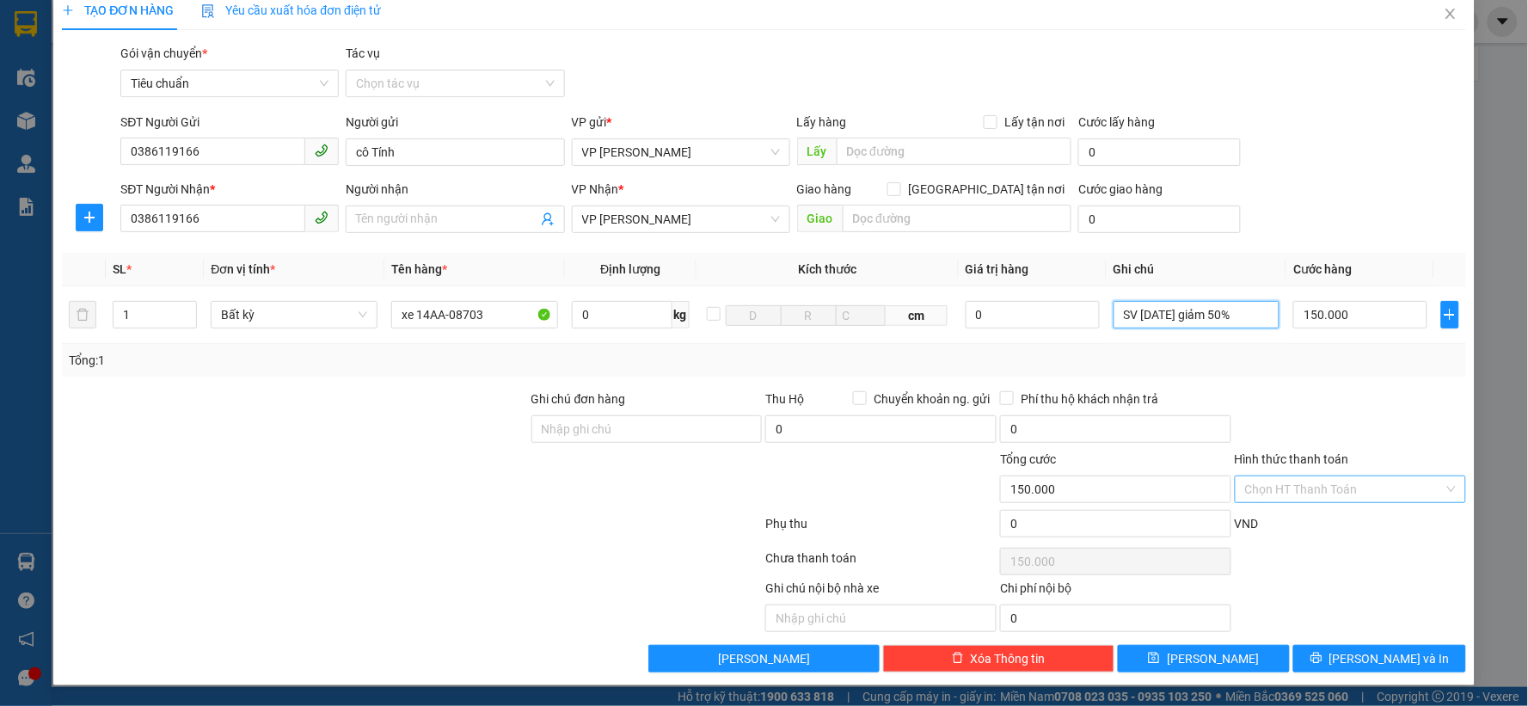
type input "SV [DATE] giảm 50%"
click at [1325, 497] on input "Hình thức thanh toán" at bounding box center [1344, 489] width 199 height 26
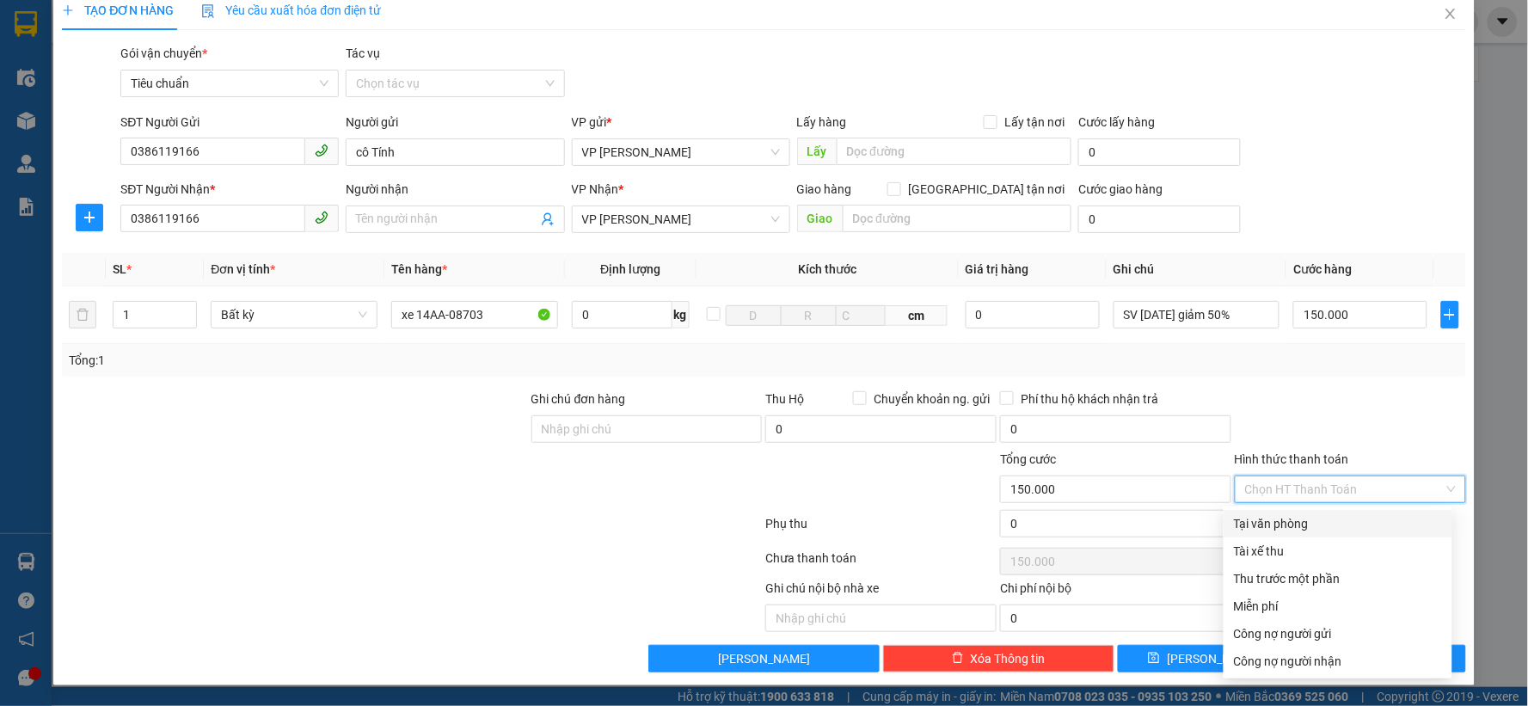
click at [1298, 524] on div "Tại văn phòng" at bounding box center [1338, 523] width 208 height 19
type input "0"
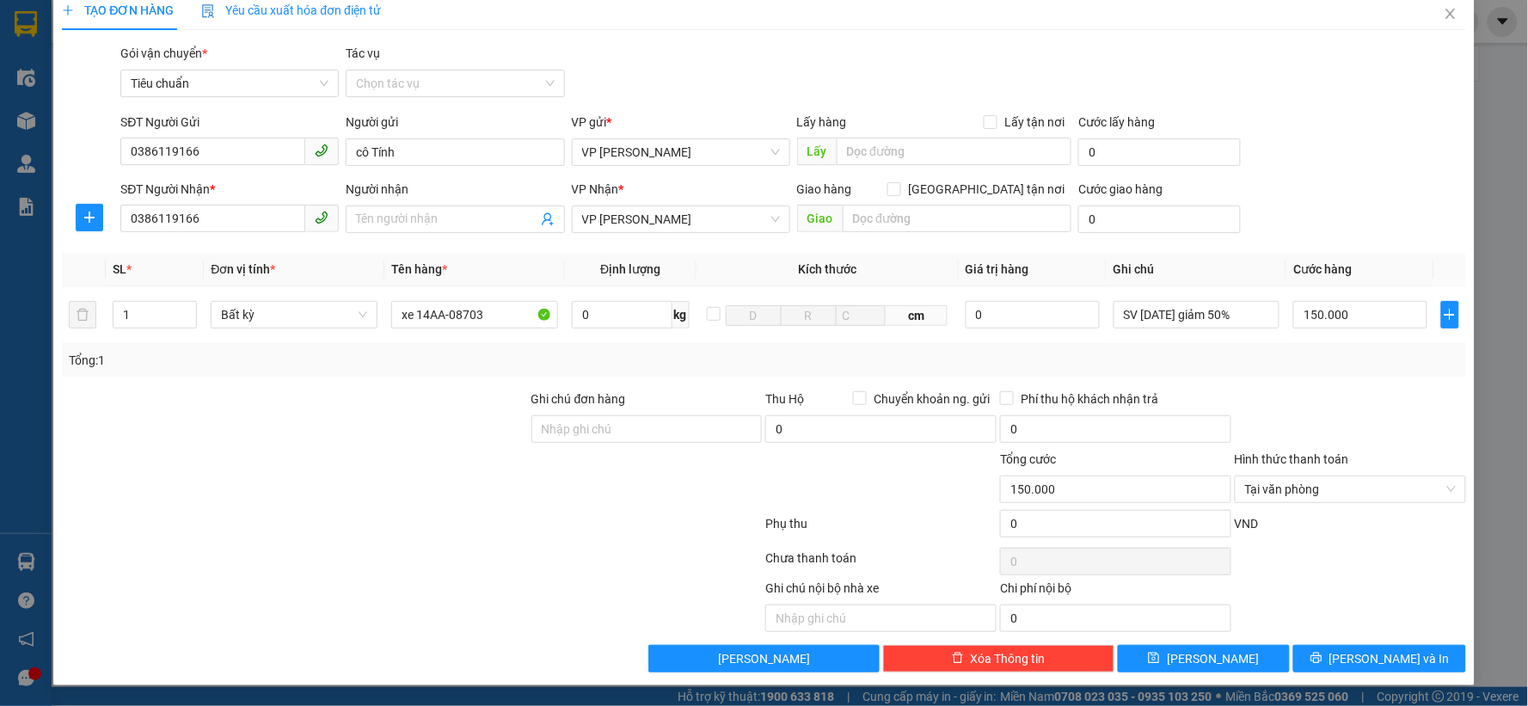
click at [1295, 410] on div at bounding box center [1350, 419] width 235 height 60
click at [511, 309] on input "xe 14AA-08703" at bounding box center [474, 315] width 167 height 28
type input "xe 14AA-08703 + chìa khoá"
click at [1363, 588] on div "Ghi chú nội bộ nhà xe Chi phí nội bộ 0" at bounding box center [763, 605] width 1407 height 53
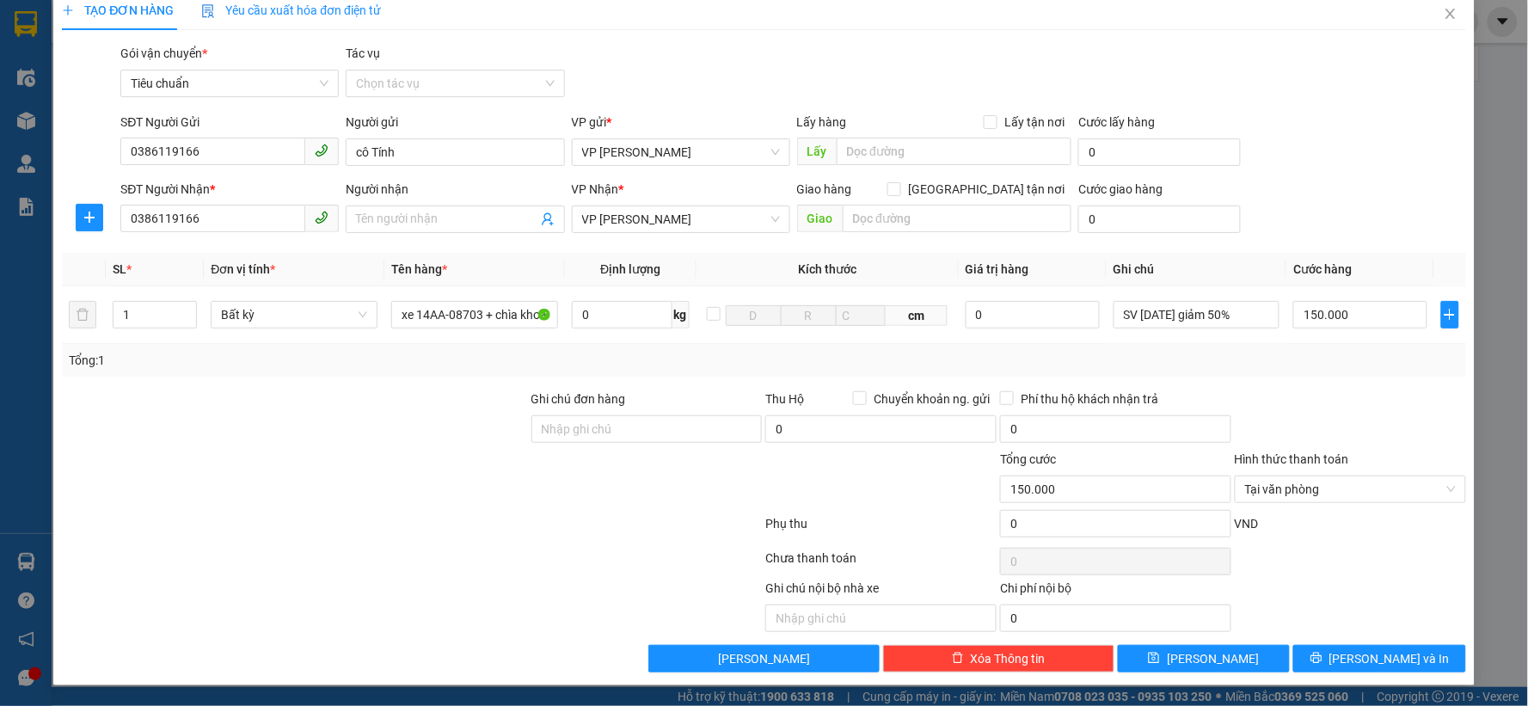
scroll to position [0, 0]
click at [1347, 655] on button "[PERSON_NAME] và In" at bounding box center [1379, 659] width 173 height 28
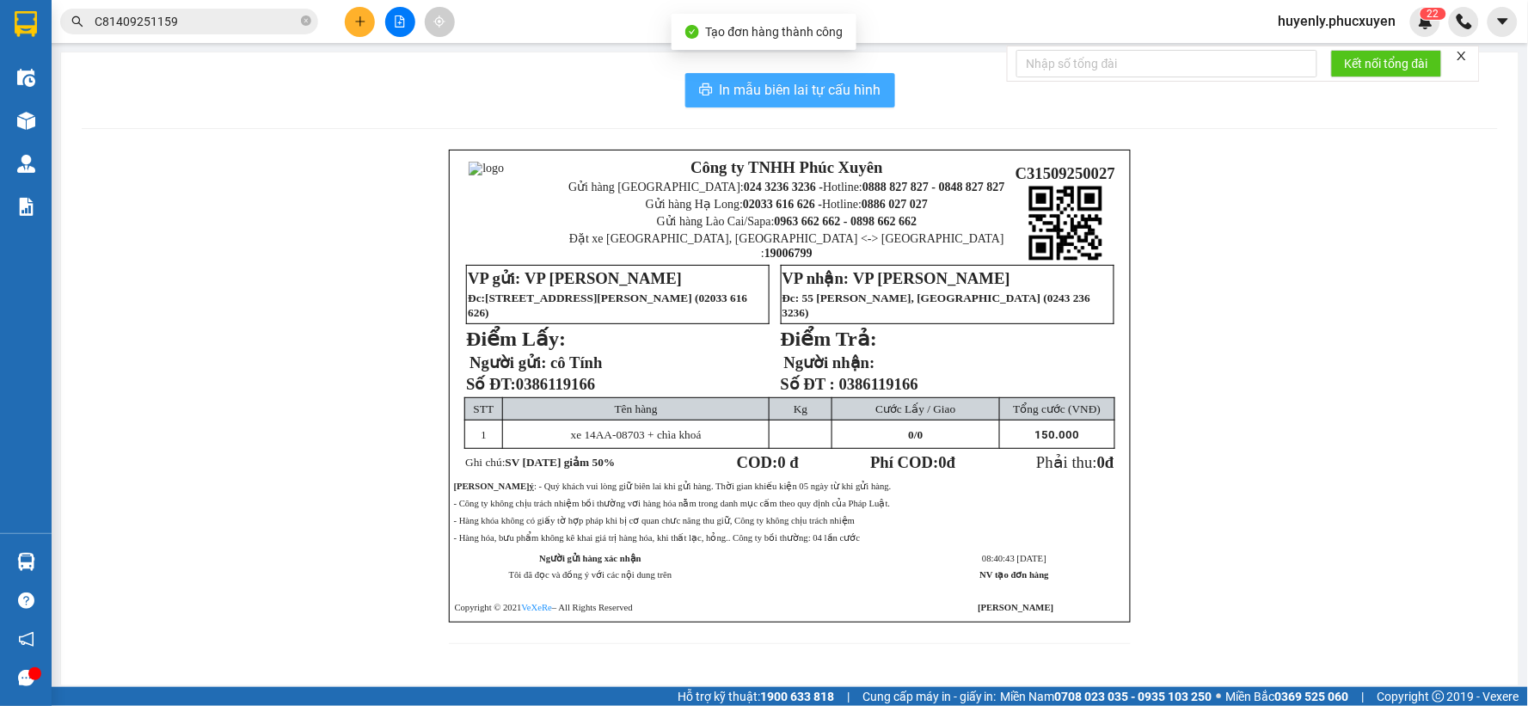
click at [795, 95] on span "In mẫu biên lai tự cấu hình" at bounding box center [801, 89] width 162 height 21
click at [795, 100] on span "In mẫu biên lai tự cấu hình" at bounding box center [801, 89] width 162 height 21
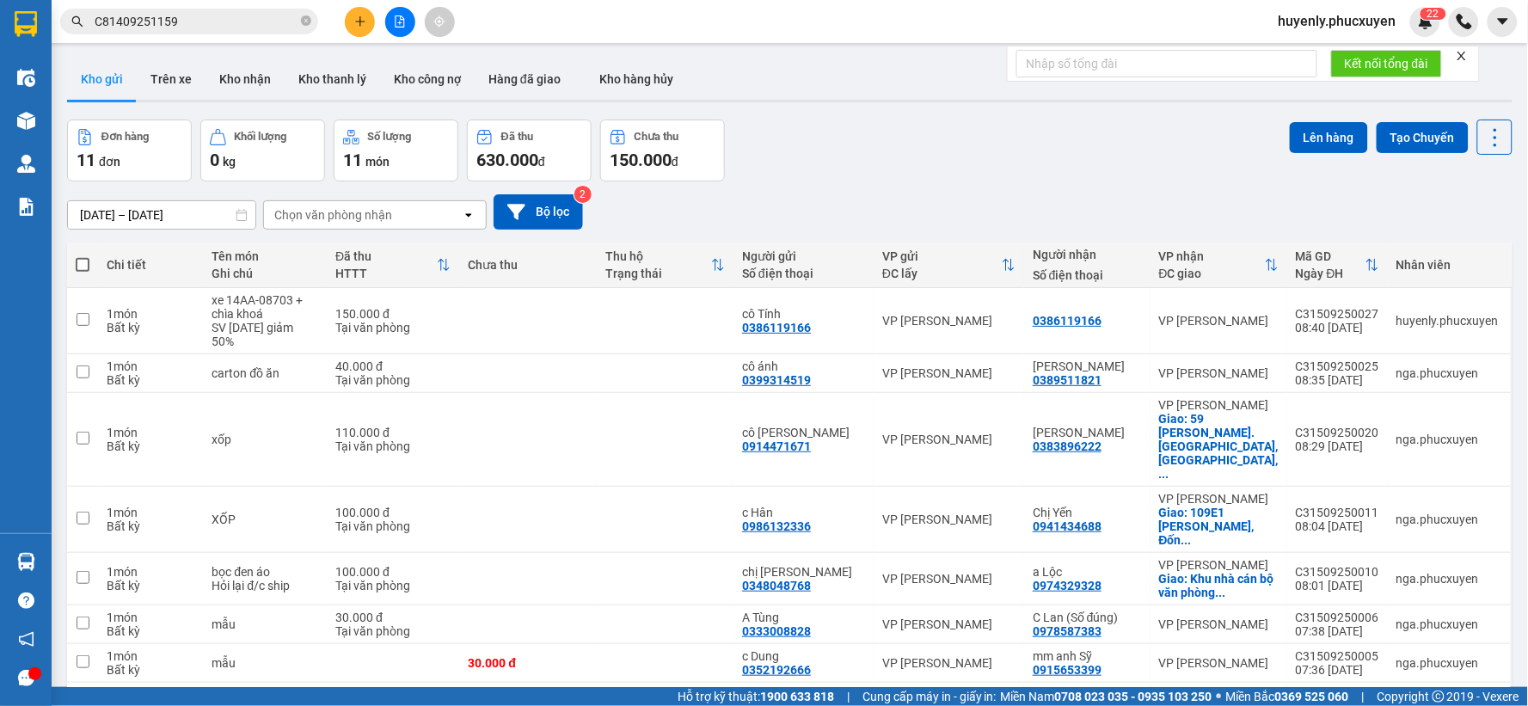
drag, startPoint x: 1064, startPoint y: 175, endPoint x: 1064, endPoint y: 189, distance: 14.6
click at [1064, 189] on div "ver 1.8.143 Kho gửi Trên xe Kho nhận Kho thanh lý Kho công nợ Hàng đã giao Kho …" at bounding box center [789, 463] width 1459 height 823
click at [1088, 192] on div "[DATE] – [DATE] Press the down arrow key to interact with the calendar and sele…" at bounding box center [789, 211] width 1445 height 61
click at [1367, 321] on button at bounding box center [1376, 321] width 24 height 30
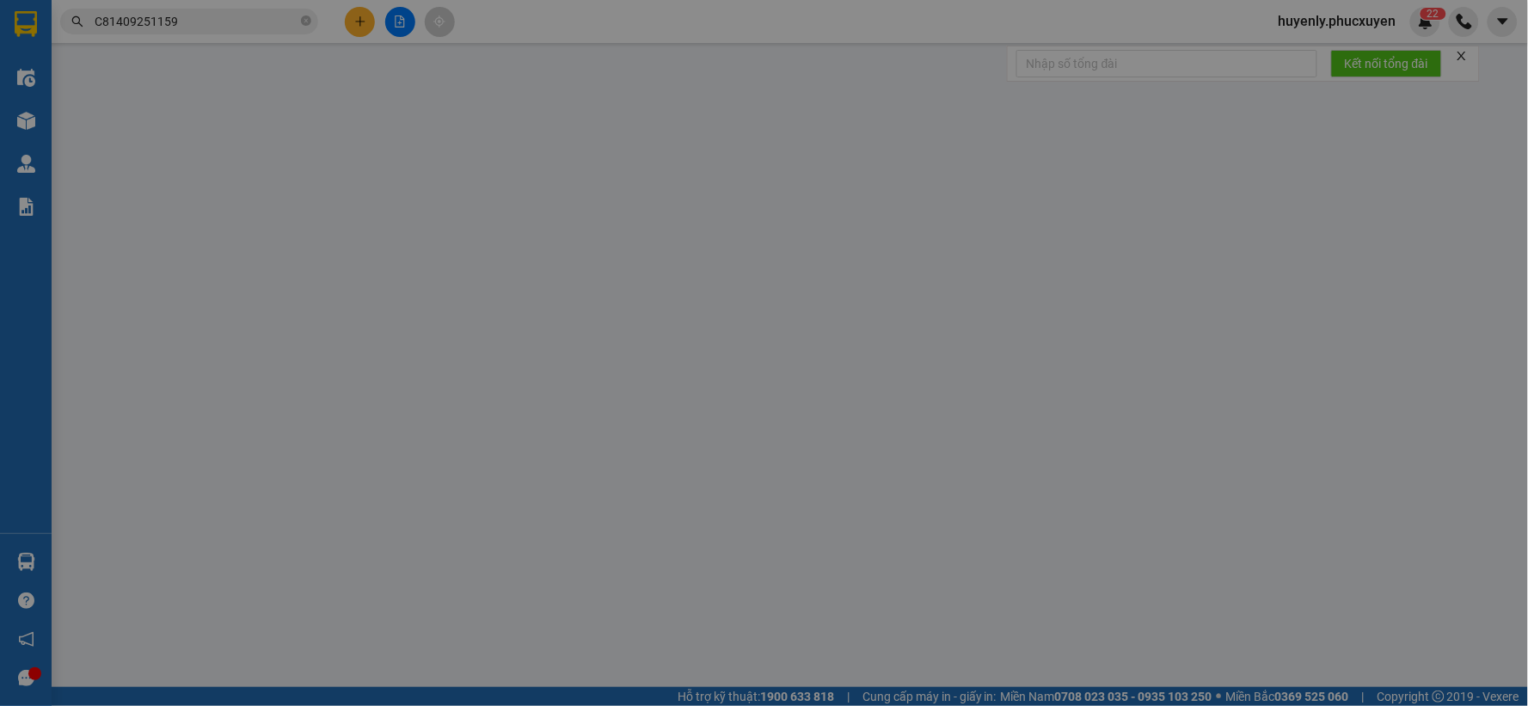
type input "0386119166"
type input "cô Tính"
type input "0386119166"
type input "150.000"
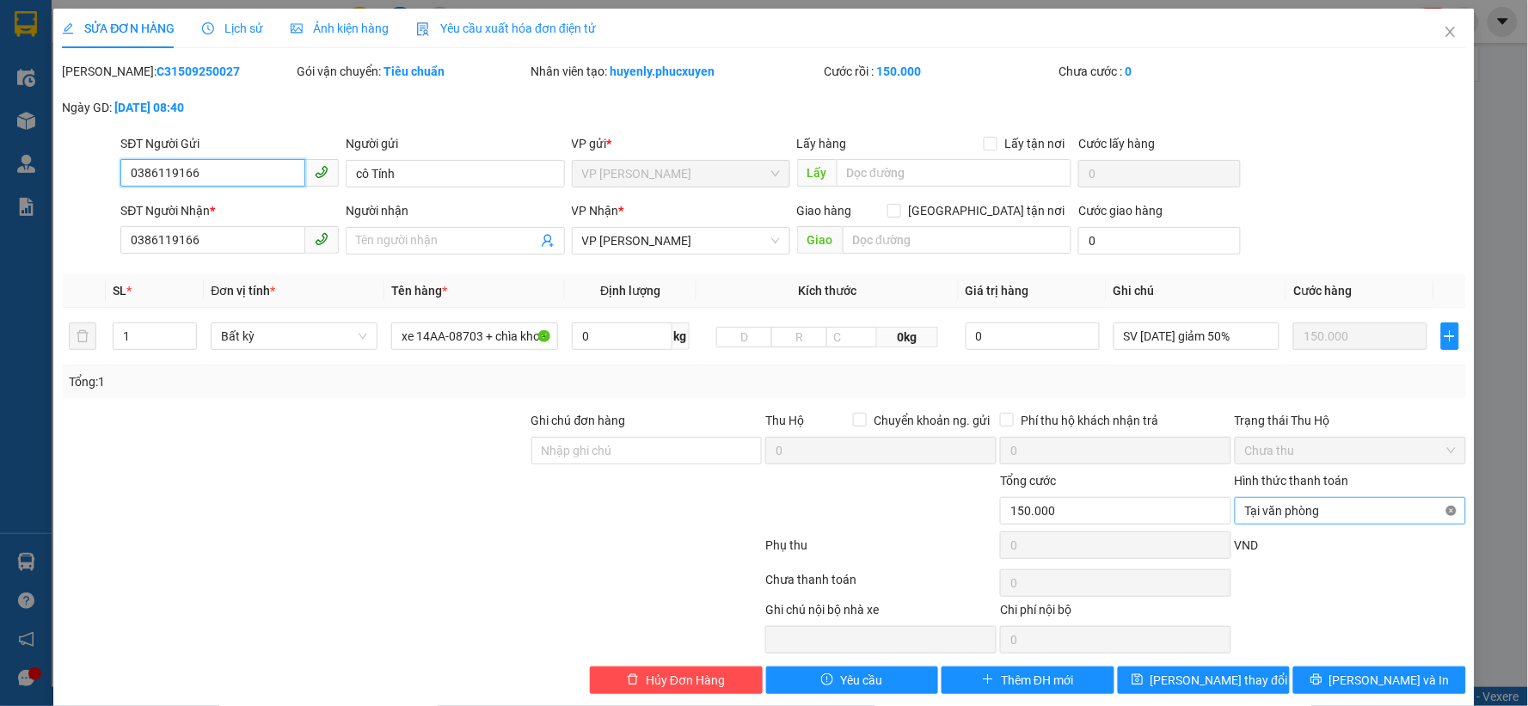
type input "150.000"
click at [1206, 673] on span "[PERSON_NAME] thay đổi" at bounding box center [1219, 680] width 138 height 19
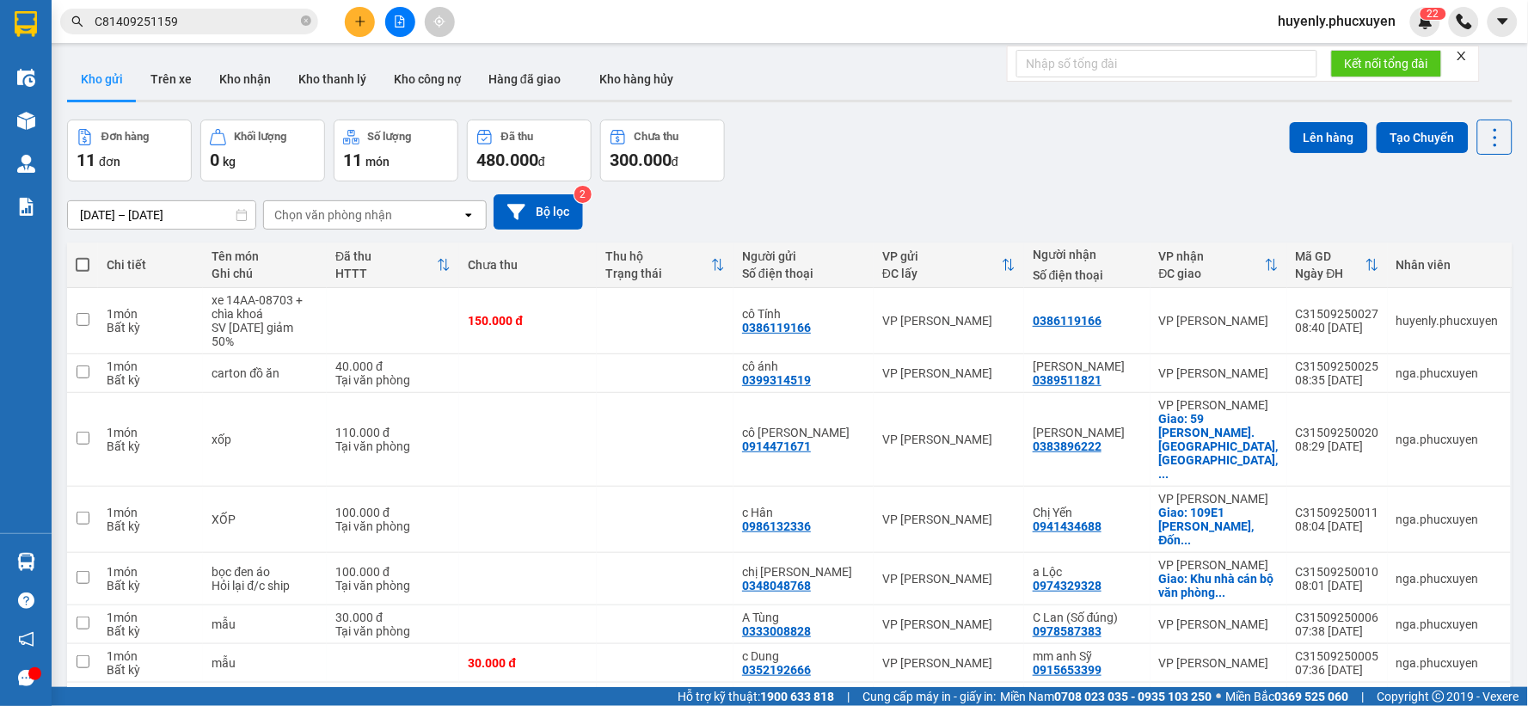
drag, startPoint x: 903, startPoint y: 169, endPoint x: 900, endPoint y: 144, distance: 25.1
click at [903, 165] on div "Đơn hàng 11 đơn Khối lượng 0 kg Số lượng 11 món Đã thu 480.000 đ Chưa thu 300.0…" at bounding box center [789, 150] width 1445 height 62
click at [356, 21] on icon "plus" at bounding box center [359, 21] width 9 height 1
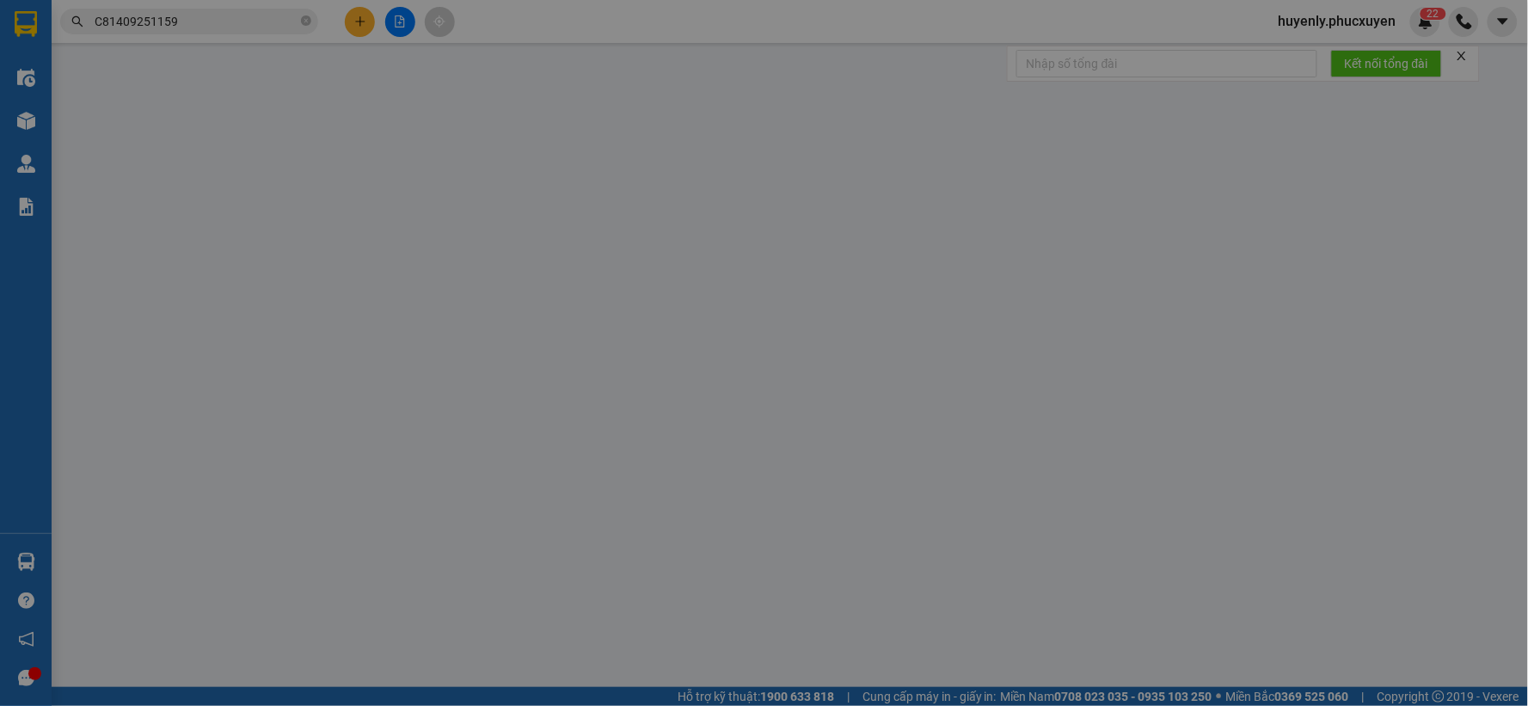
drag, startPoint x: 356, startPoint y: 21, endPoint x: 367, endPoint y: 28, distance: 13.1
click at [357, 21] on div "Cần tạo đơn hàng để có thể xuất hóa đơn điện tử Xác nhận tạo đơn hàng? Quay lại…" at bounding box center [764, 353] width 1528 height 706
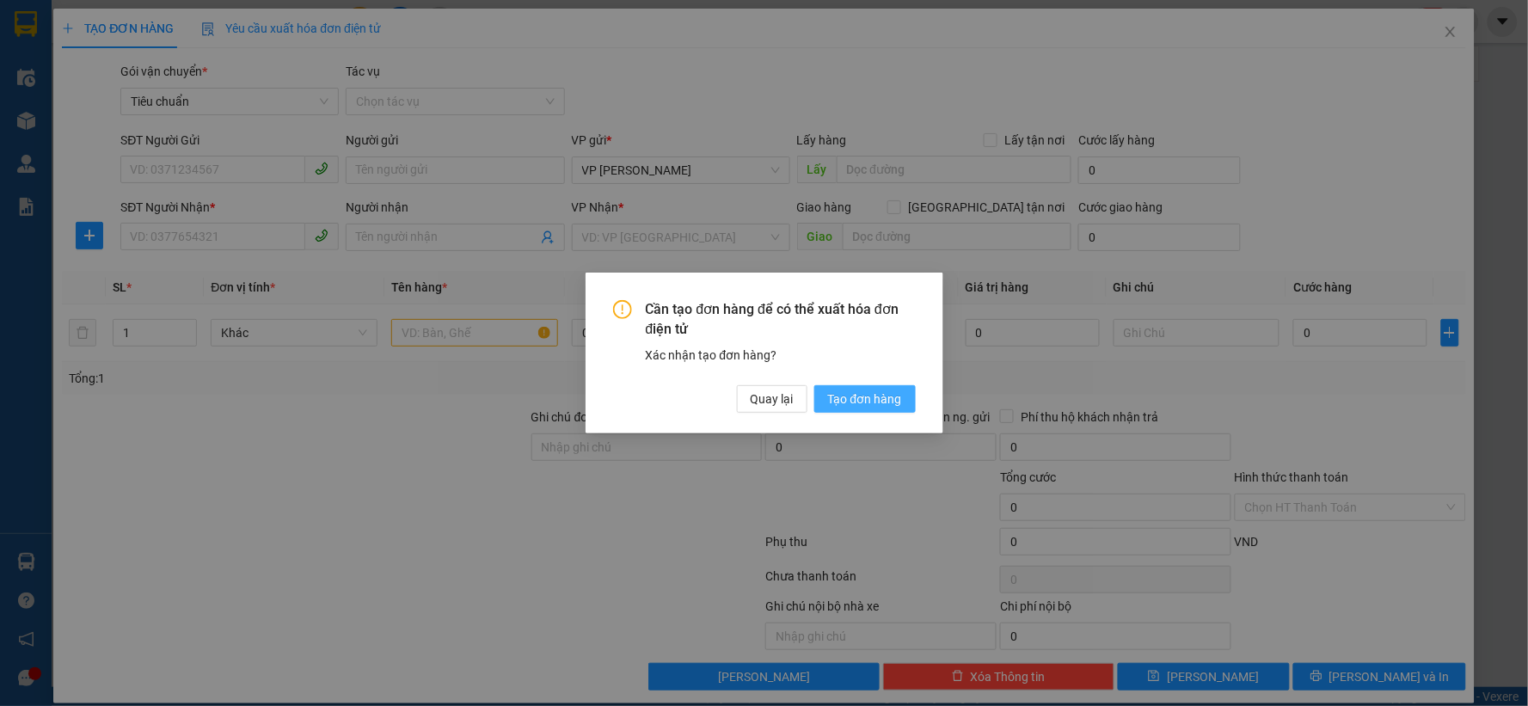
drag, startPoint x: 867, startPoint y: 398, endPoint x: 302, endPoint y: 210, distance: 595.3
click at [868, 398] on span "Tạo đơn hàng" at bounding box center [865, 398] width 74 height 19
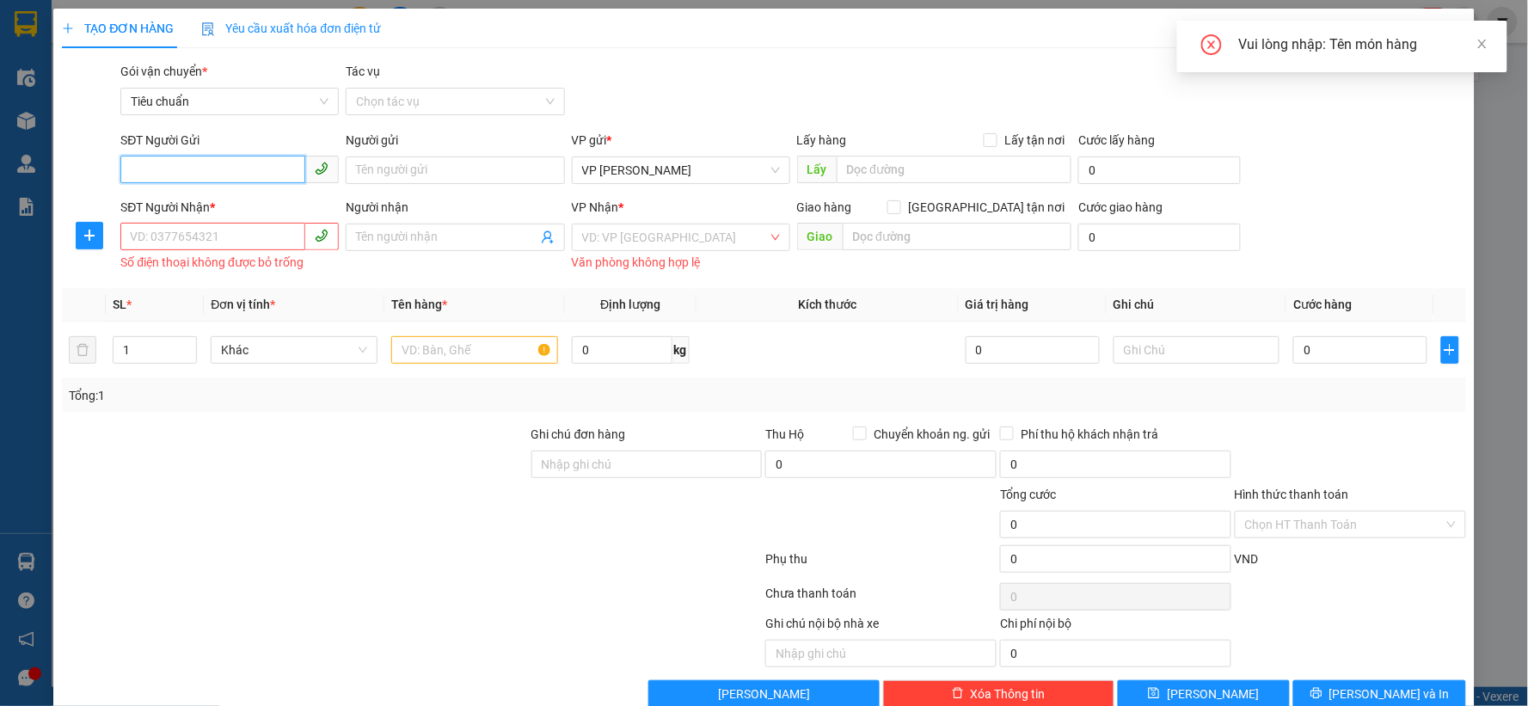
click at [275, 170] on input "SĐT Người Gửi" at bounding box center [212, 170] width 185 height 28
click at [238, 166] on input "0981113536" at bounding box center [212, 170] width 185 height 28
type input "0981113536"
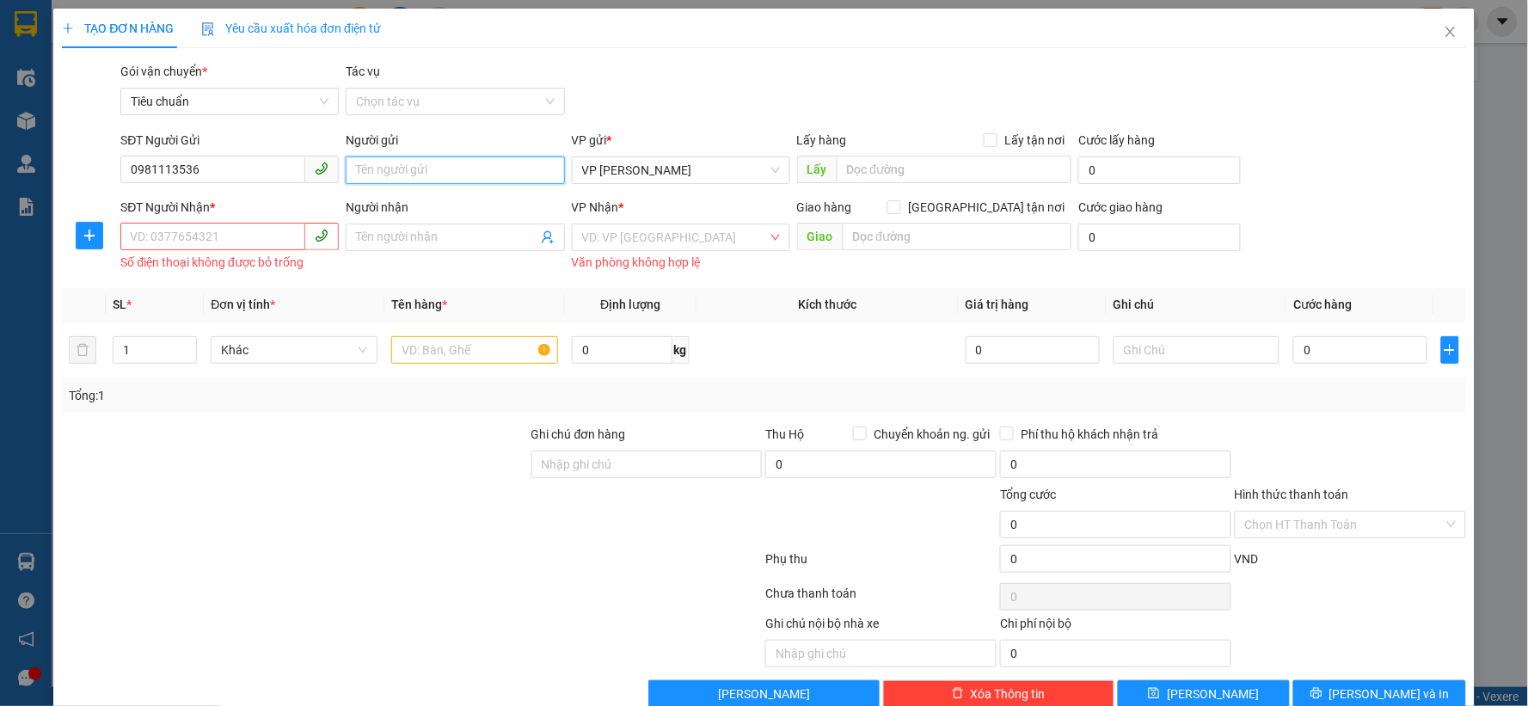
click at [379, 170] on input "Người gửi" at bounding box center [455, 170] width 218 height 28
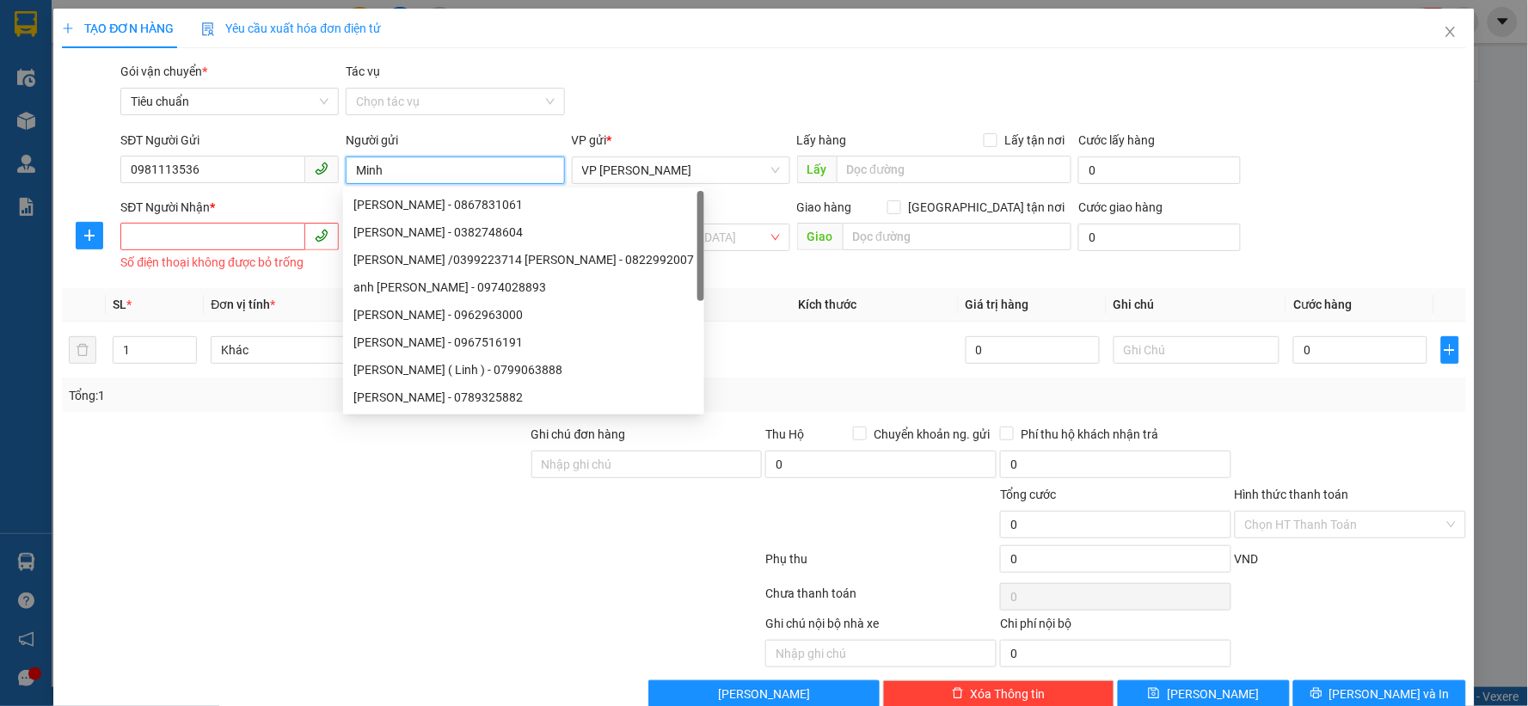
type input "Minh"
click at [201, 246] on input "SĐT Người Nhận *" at bounding box center [212, 237] width 185 height 28
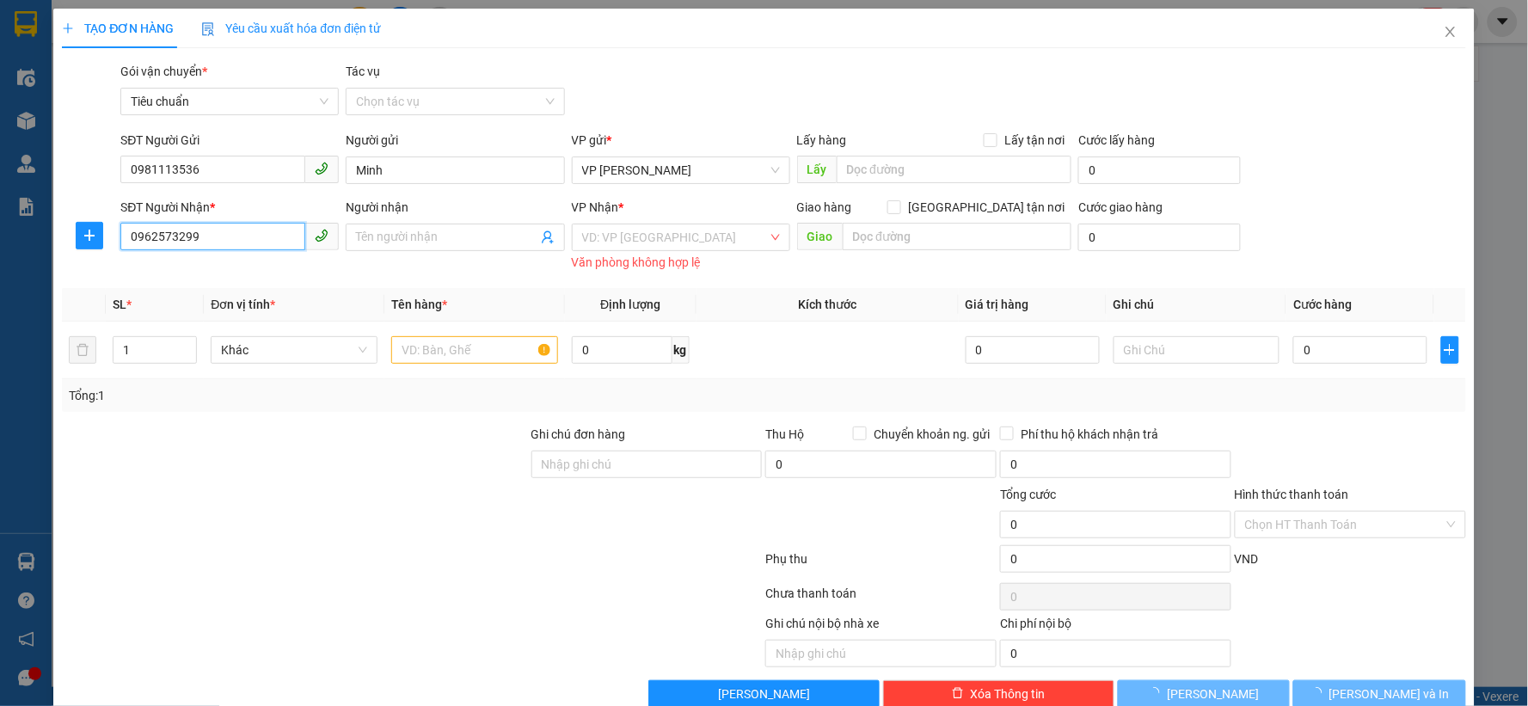
click at [202, 245] on input "0962573299" at bounding box center [212, 237] width 185 height 28
type input "0962573299"
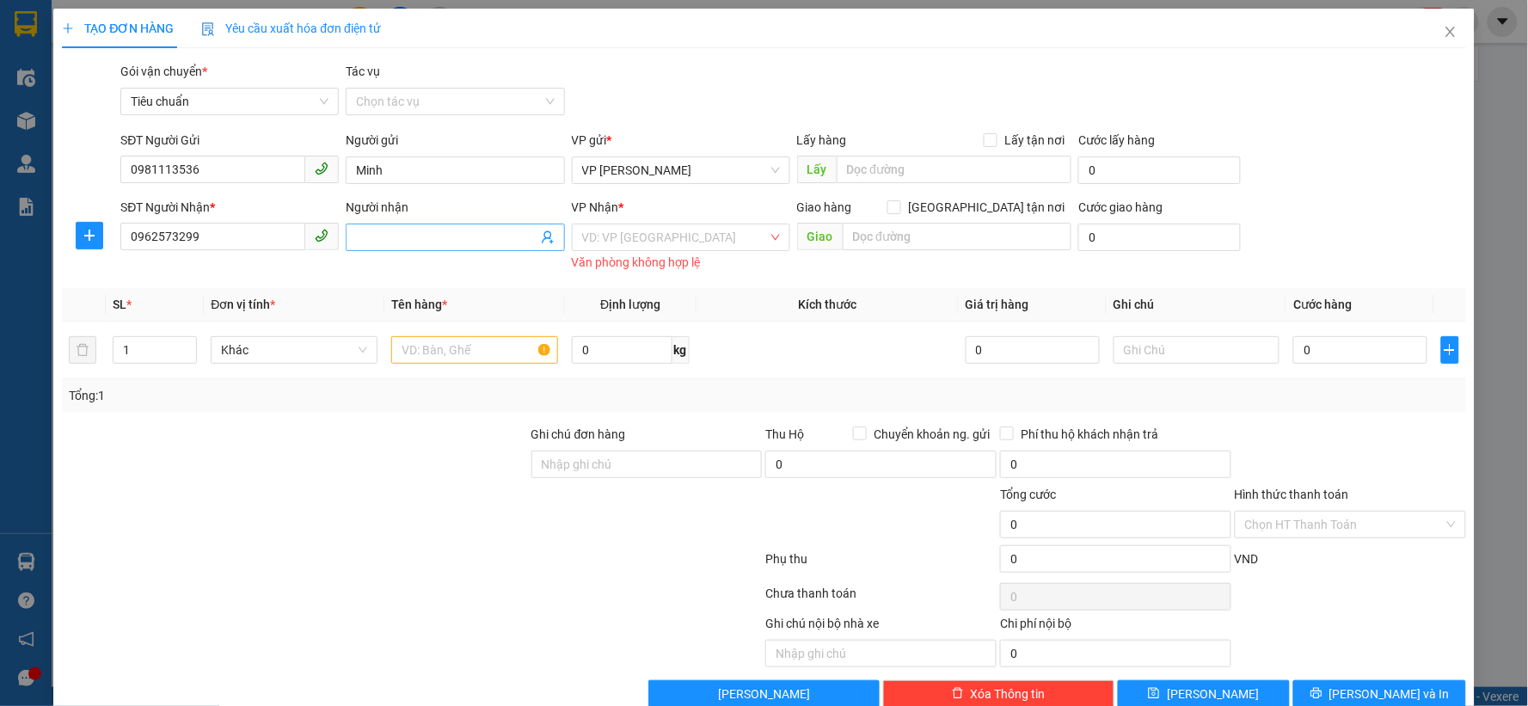
click at [371, 243] on input "Người nhận" at bounding box center [446, 237] width 181 height 19
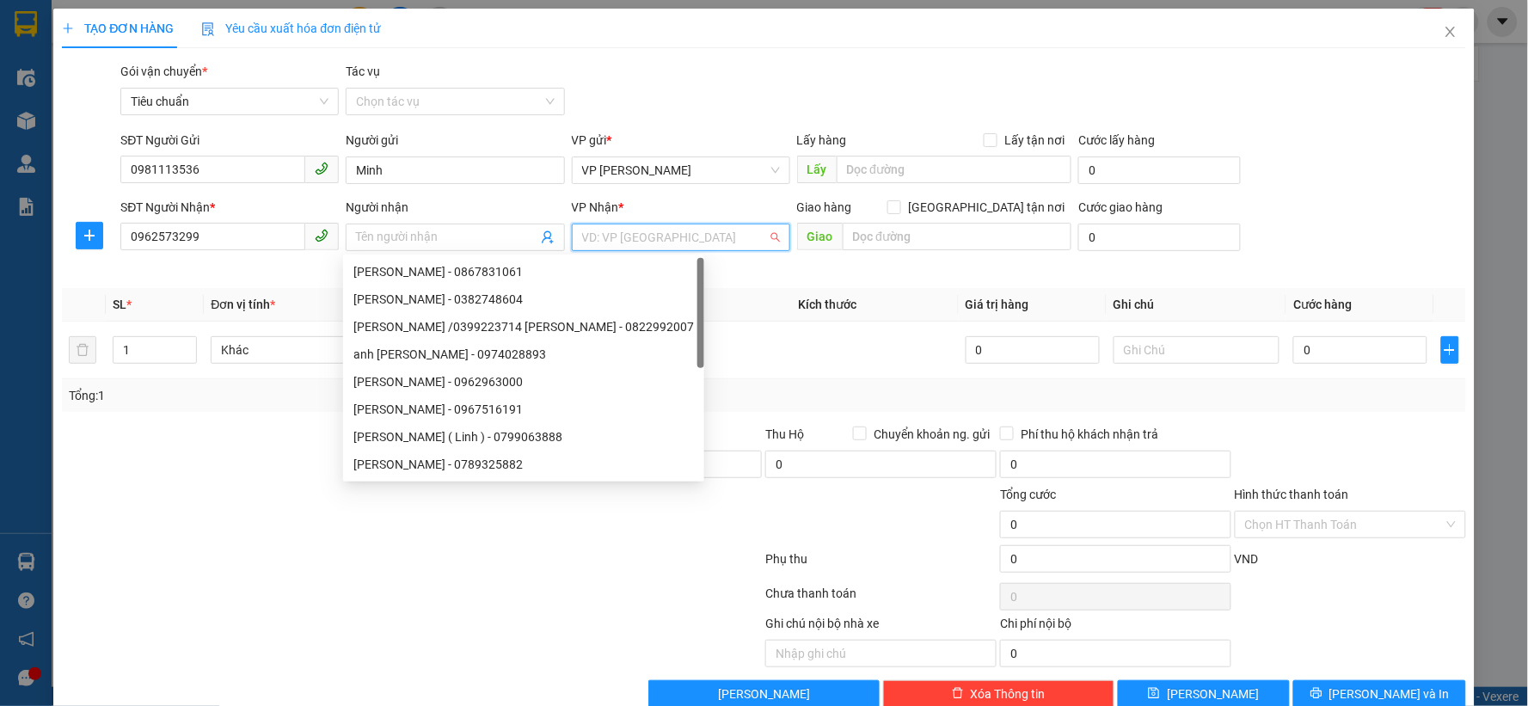
click at [610, 234] on input "search" at bounding box center [675, 237] width 186 height 26
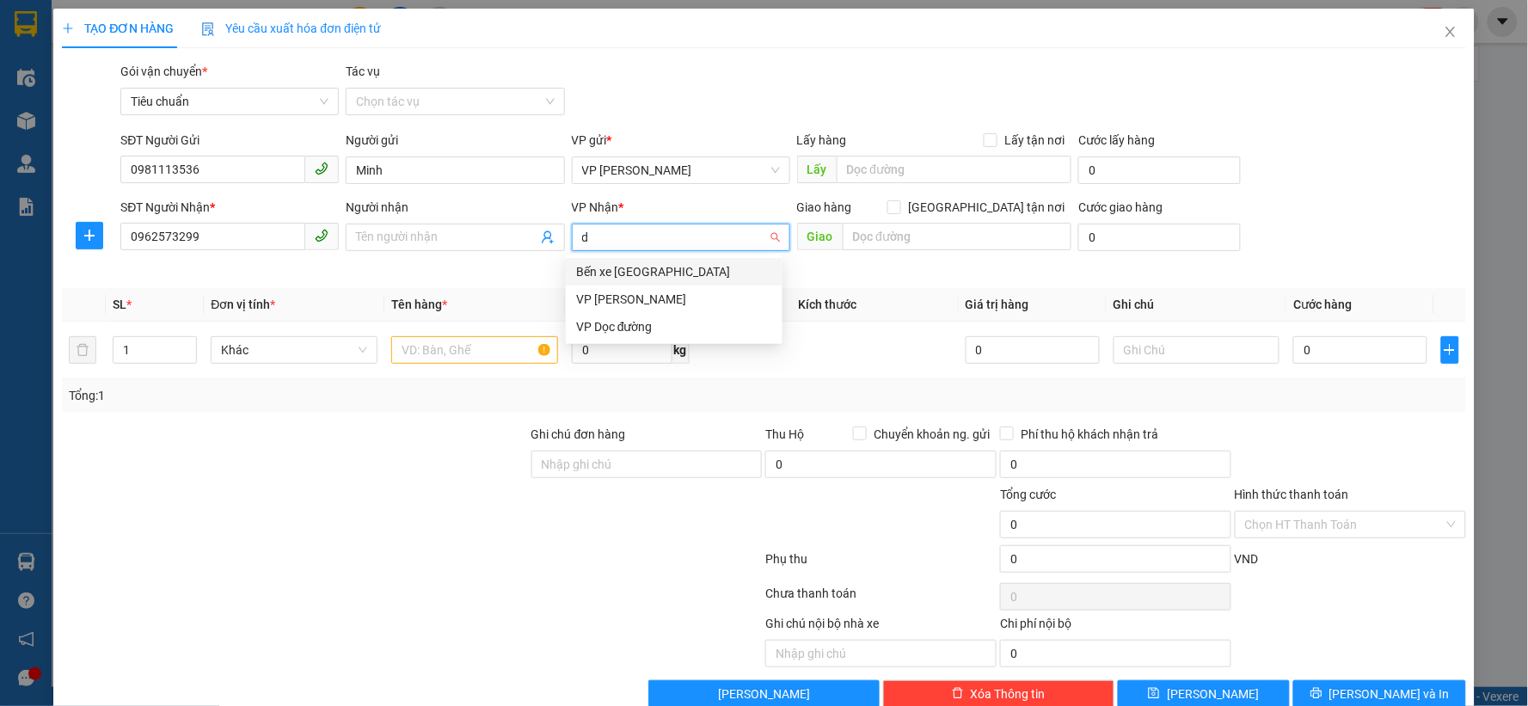
type input "dư"
drag, startPoint x: 616, startPoint y: 266, endPoint x: 668, endPoint y: 260, distance: 52.9
click at [616, 268] on div "VP [PERSON_NAME]" at bounding box center [674, 271] width 196 height 19
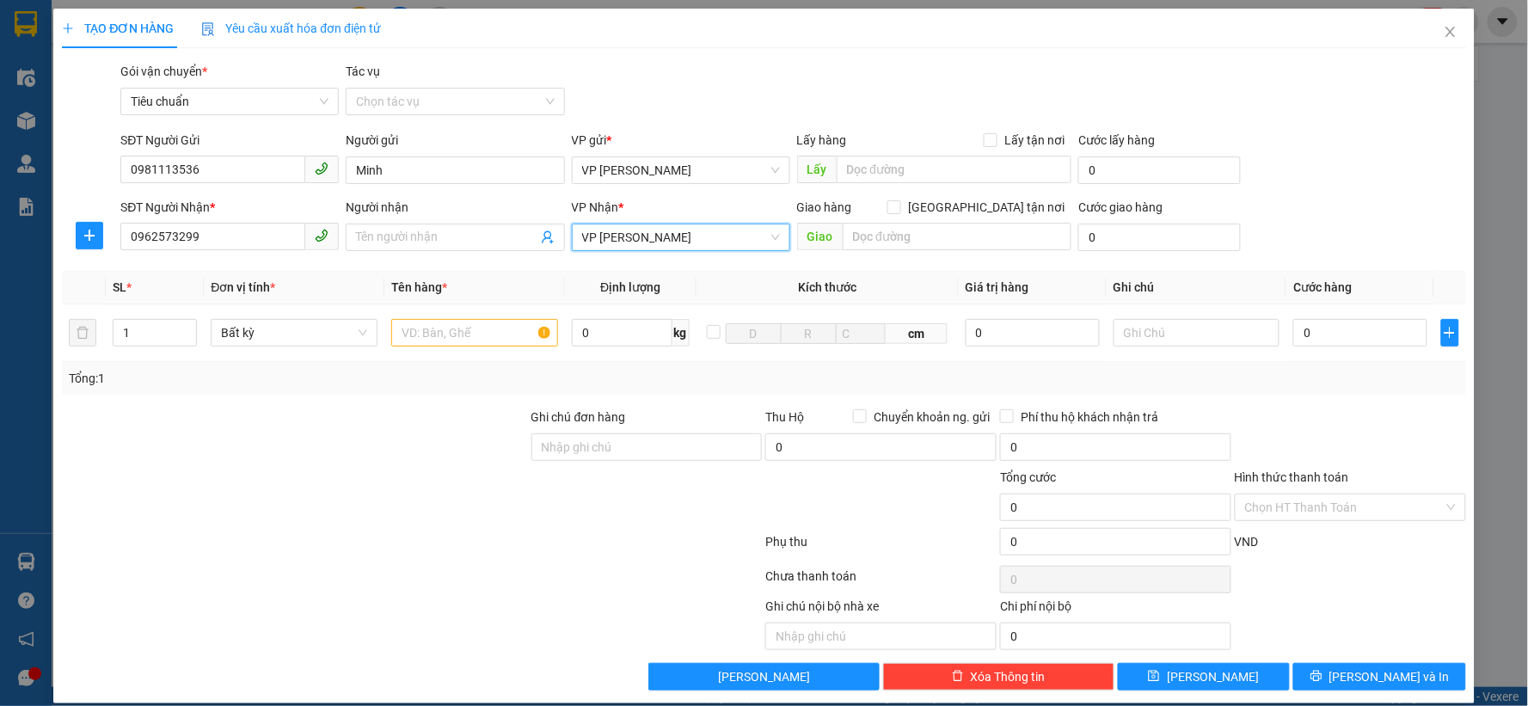
click at [652, 242] on span "VP [PERSON_NAME]" at bounding box center [681, 237] width 198 height 26
type input "minh"
drag, startPoint x: 615, startPoint y: 266, endPoint x: 679, endPoint y: 262, distance: 64.6
click at [616, 267] on div "VP [PERSON_NAME]" at bounding box center [674, 271] width 196 height 19
click at [866, 242] on input "text" at bounding box center [957, 237] width 230 height 28
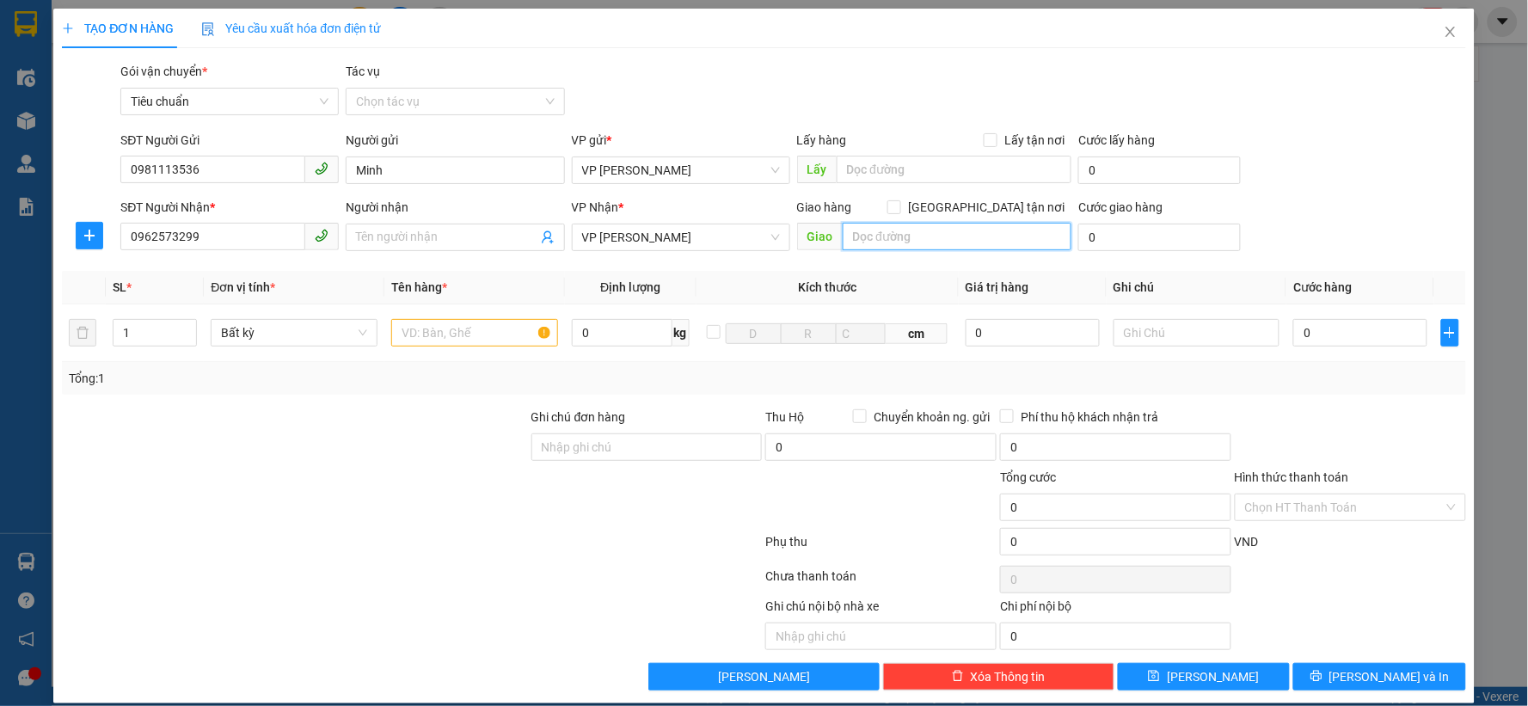
click at [942, 235] on input "text" at bounding box center [957, 237] width 230 height 28
paste input "P. [GEOGRAPHIC_DATA], [GEOGRAPHIC_DATA], [GEOGRAPHIC_DATA], [GEOGRAPHIC_DATA] 1…"
type input "76 P. [GEOGRAPHIC_DATA], [GEOGRAPHIC_DATA], [GEOGRAPHIC_DATA], [GEOGRAPHIC_DATA…"
click at [899, 208] on input "[GEOGRAPHIC_DATA] tận nơi" at bounding box center [893, 206] width 12 height 12
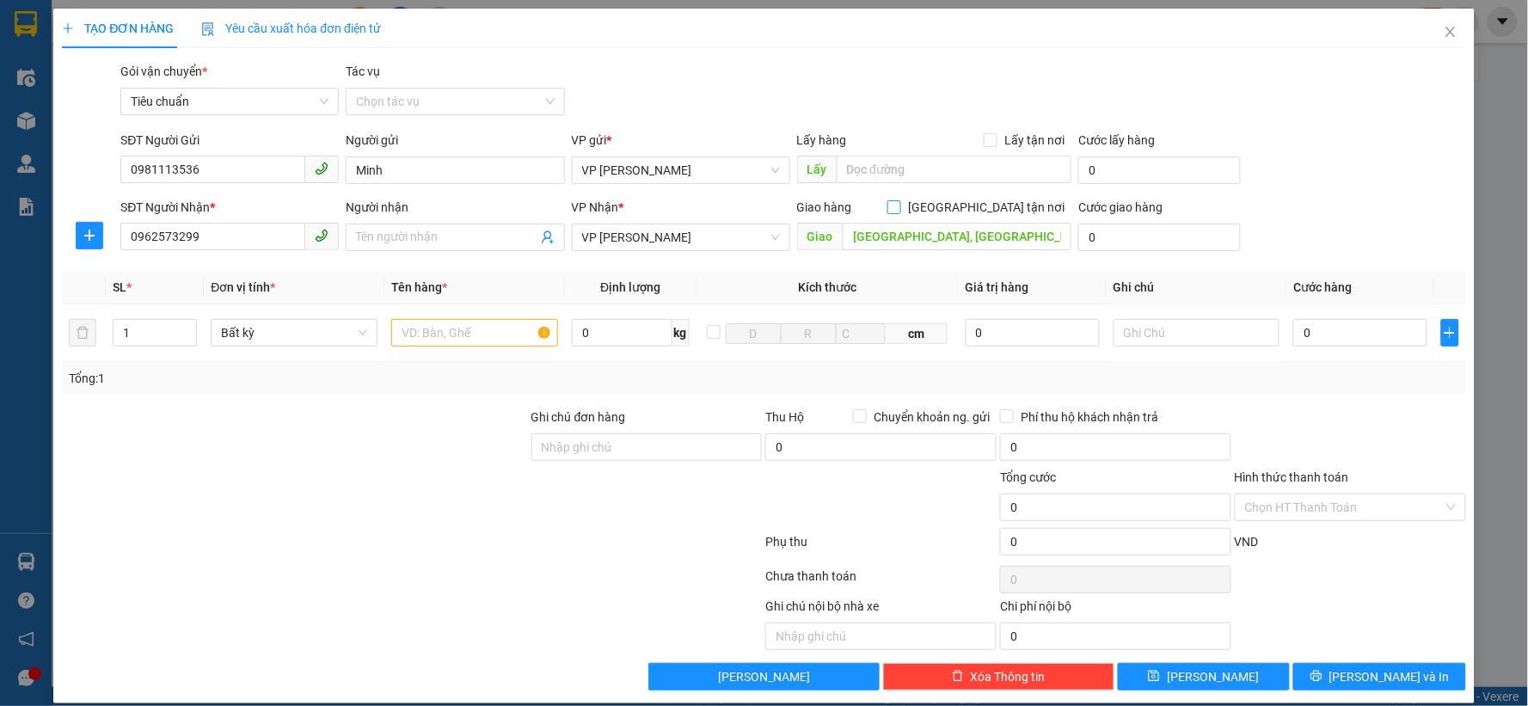
checkbox input "true"
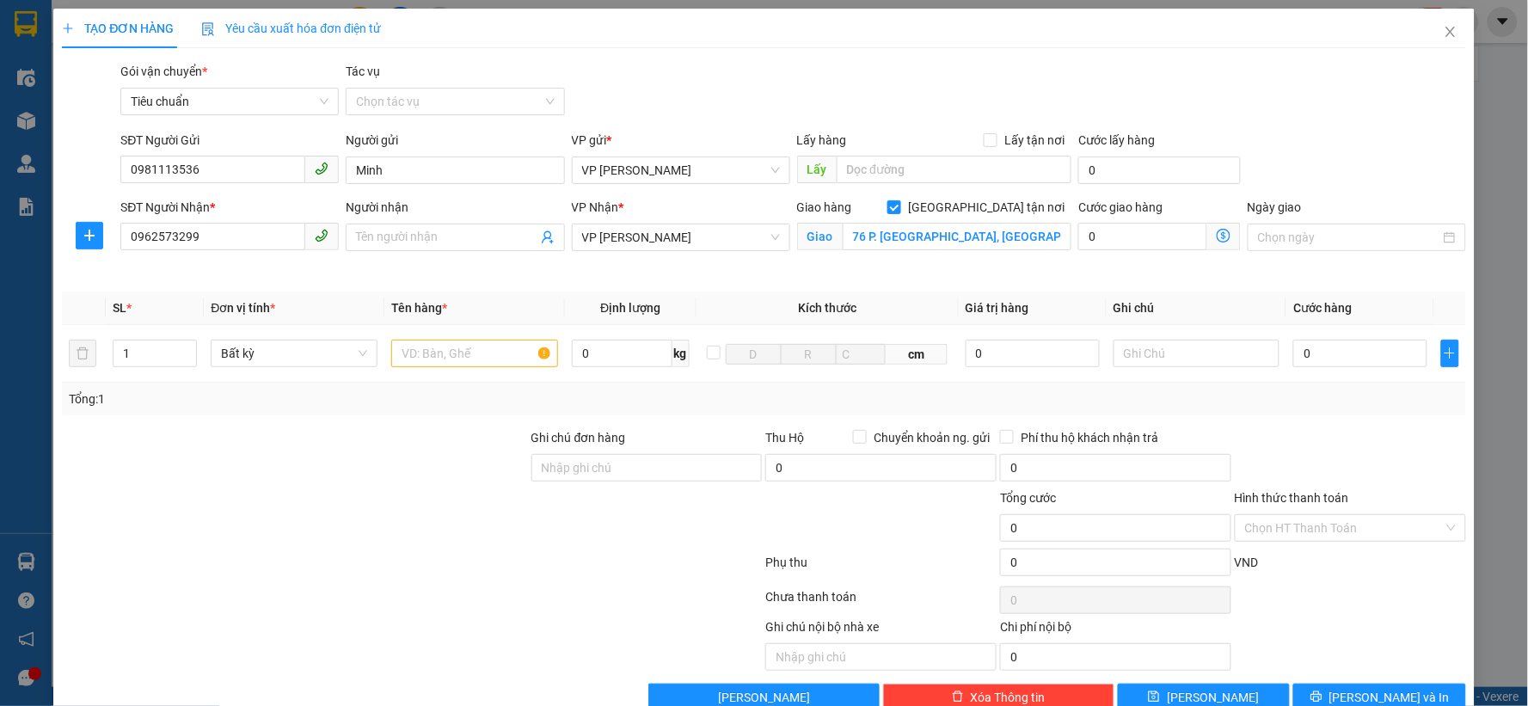
click at [1216, 234] on icon "dollar-circle" at bounding box center [1223, 236] width 14 height 14
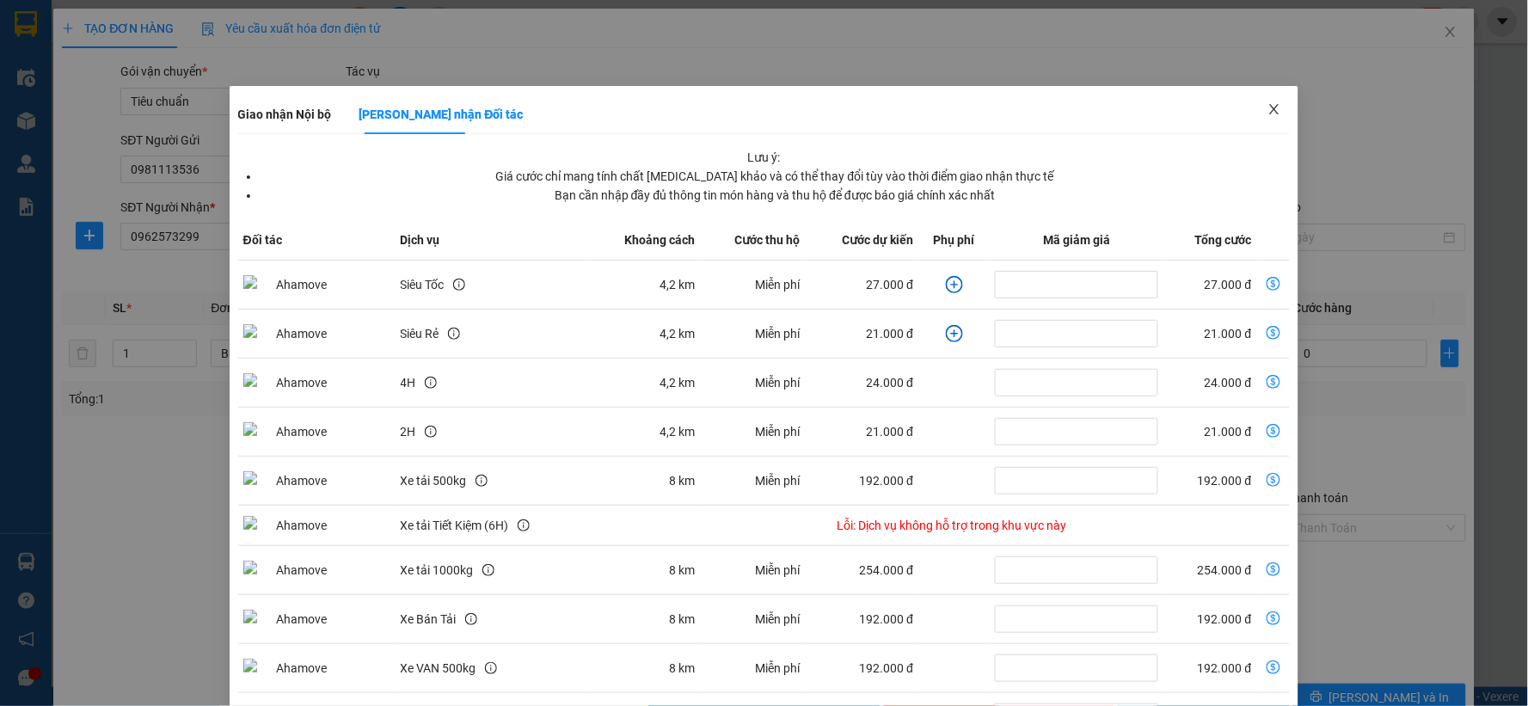
click at [1277, 106] on span "Close" at bounding box center [1274, 110] width 48 height 48
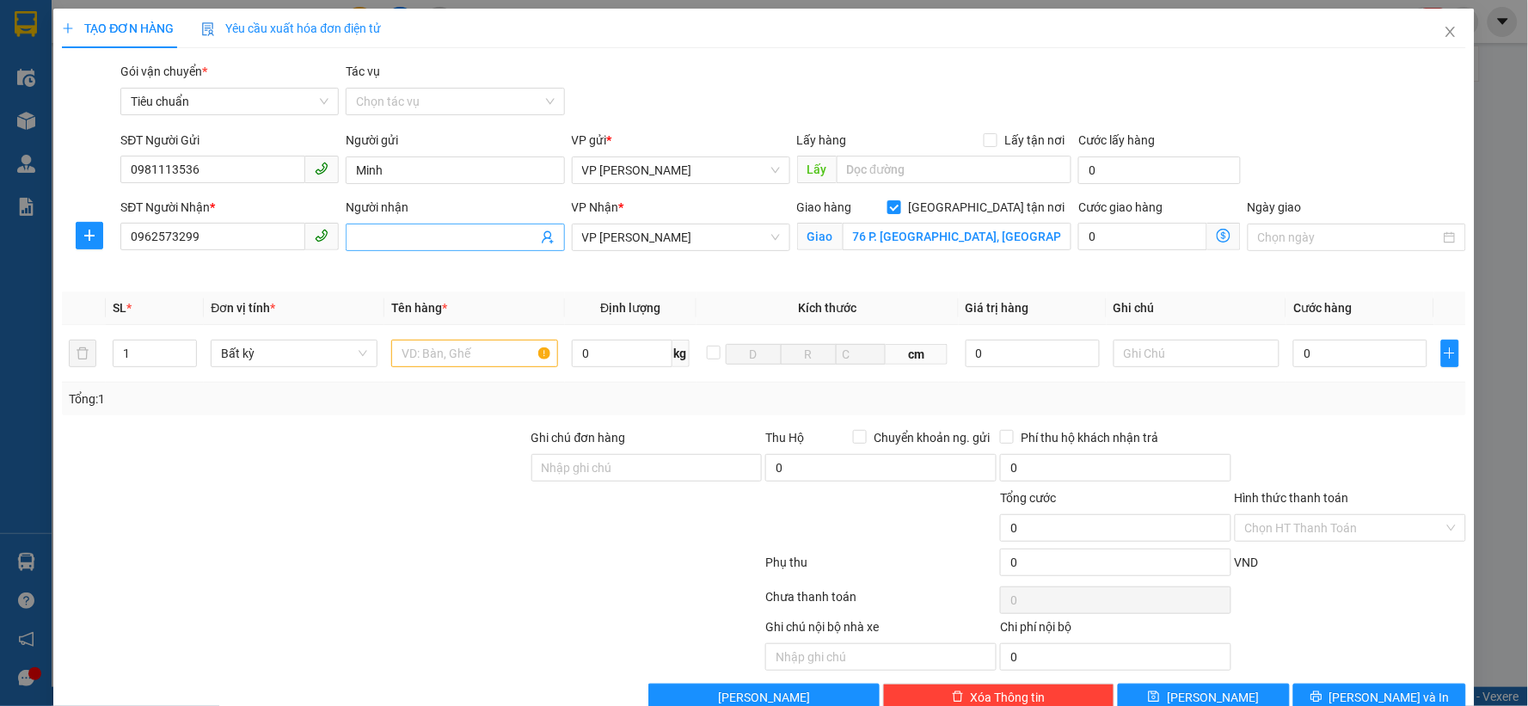
click at [421, 236] on input "Người nhận" at bounding box center [446, 237] width 181 height 19
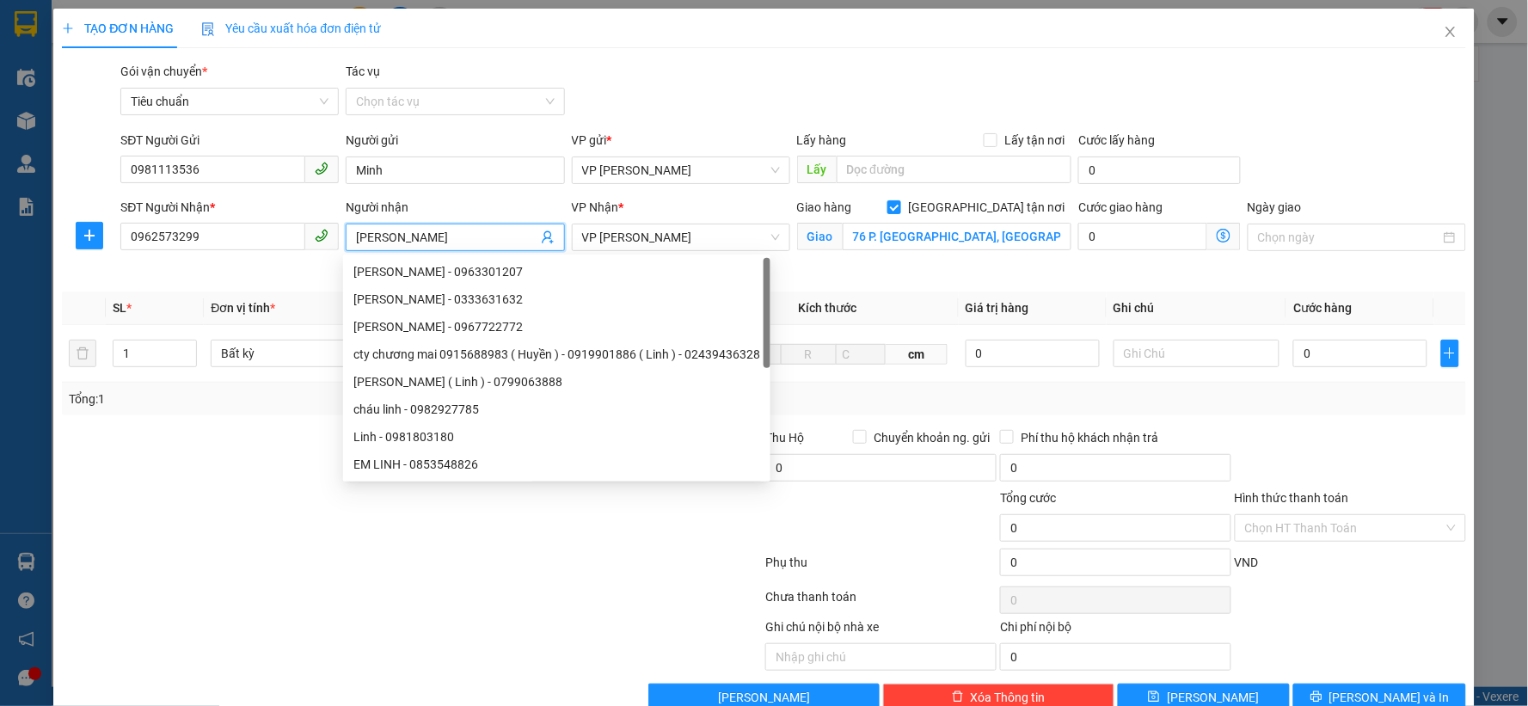
type input "[PERSON_NAME]"
click at [1208, 228] on span "Giao nhận Nội bộ Giao nhận Đối tác Lưu ý: Giá cước chỉ mang tính chất [MEDICAL_…" at bounding box center [1224, 237] width 34 height 28
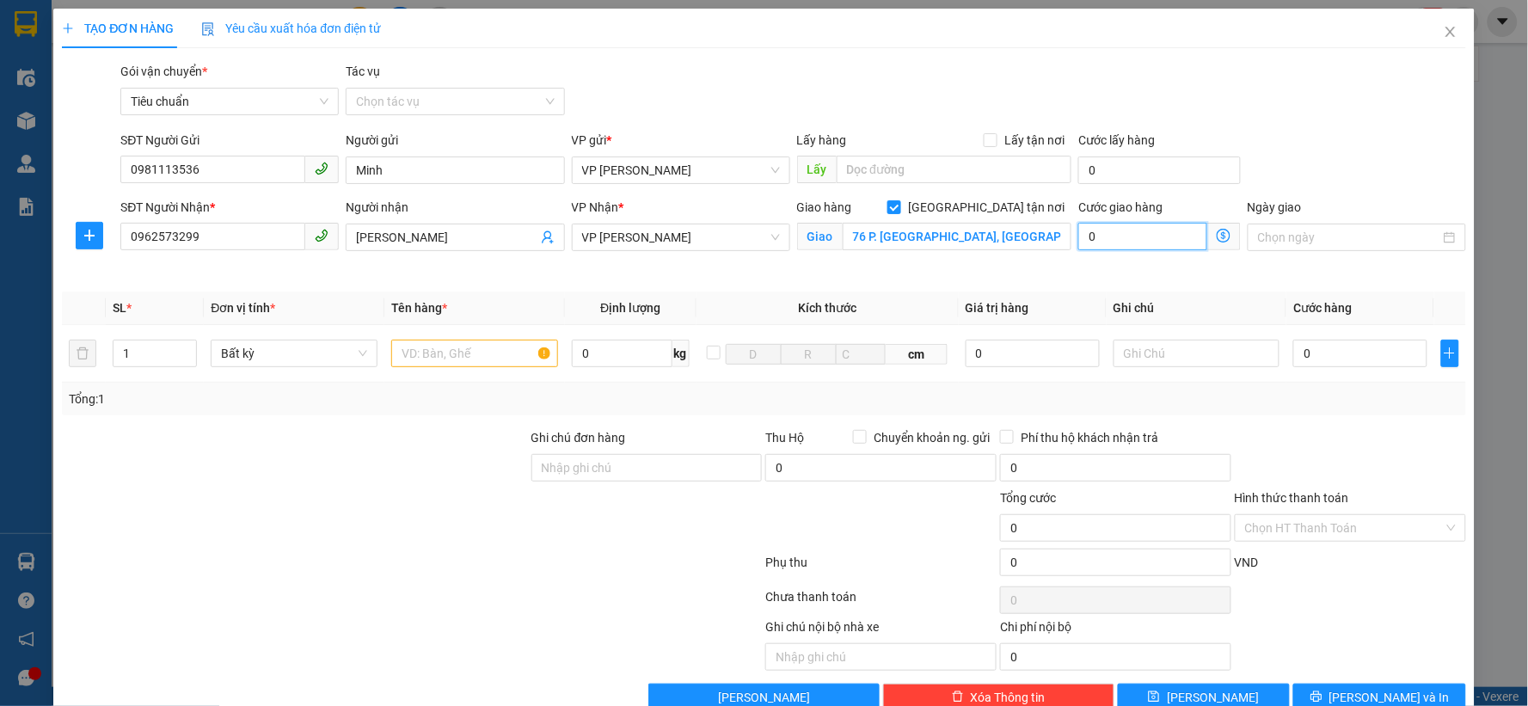
click at [1146, 245] on input "0" at bounding box center [1142, 237] width 129 height 28
type input "4"
type input "40"
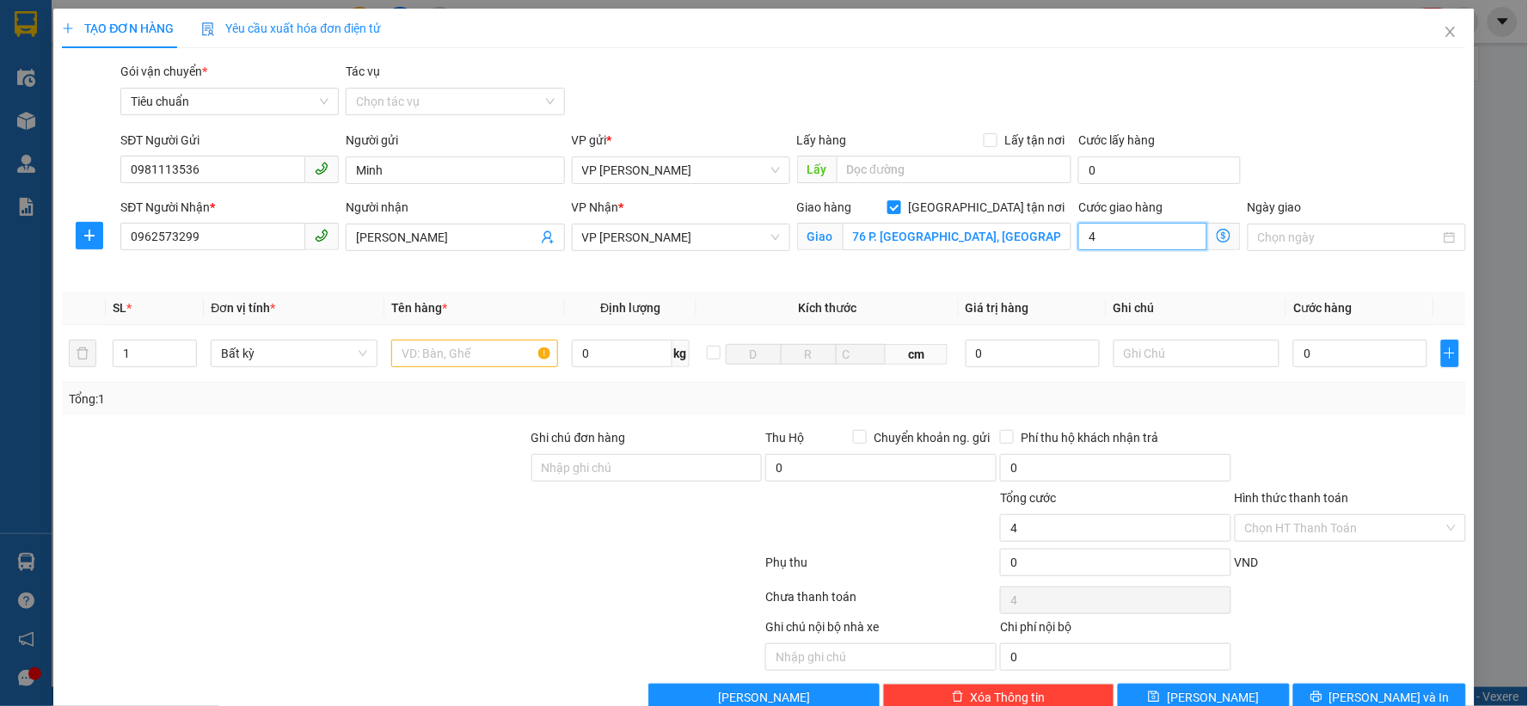
type input "40"
type input "40.000"
click at [514, 351] on input "text" at bounding box center [474, 354] width 167 height 28
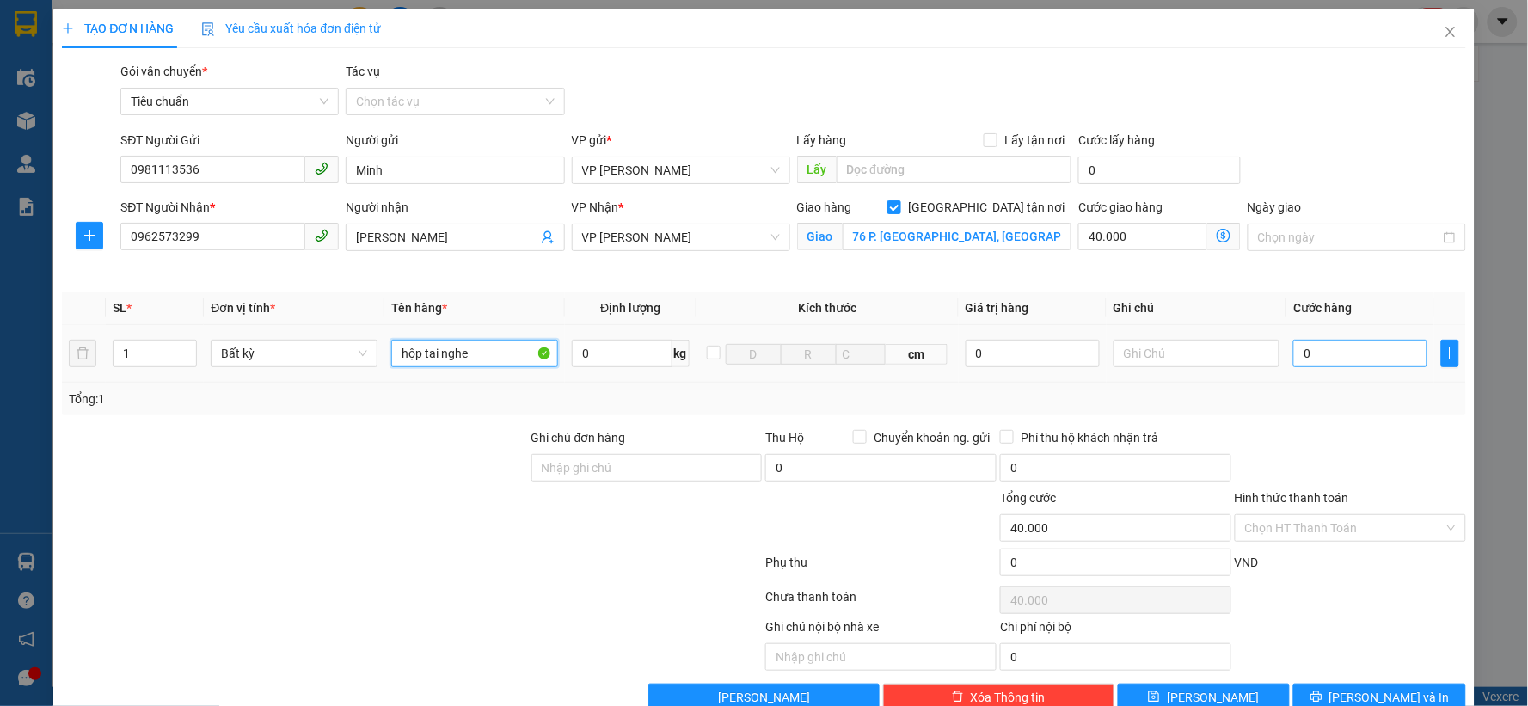
type input "hộp tai nghe"
type input "3"
type input "40.003"
type input "30"
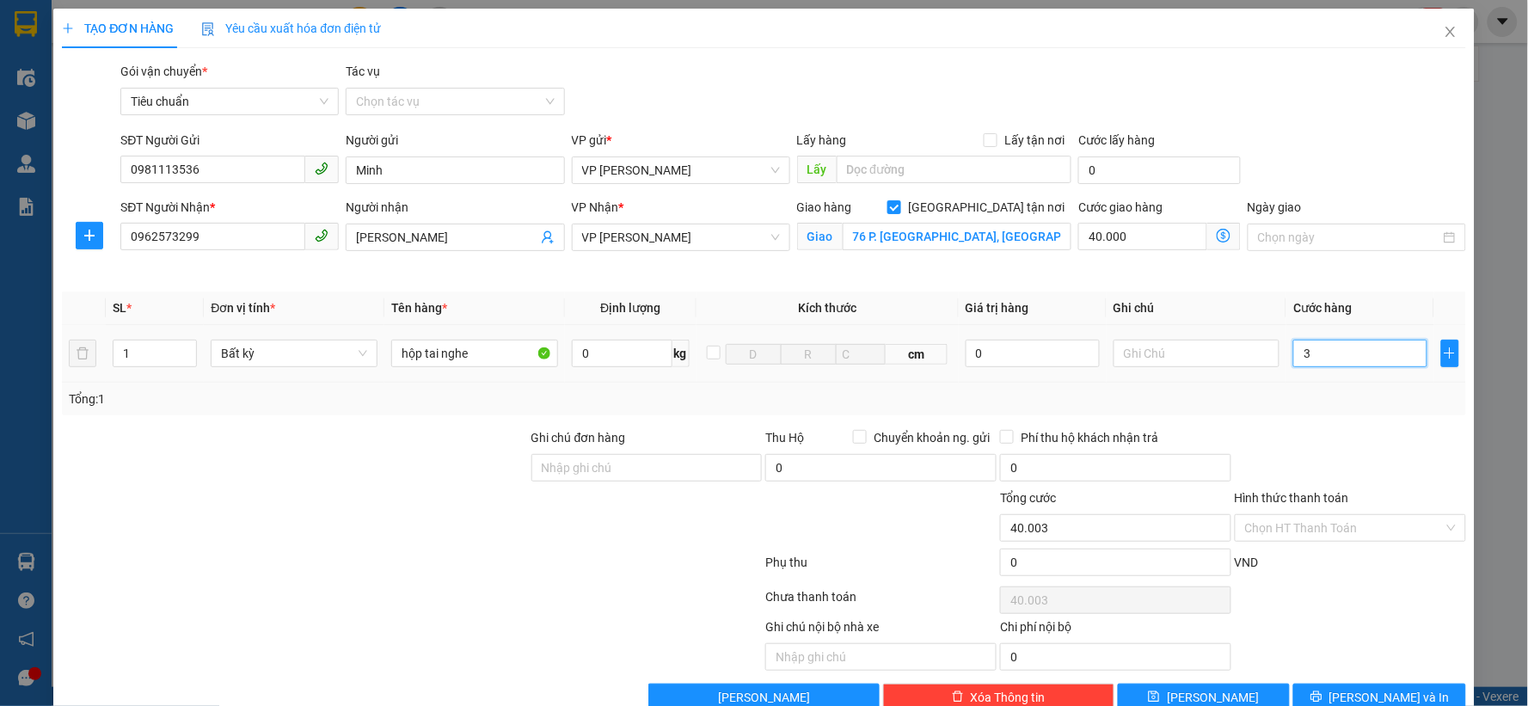
type input "40.030"
type input "30.000"
type input "70.000"
click at [1230, 298] on th "Ghi chú" at bounding box center [1196, 308] width 181 height 34
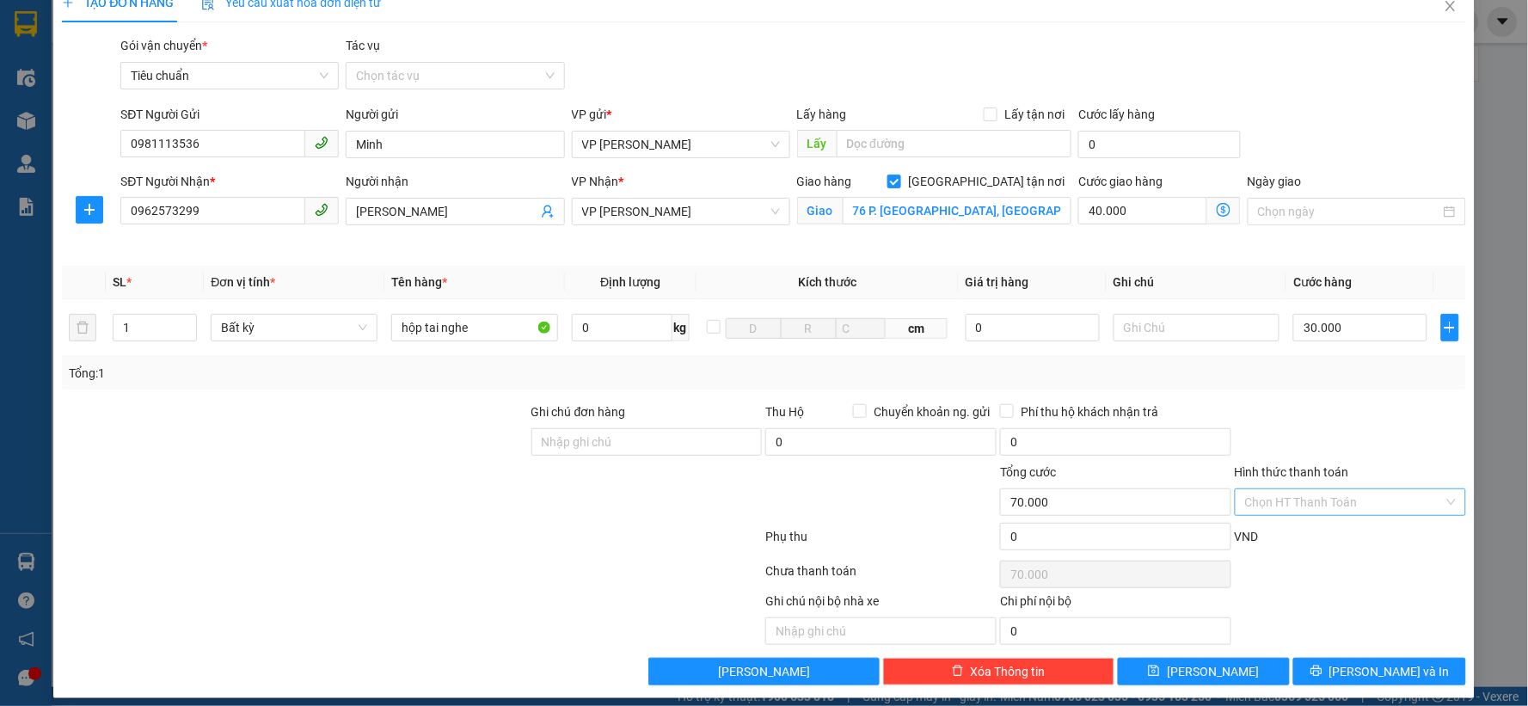
scroll to position [39, 0]
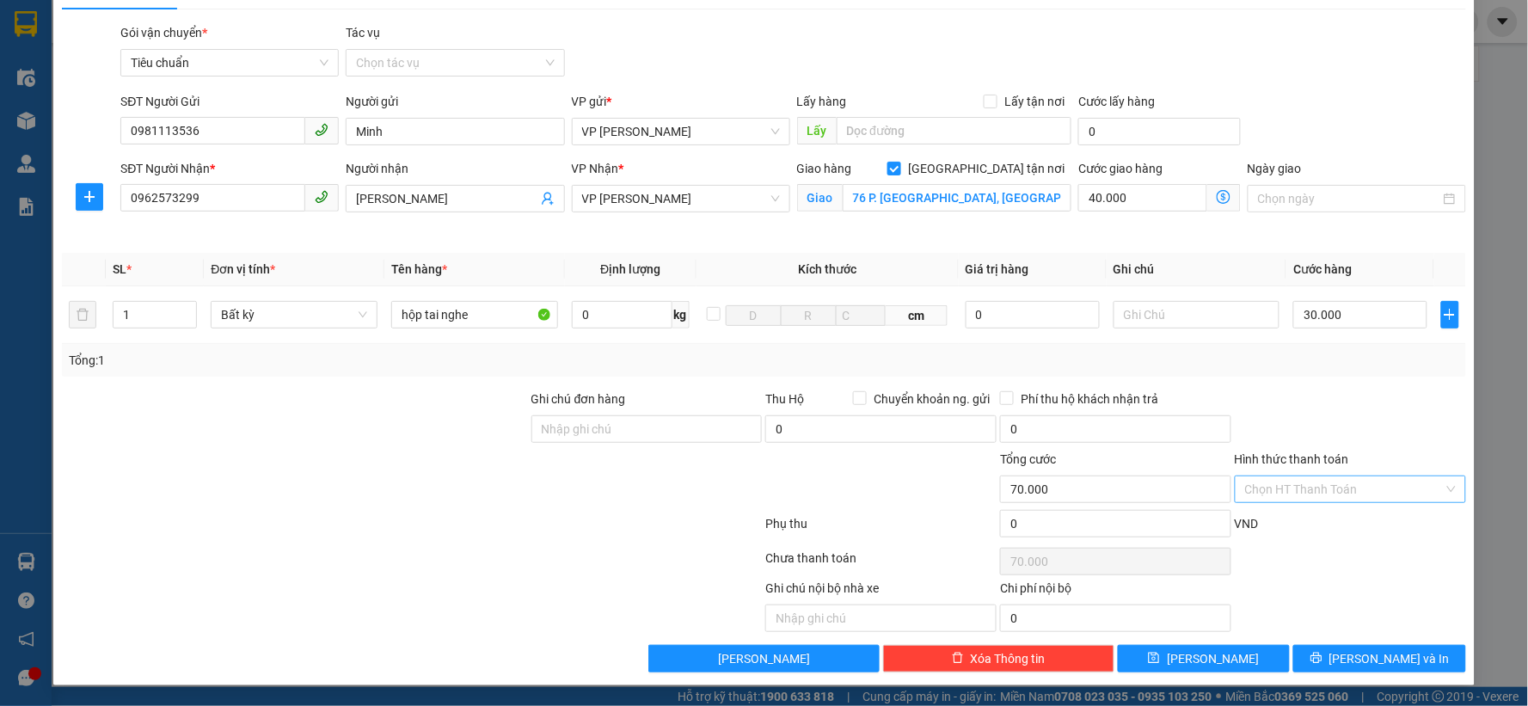
click at [1289, 482] on input "Hình thức thanh toán" at bounding box center [1344, 489] width 199 height 26
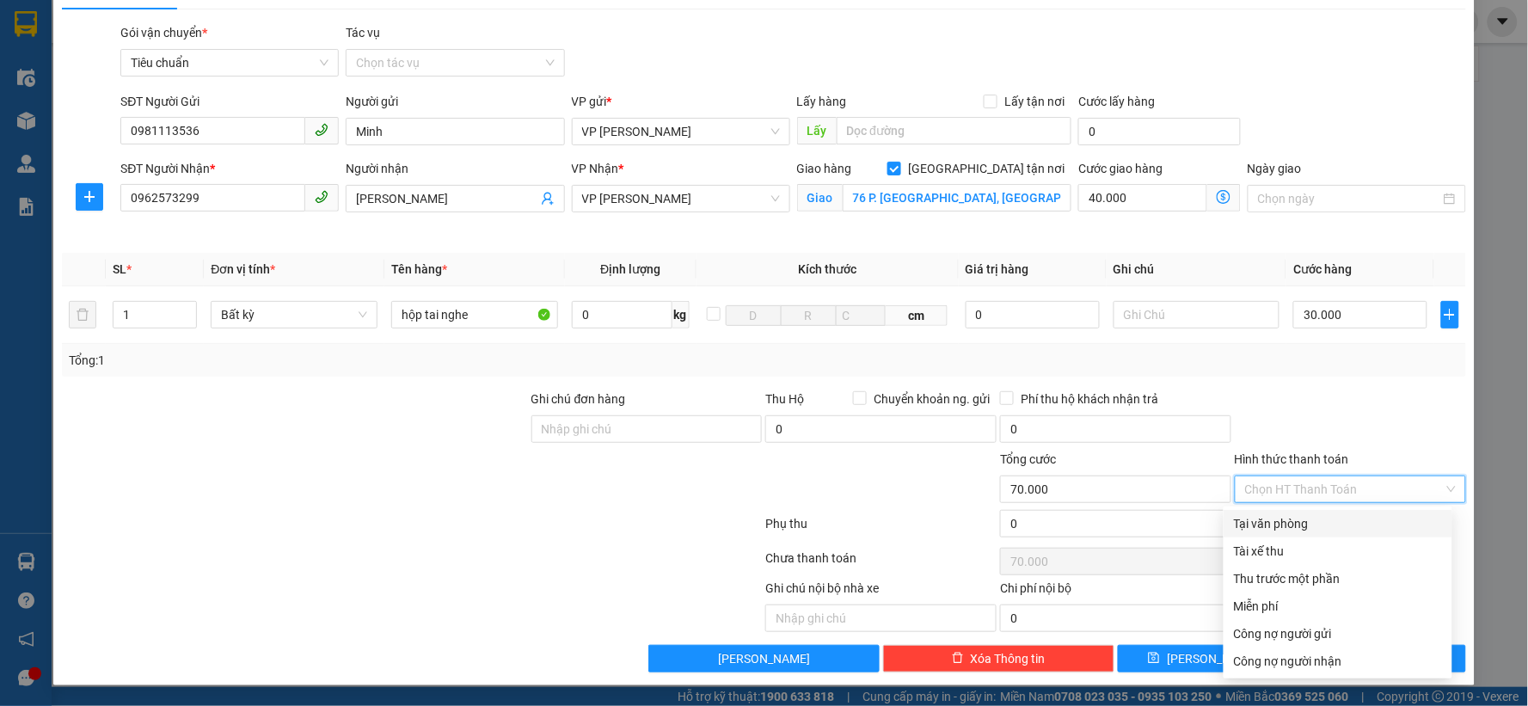
drag, startPoint x: 1274, startPoint y: 521, endPoint x: 1305, endPoint y: 379, distance: 145.2
click at [1275, 516] on div "Tại văn phòng" at bounding box center [1338, 523] width 208 height 19
type input "0"
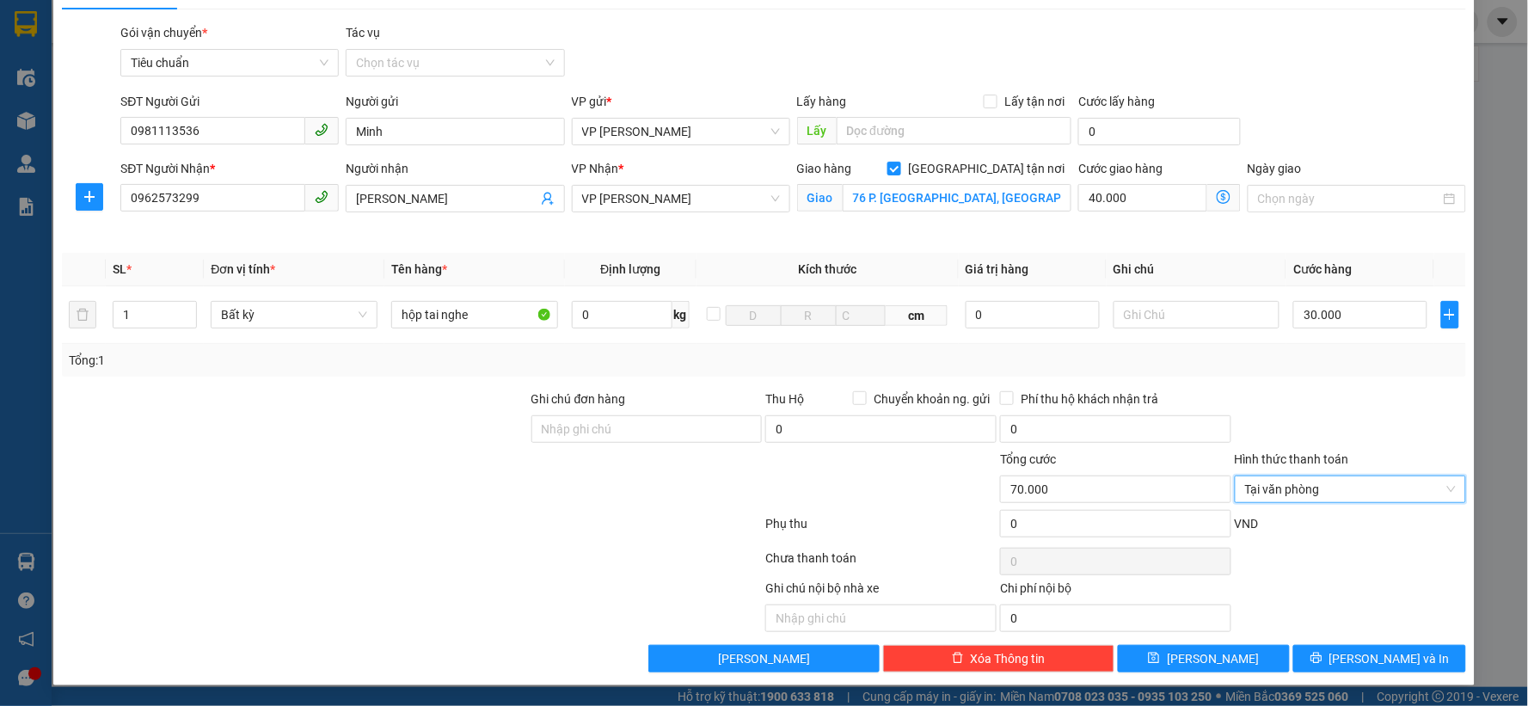
drag, startPoint x: 1305, startPoint y: 379, endPoint x: 1394, endPoint y: 613, distance: 250.3
click at [1308, 379] on div "Transit Pickup Surcharge Ids Transit Deliver Surcharge Ids Transit Deliver Surc…" at bounding box center [764, 347] width 1404 height 649
click at [1347, 654] on button "[PERSON_NAME] và In" at bounding box center [1379, 659] width 173 height 28
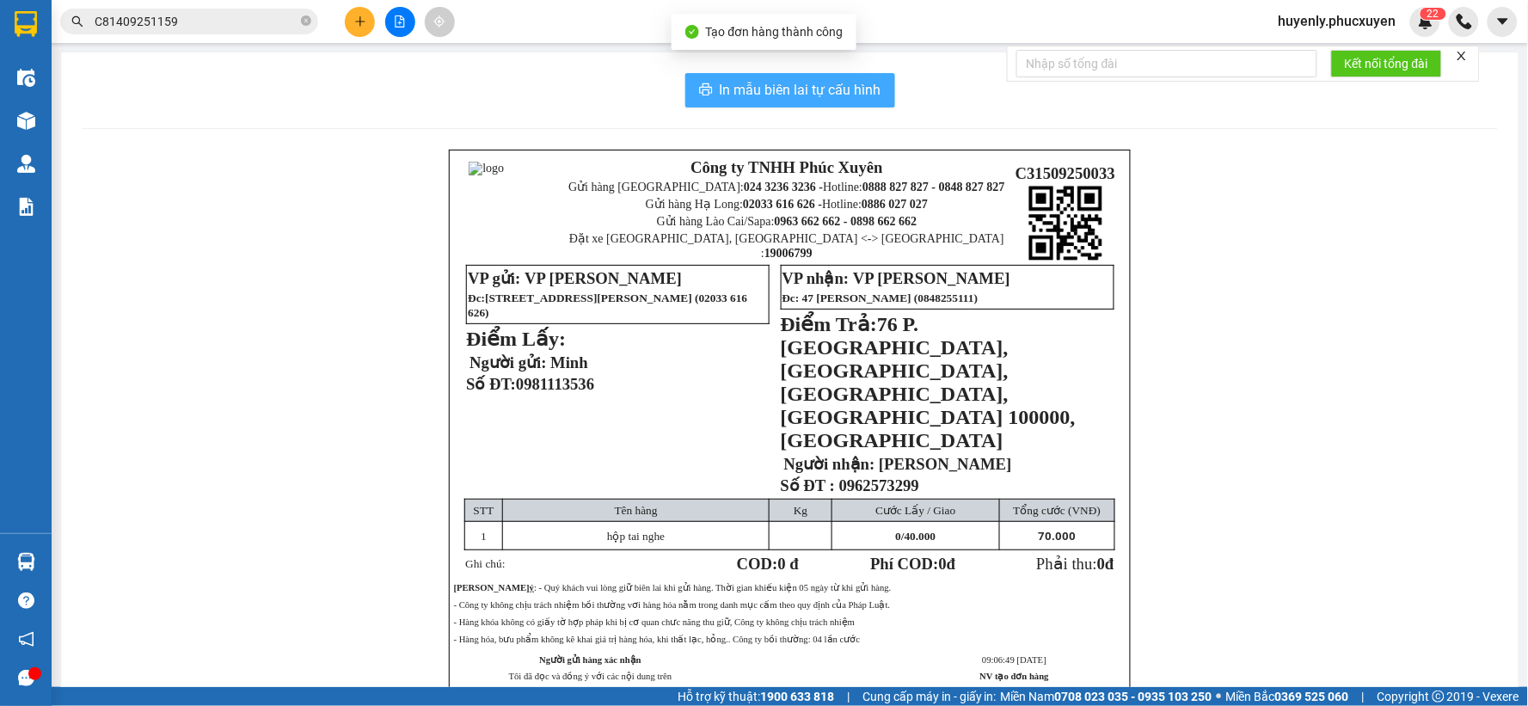
click at [830, 90] on span "In mẫu biên lai tự cấu hình" at bounding box center [801, 89] width 162 height 21
click at [831, 92] on span "In mẫu biên lai tự cấu hình" at bounding box center [801, 89] width 162 height 21
click at [835, 96] on span "In mẫu biên lai tự cấu hình" at bounding box center [801, 89] width 162 height 21
